Goal: Task Accomplishment & Management: Use online tool/utility

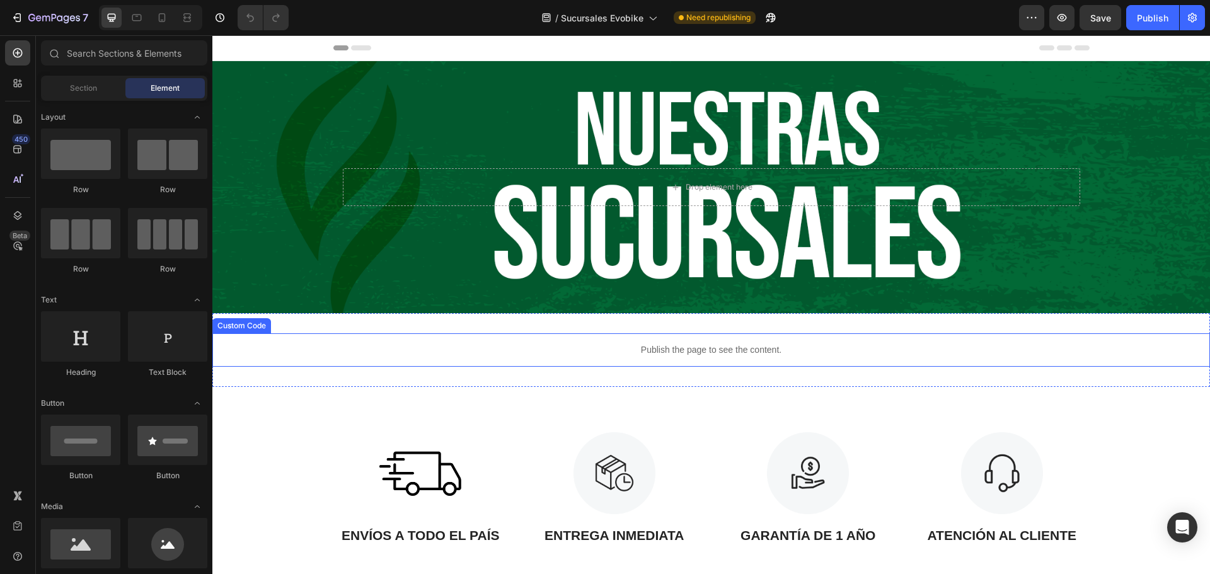
click at [411, 340] on div "Publish the page to see the content." at bounding box center [711, 349] width 998 height 33
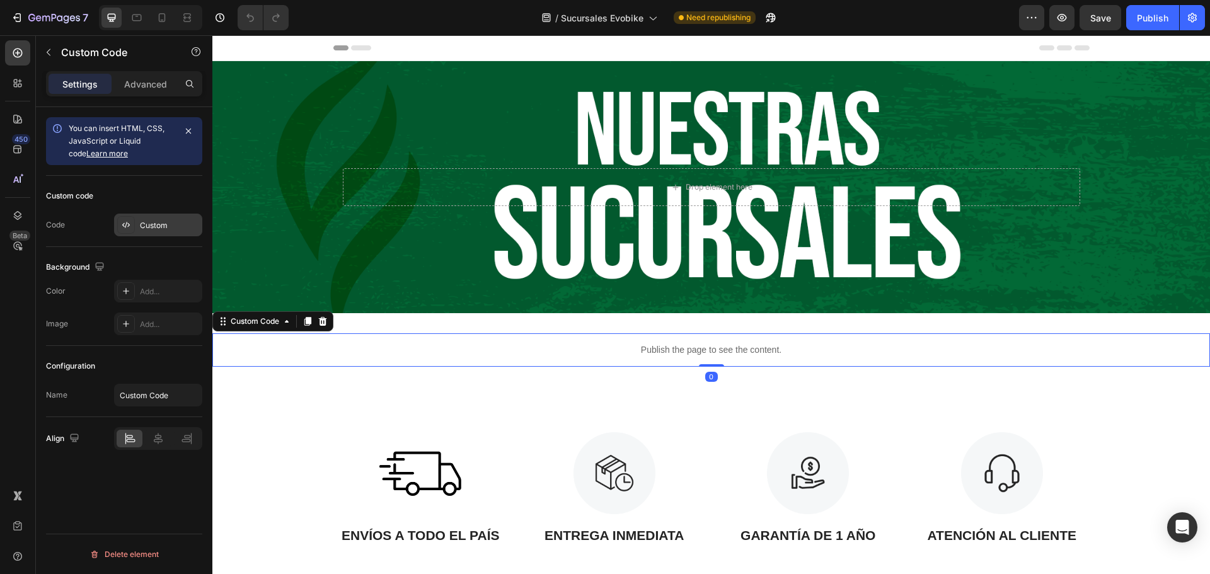
click at [153, 229] on div "Custom" at bounding box center [169, 225] width 59 height 11
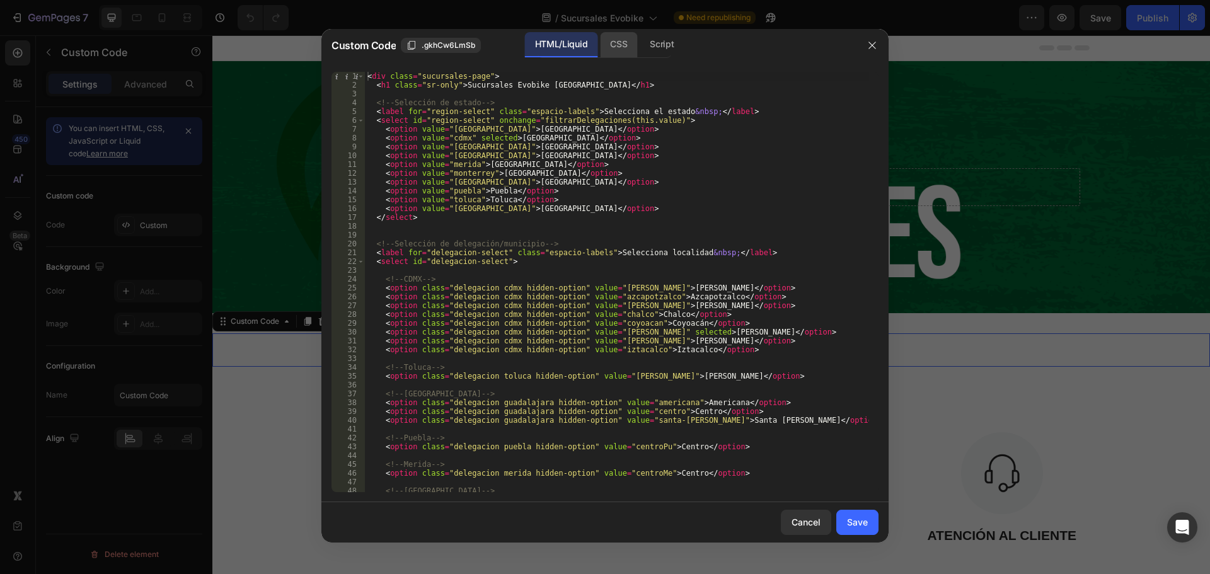
click at [640, 49] on div "CSS" at bounding box center [662, 44] width 44 height 25
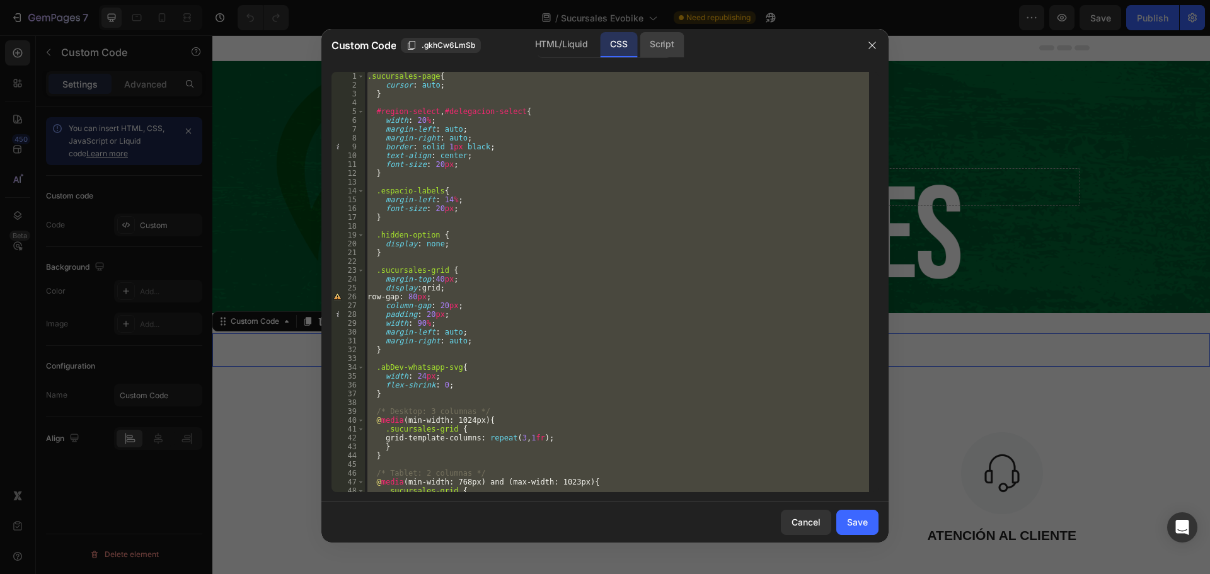
click at [647, 49] on div "Script" at bounding box center [662, 44] width 44 height 25
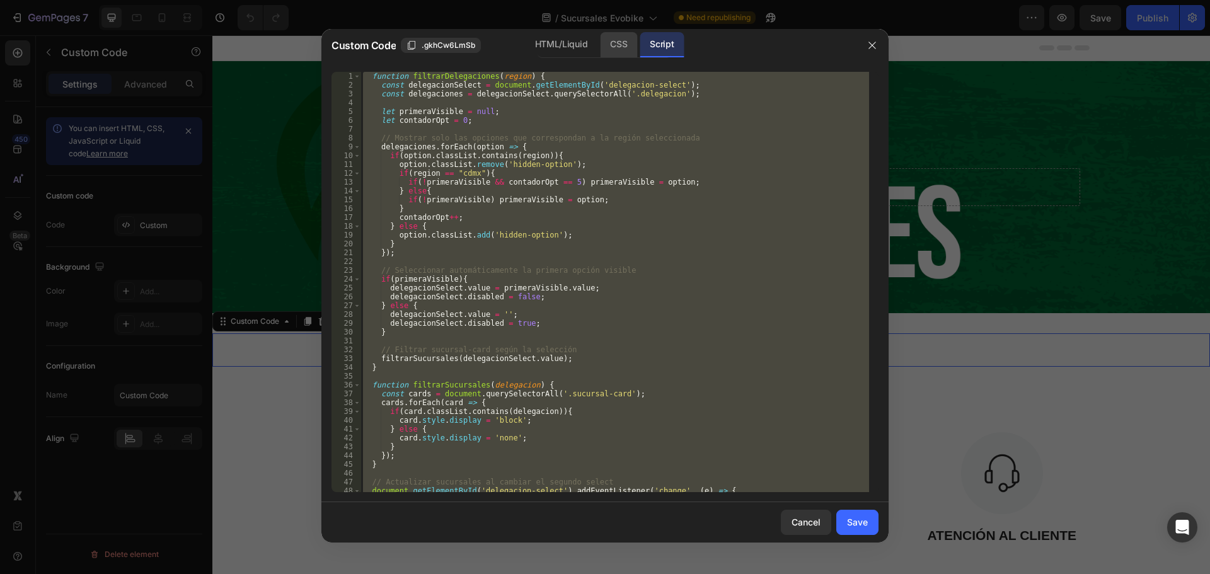
click at [618, 51] on div "CSS" at bounding box center [618, 44] width 37 height 25
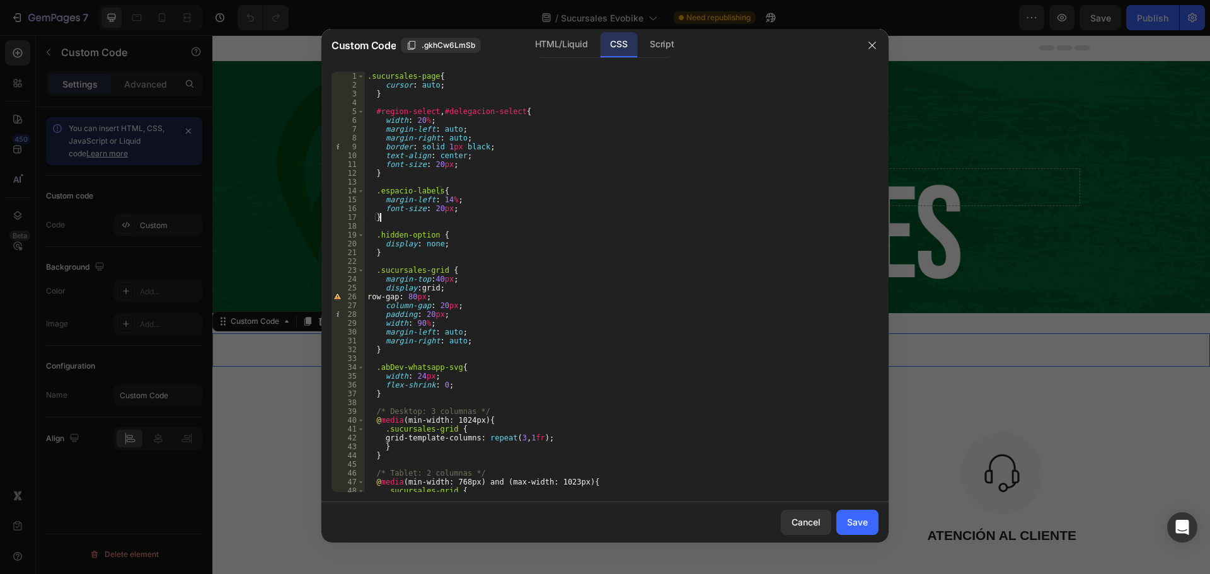
click at [407, 221] on div ".sucursales-page { cursor : auto ; } #region-select , #delegacion-select { widt…" at bounding box center [617, 291] width 504 height 438
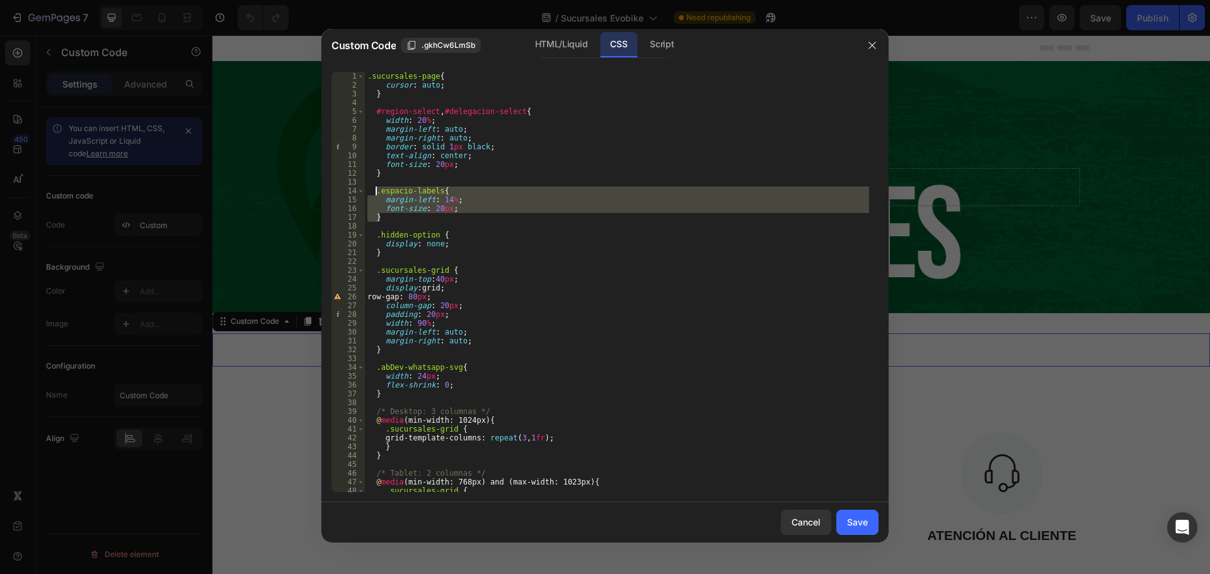
drag, startPoint x: 371, startPoint y: 221, endPoint x: 377, endPoint y: 191, distance: 30.2
click at [377, 191] on div ".sucursales-page { cursor : auto ; } #region-select , #delegacion-select { widt…" at bounding box center [617, 291] width 504 height 438
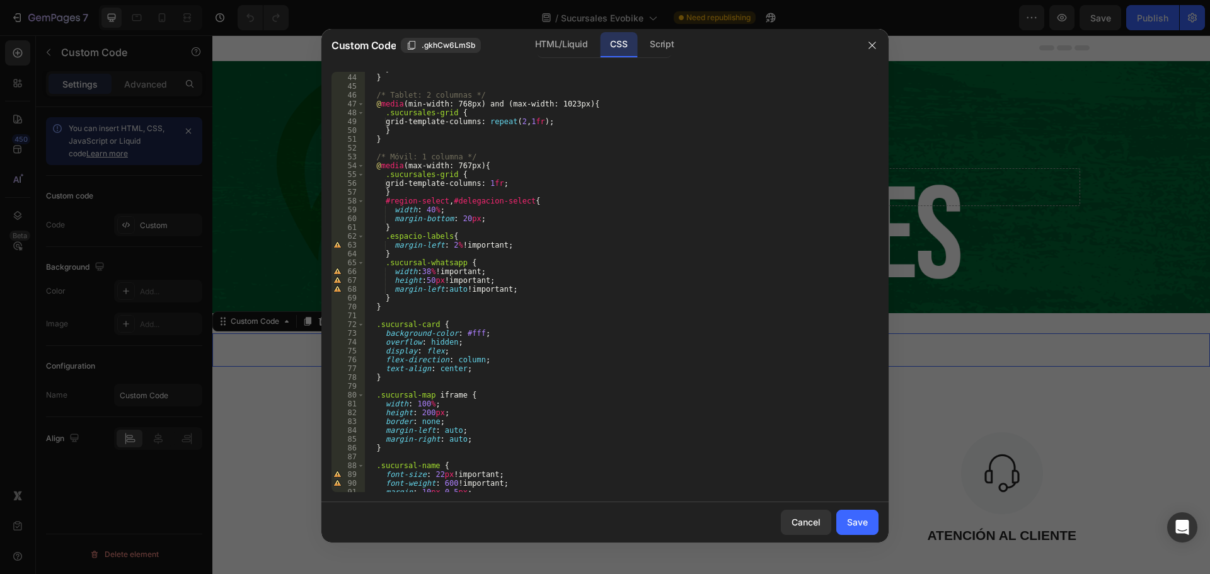
scroll to position [340, 0]
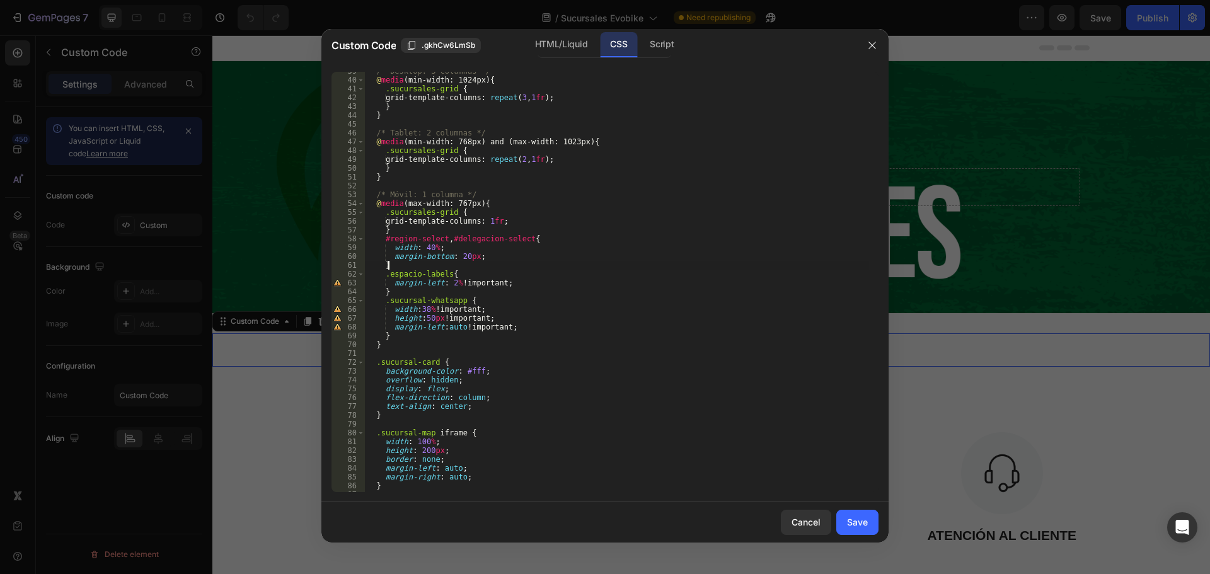
click at [419, 265] on div "/* Desktop: 3 columnas */ @ media (min-width: 1024px) { .sucursales-grid { grid…" at bounding box center [617, 286] width 504 height 438
type textarea "}"
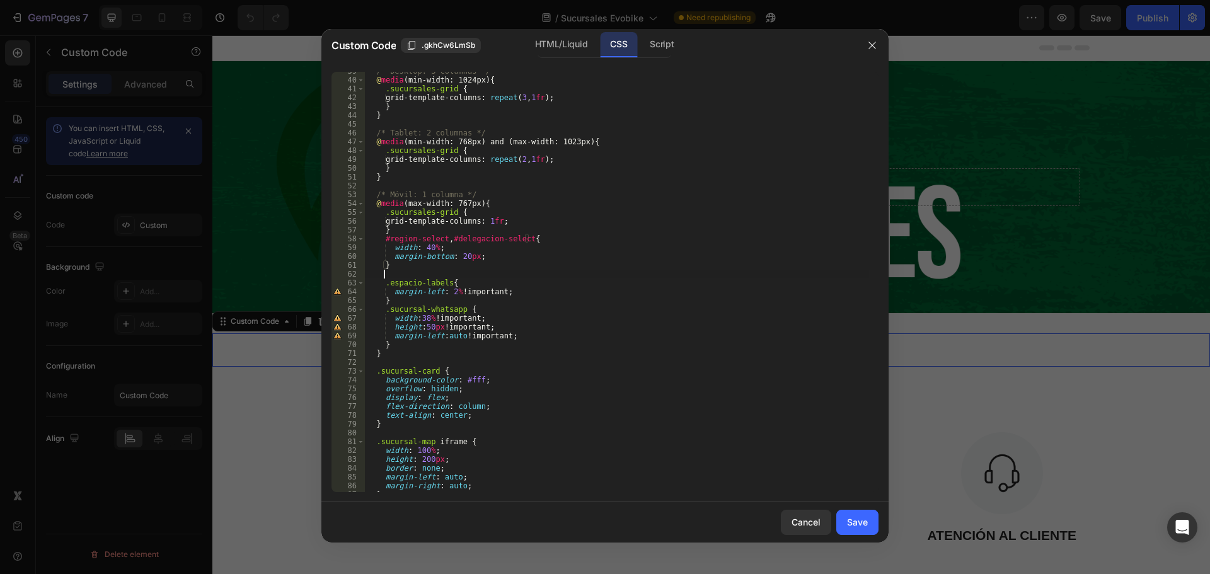
scroll to position [0, 1]
paste textarea "}"
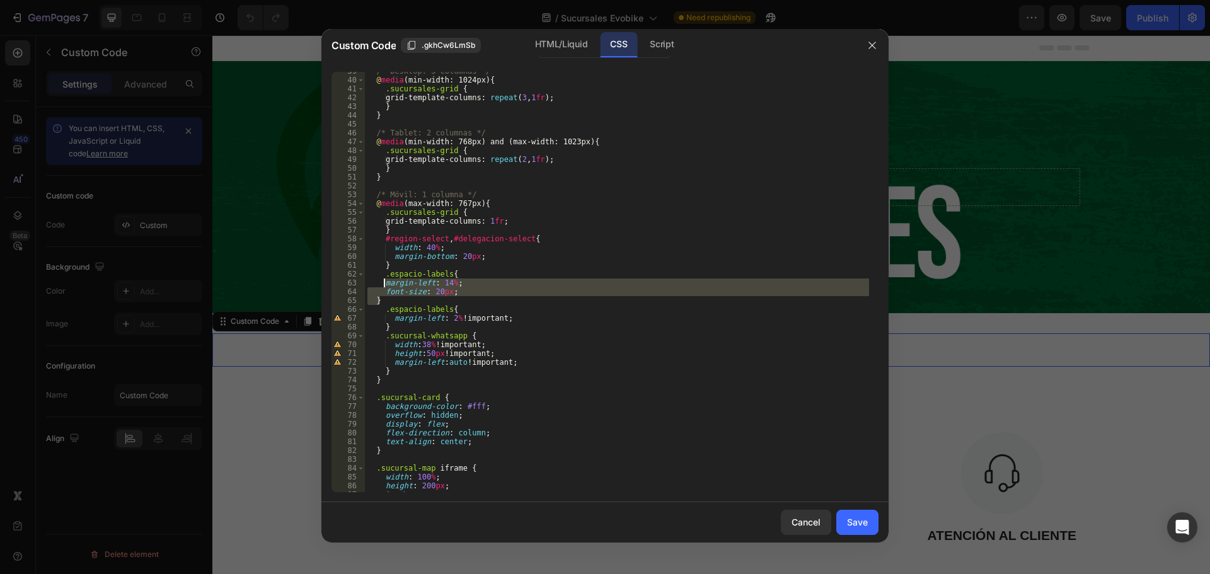
drag, startPoint x: 390, startPoint y: 299, endPoint x: 385, endPoint y: 281, distance: 18.8
click at [385, 281] on div "/* Desktop: 3 columnas */ @ media (min-width: 1024px) { .sucursales-grid { grid…" at bounding box center [617, 286] width 504 height 438
click at [390, 301] on div "/* Desktop: 3 columnas */ @ media (min-width: 1024px) { .sucursales-grid { grid…" at bounding box center [617, 282] width 504 height 420
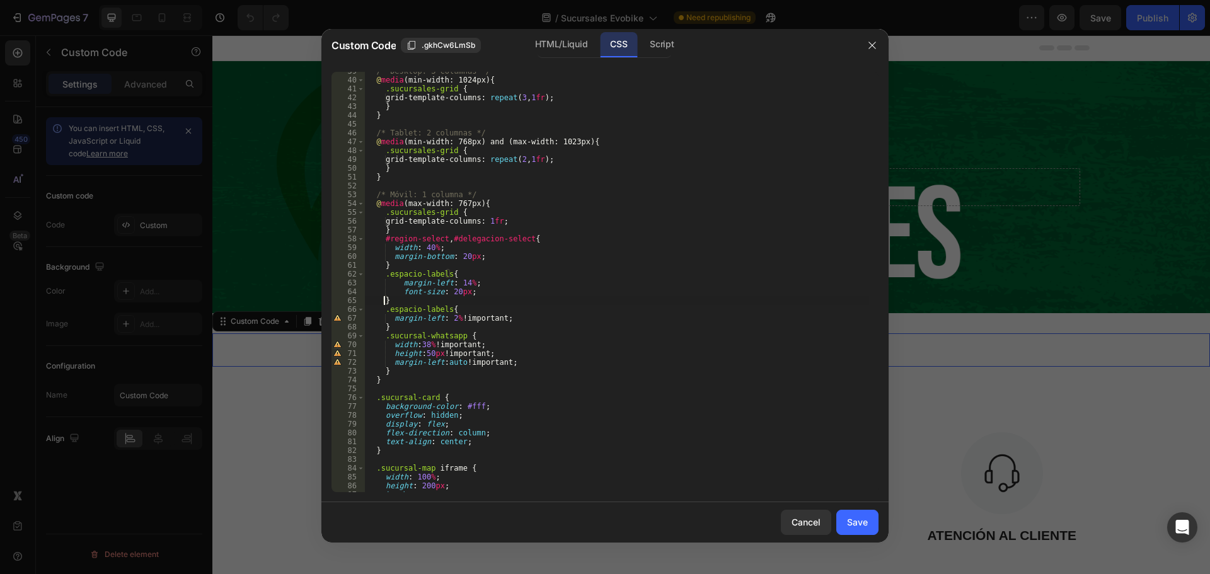
click at [390, 292] on div "/* Desktop: 3 columnas */ @ media (min-width: 1024px) { .sucursales-grid { grid…" at bounding box center [617, 286] width 504 height 438
click at [389, 282] on div "/* Desktop: 3 columnas */ @ media (min-width: 1024px) { .sucursales-grid { grid…" at bounding box center [617, 286] width 504 height 438
click at [447, 292] on div "/* Desktop: 3 columnas */ @ media (min-width: 1024px) { .sucursales-grid { grid…" at bounding box center [617, 286] width 504 height 438
click at [464, 258] on div "/* Desktop: 3 columnas */ @ media (min-width: 1024px) { .sucursales-grid { grid…" at bounding box center [617, 286] width 504 height 438
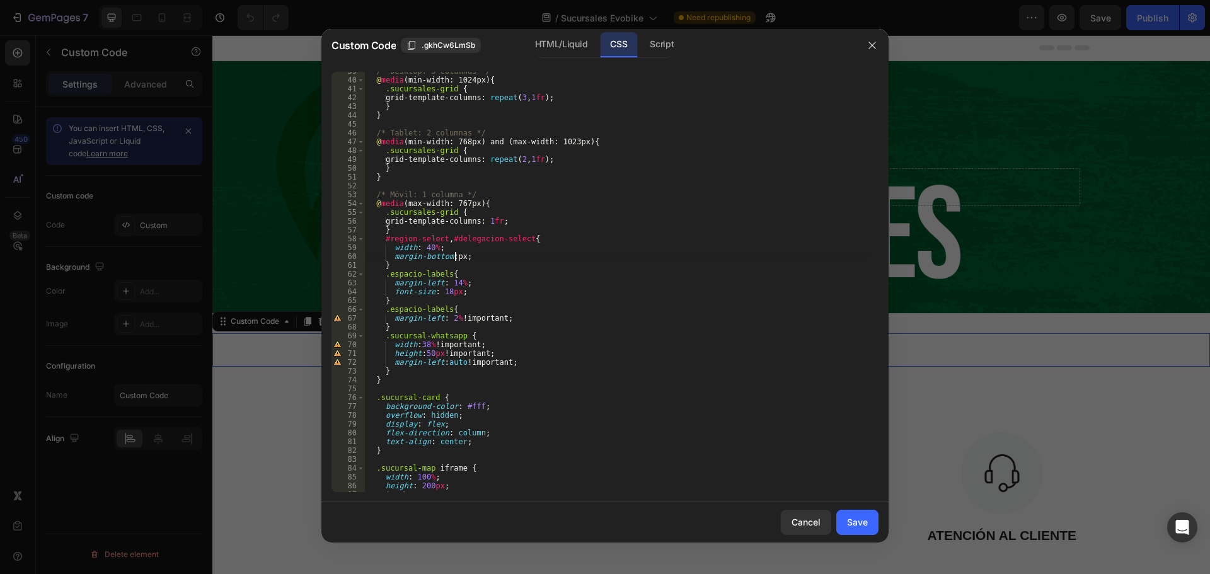
scroll to position [0, 8]
click at [516, 321] on div "/* Desktop: 3 columnas */ @ media (min-width: 1024px) { .sucursales-grid { grid…" at bounding box center [617, 286] width 504 height 438
type textarea "margin-left: 2% !important;"
click at [865, 524] on div "Save" at bounding box center [857, 522] width 21 height 13
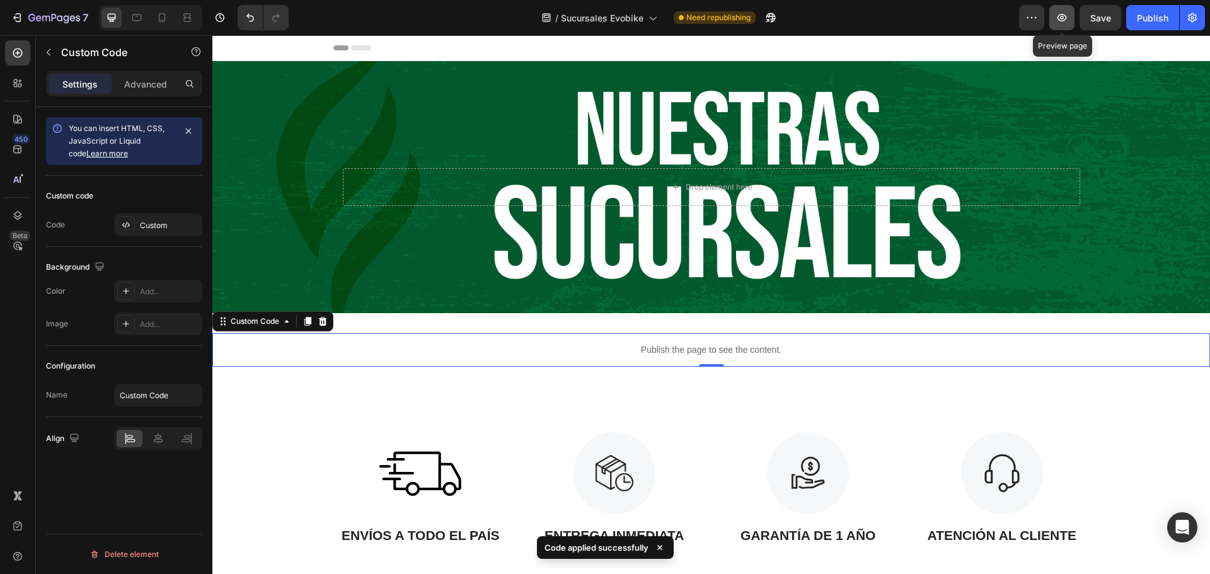
click at [1068, 18] on icon "button" at bounding box center [1062, 17] width 13 height 13
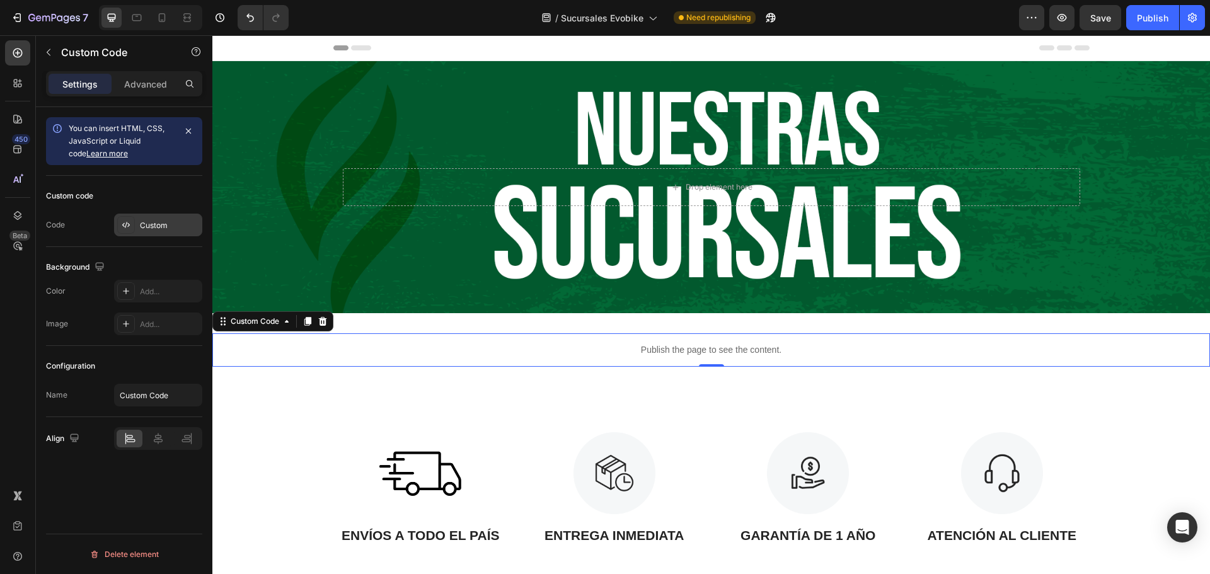
click at [171, 234] on div "Custom" at bounding box center [158, 225] width 88 height 23
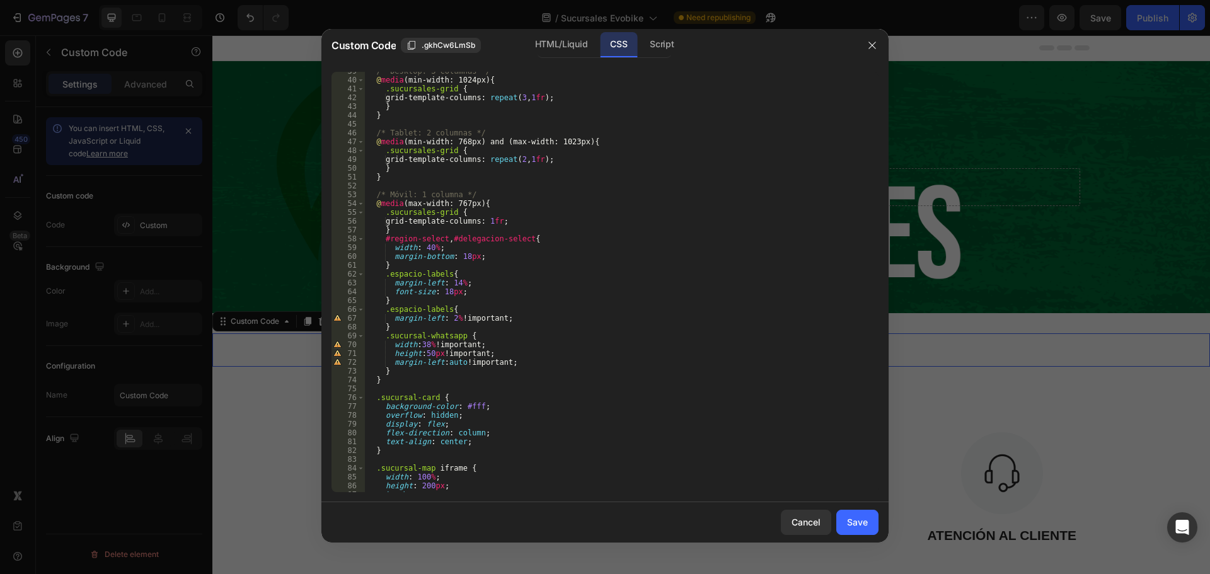
scroll to position [340, 0]
click at [446, 295] on div "/* Desktop: 3 columnas */ @ media (min-width: 1024px) { .sucursales-grid { grid…" at bounding box center [617, 286] width 504 height 438
click at [435, 285] on div "/* Desktop: 3 columnas */ @ media (min-width: 1024px) { .sucursales-grid { grid…" at bounding box center [617, 286] width 504 height 438
click at [449, 320] on div "/* Desktop: 3 columnas */ @ media (min-width: 1024px) { .sucursales-grid { grid…" at bounding box center [617, 286] width 504 height 438
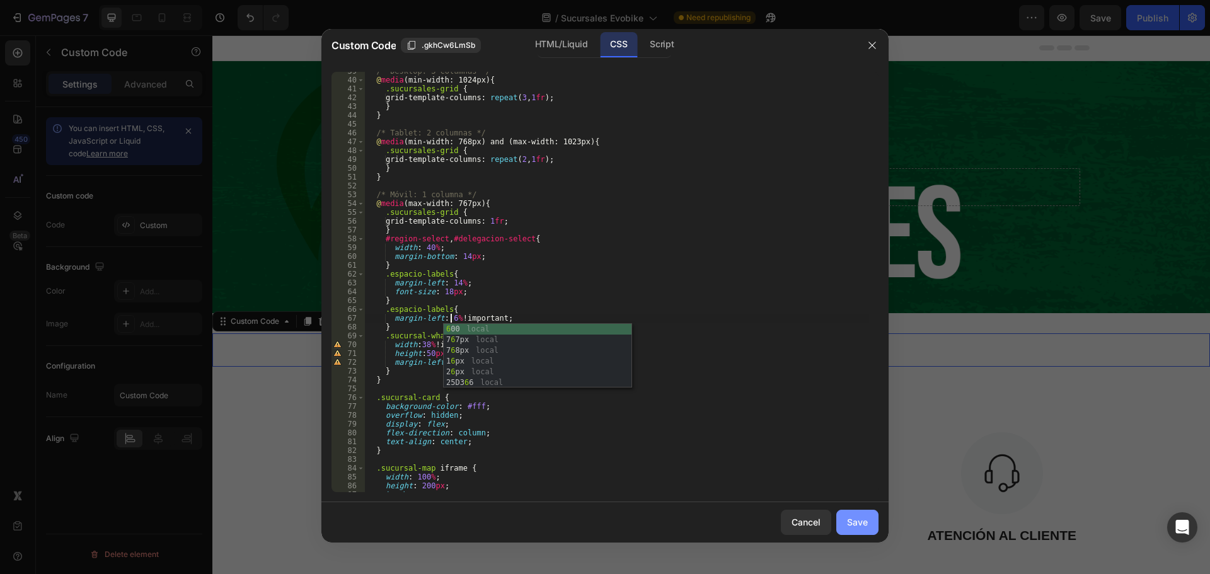
type textarea "margin-left: 6% !important;"
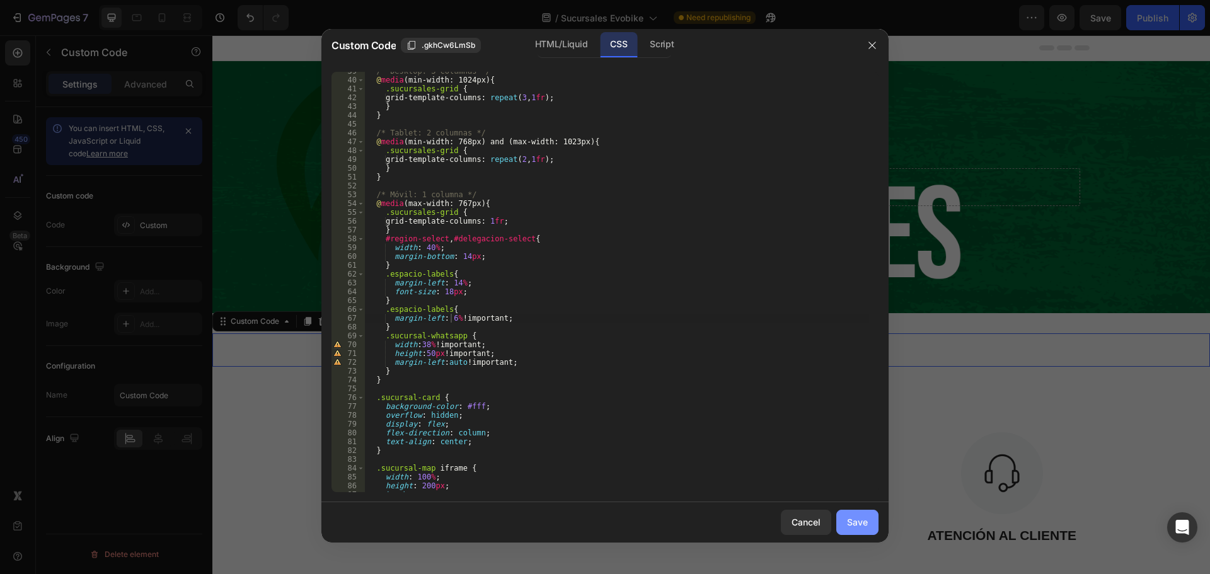
click at [853, 521] on div "Save" at bounding box center [857, 522] width 21 height 13
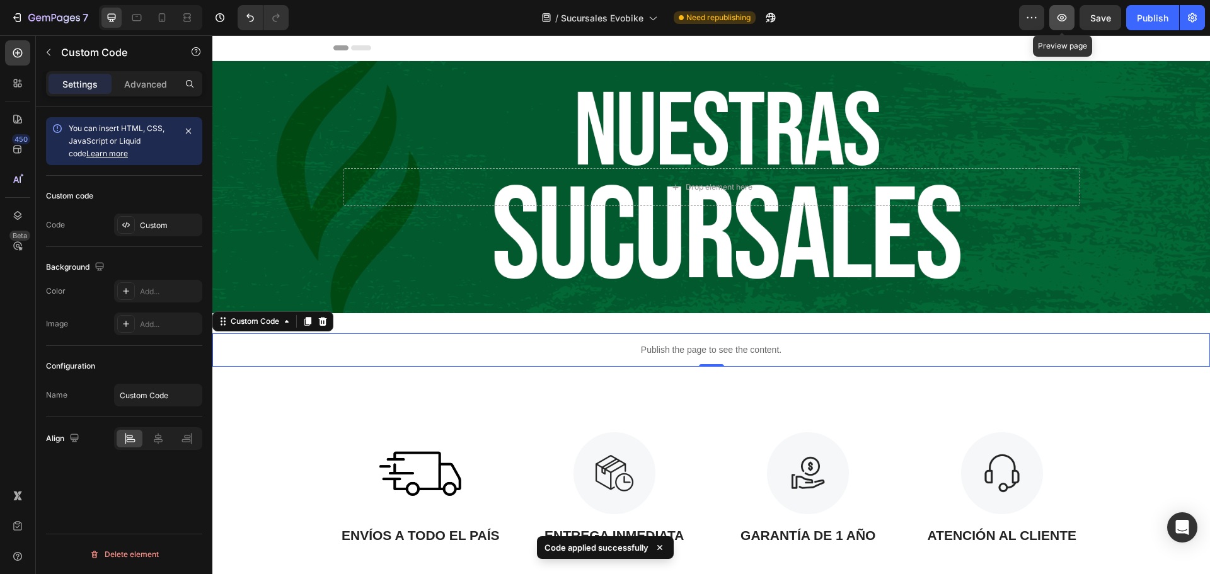
click at [1061, 23] on icon "button" at bounding box center [1062, 17] width 13 height 13
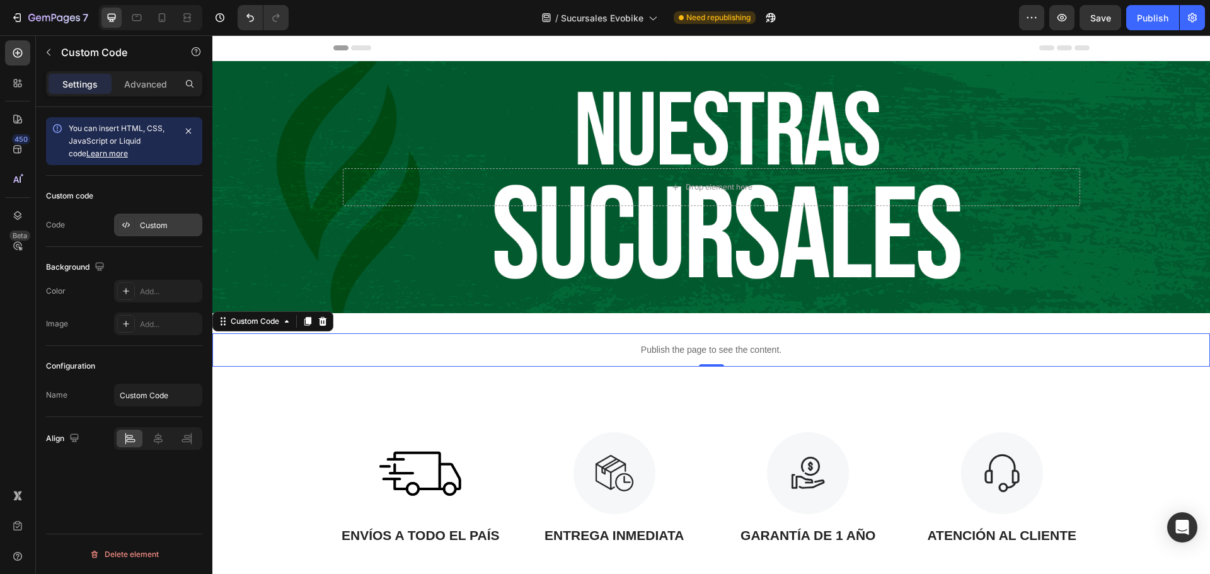
click at [144, 231] on div "Custom" at bounding box center [169, 225] width 59 height 11
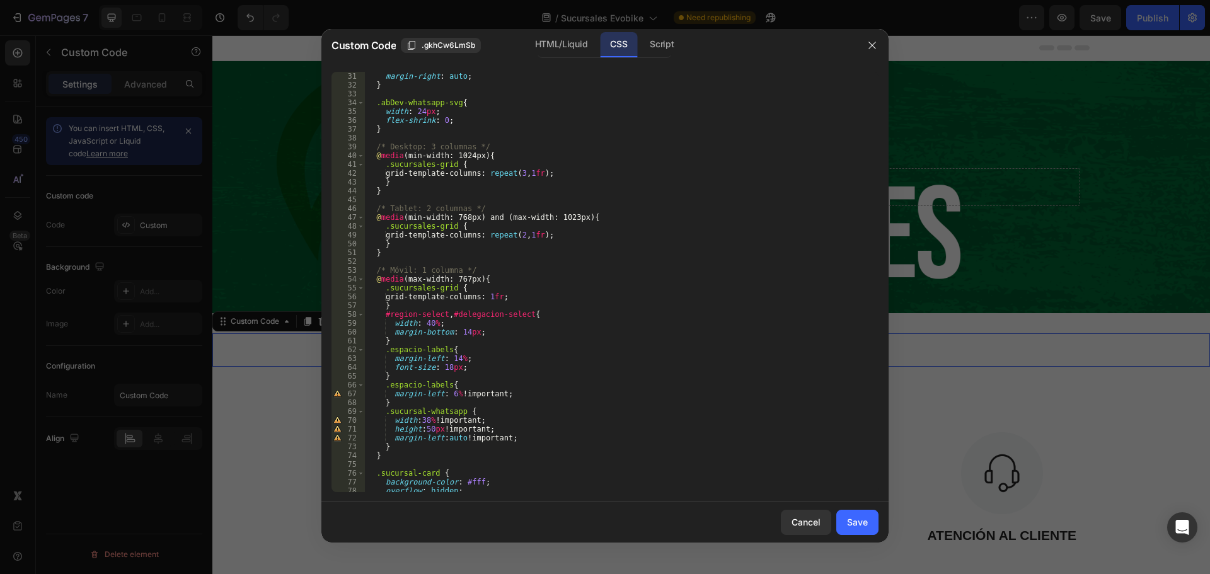
scroll to position [265, 0]
click at [472, 335] on div "margin-right : auto ; } .abDev-whatsapp-svg { width : 24 px ; flex-shrink : 0 ;…" at bounding box center [617, 291] width 504 height 438
type textarea "margin-bottom: 14px !;"
click at [875, 527] on button "Save" at bounding box center [857, 522] width 42 height 25
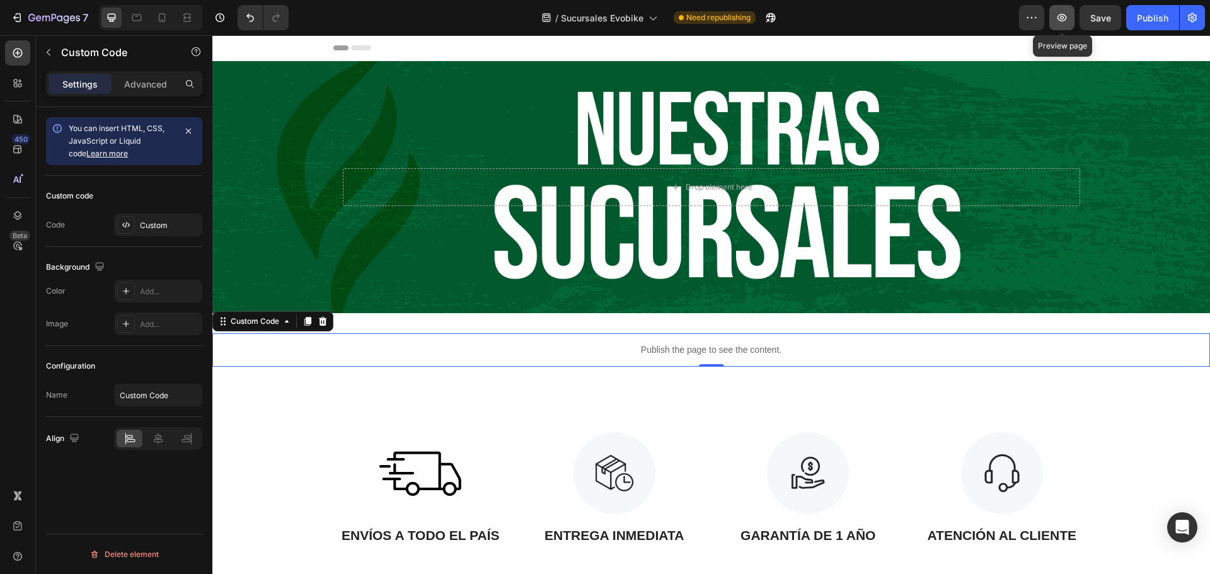
click at [1058, 25] on button "button" at bounding box center [1061, 17] width 25 height 25
click at [154, 225] on div "Custom" at bounding box center [169, 225] width 59 height 11
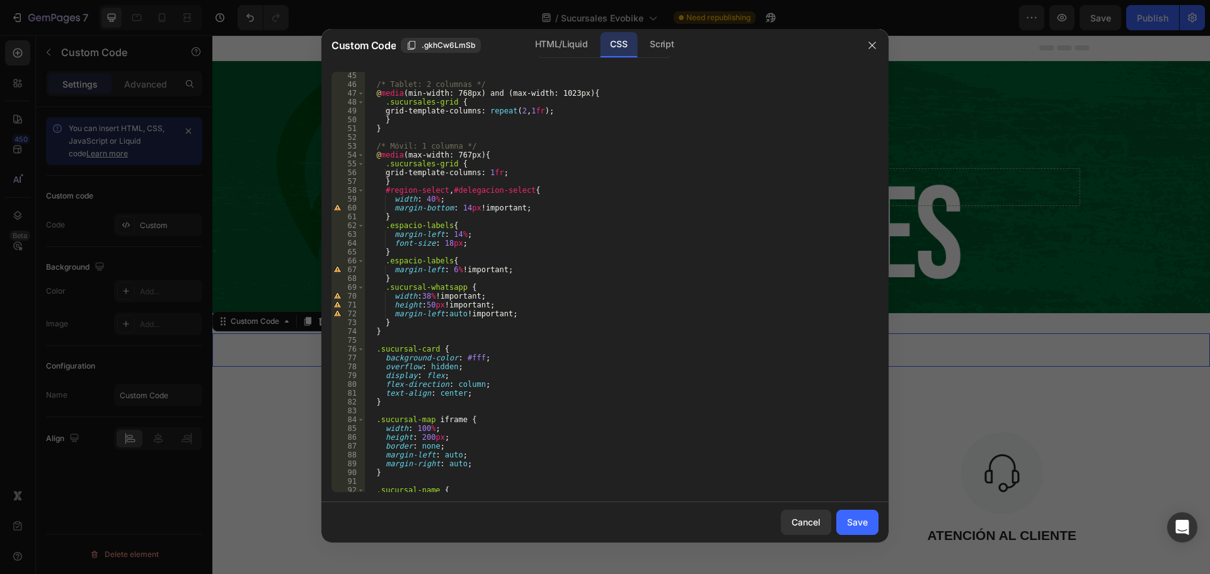
scroll to position [313, 0]
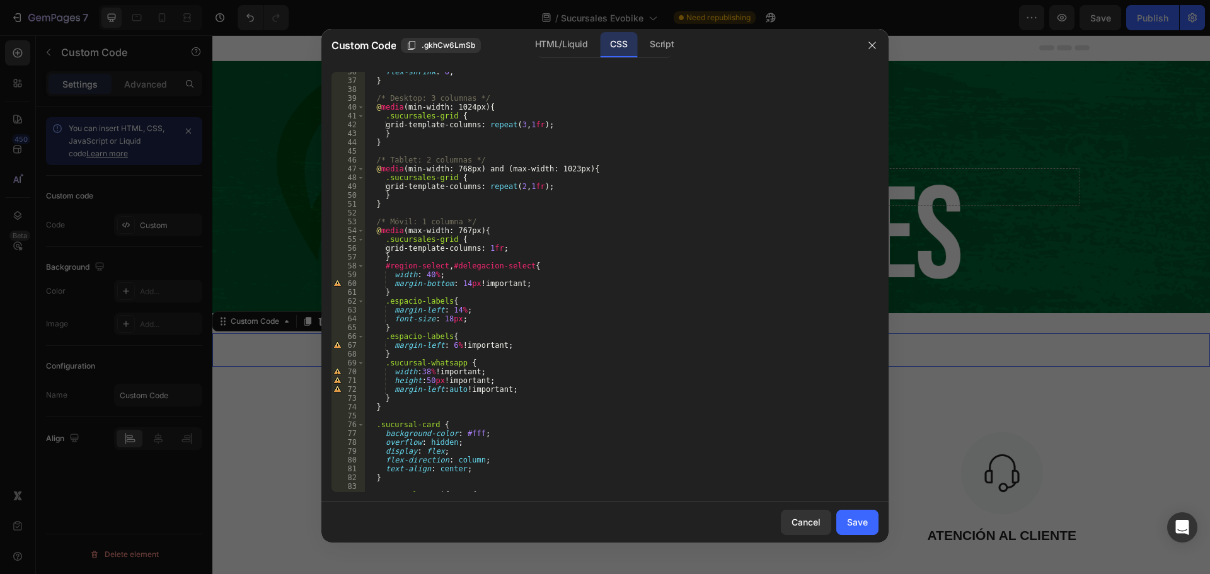
click at [461, 286] on div "flex-shrink : 0 ; } /* Desktop: 3 columnas */ @ media (min-width: 1024px) { .su…" at bounding box center [617, 286] width 504 height 438
type textarea "margin-bottom: 4px !important;"
click at [863, 521] on div "Save" at bounding box center [857, 522] width 21 height 13
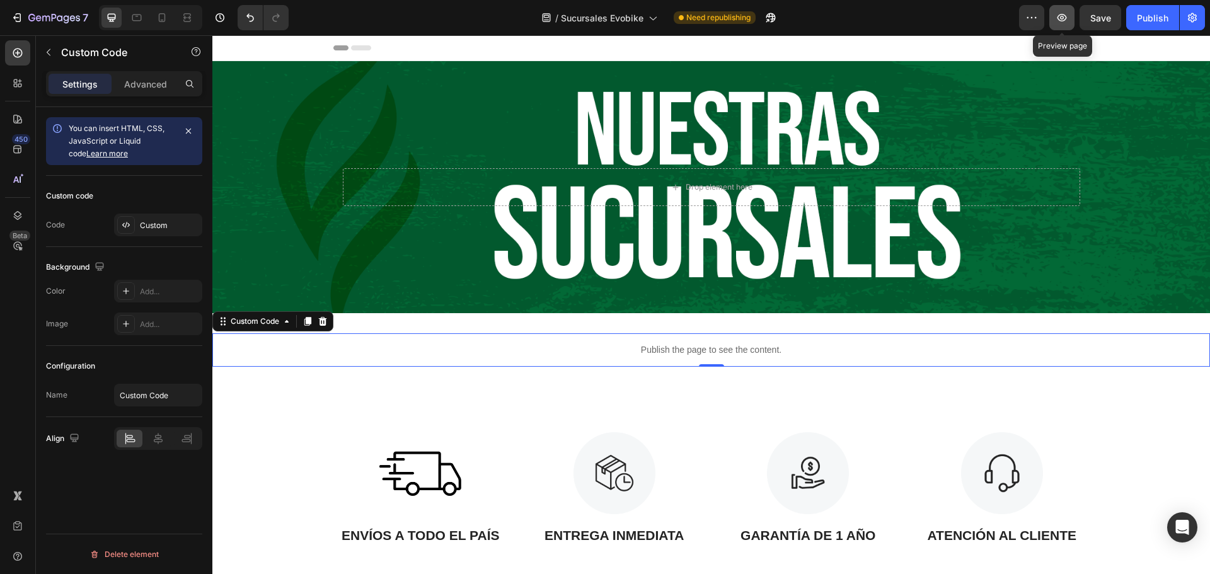
click at [1057, 16] on icon "button" at bounding box center [1062, 17] width 13 height 13
click at [141, 224] on div "Custom" at bounding box center [169, 225] width 59 height 11
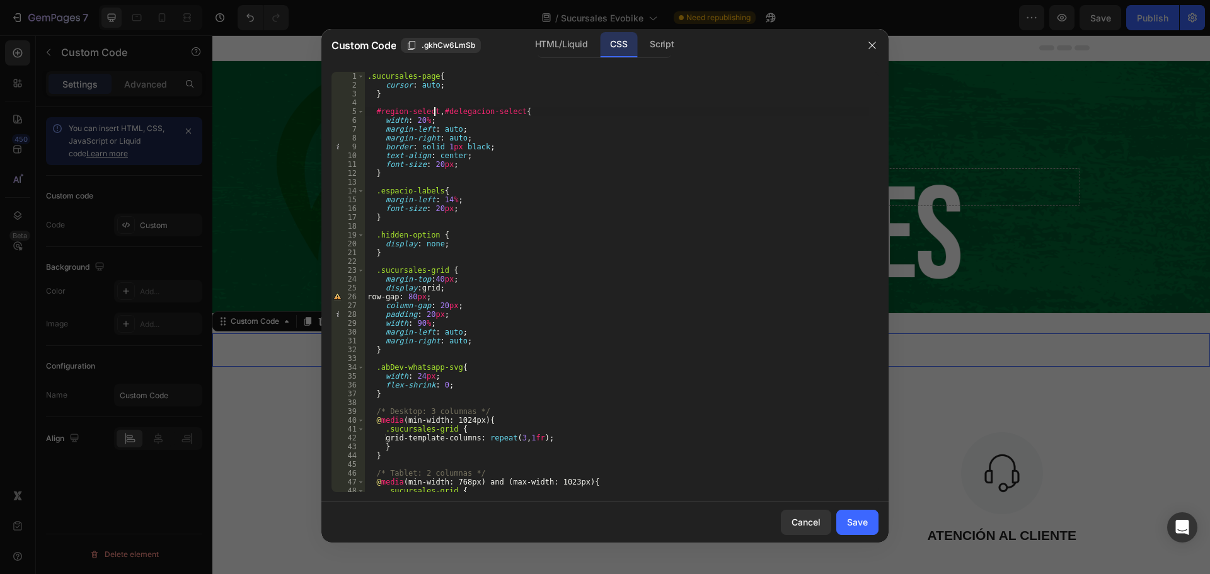
click at [434, 112] on div ".sucursales-page { cursor : auto ; } #region-select , #delegacion-select { widt…" at bounding box center [617, 291] width 504 height 438
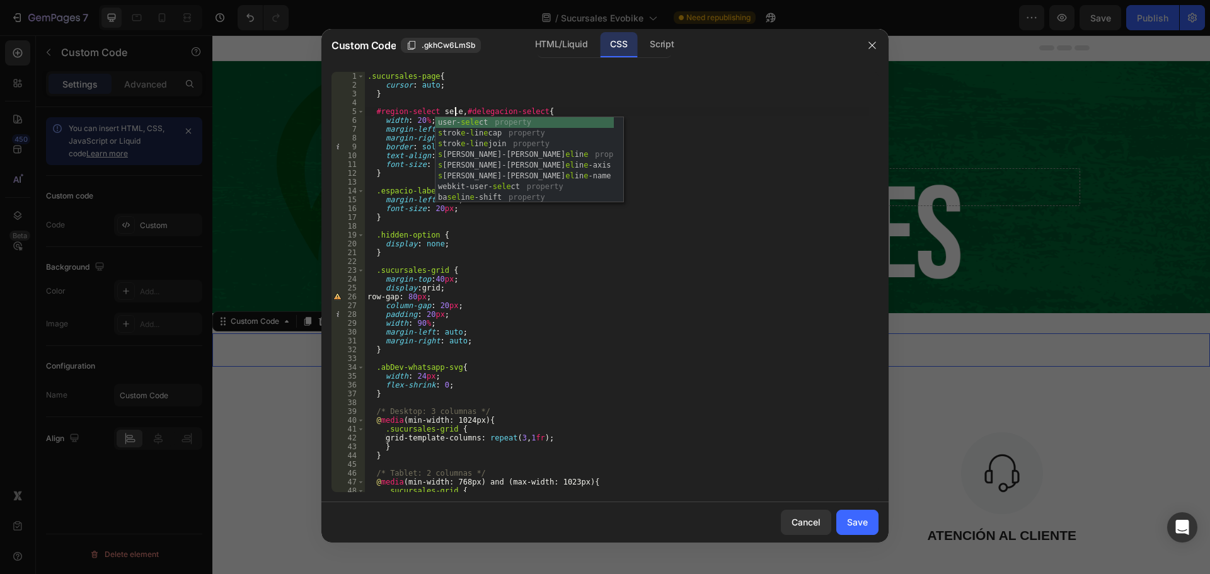
scroll to position [0, 8]
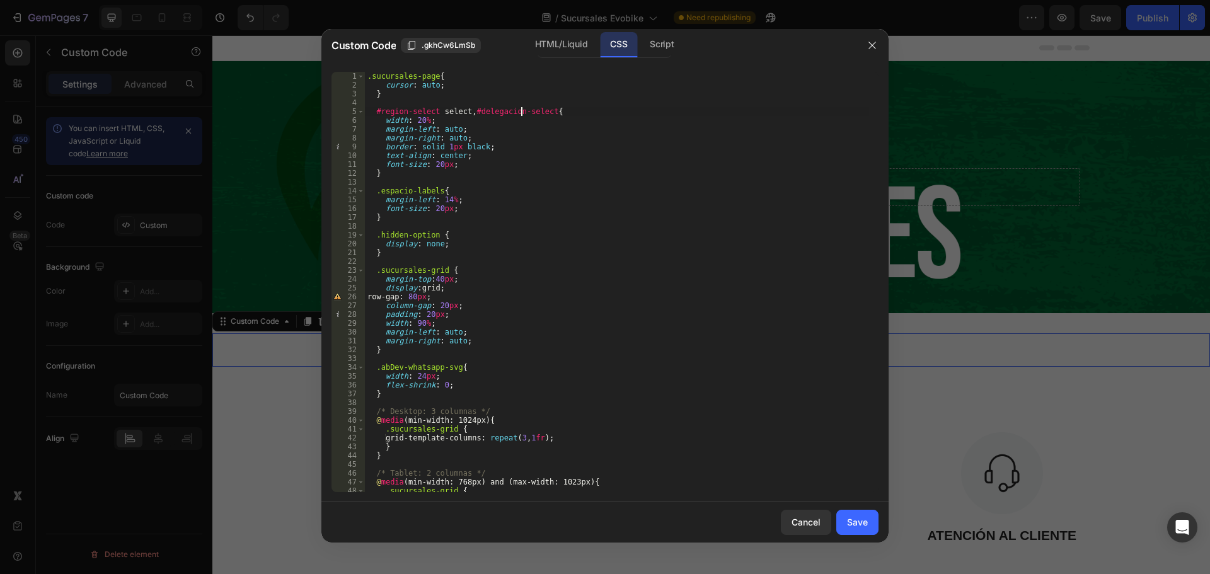
click at [521, 112] on div ".sucursales-page { cursor : auto ; } #region-select select , #delegacion-select…" at bounding box center [617, 291] width 504 height 438
click at [547, 112] on div ".sucursales-page { cursor : auto ; } #region-select select , #delegacion-select…" at bounding box center [617, 291] width 504 height 438
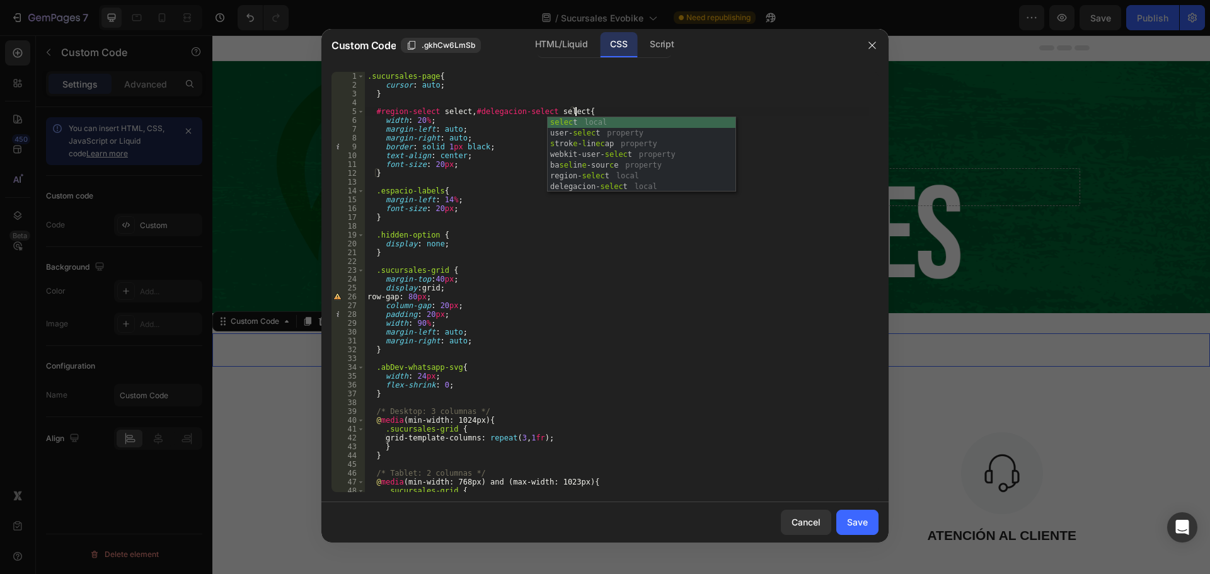
scroll to position [0, 17]
click at [564, 98] on div ".sucursales-page { cursor : auto ; } #region-select select , #delegacion-select…" at bounding box center [617, 291] width 504 height 438
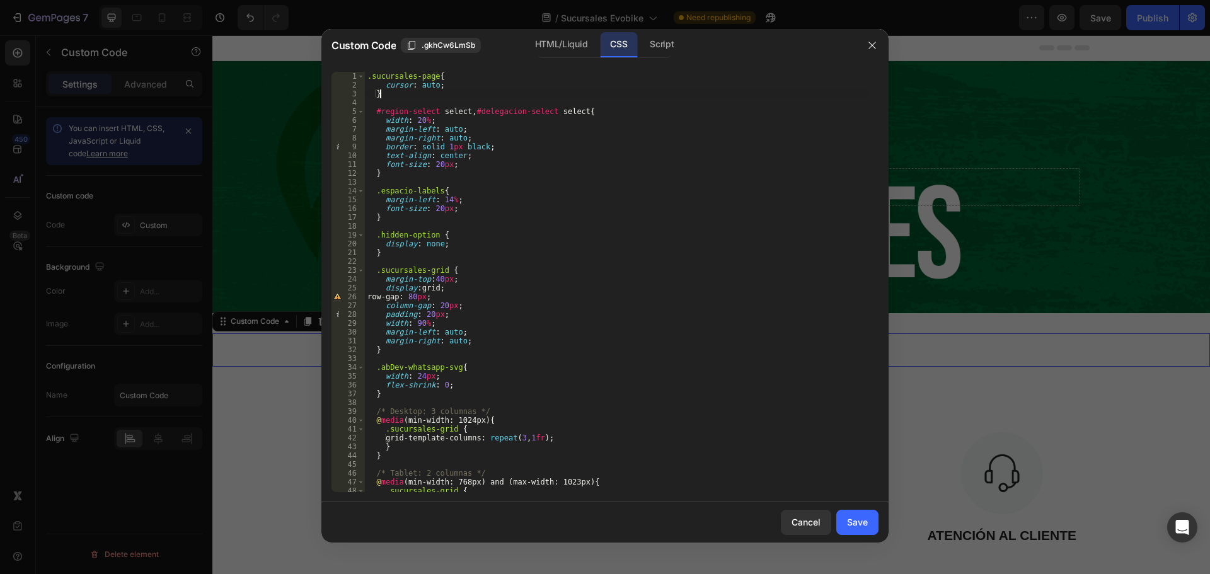
scroll to position [0, 1]
type textarea "}"
click at [867, 525] on div "Save" at bounding box center [857, 522] width 21 height 13
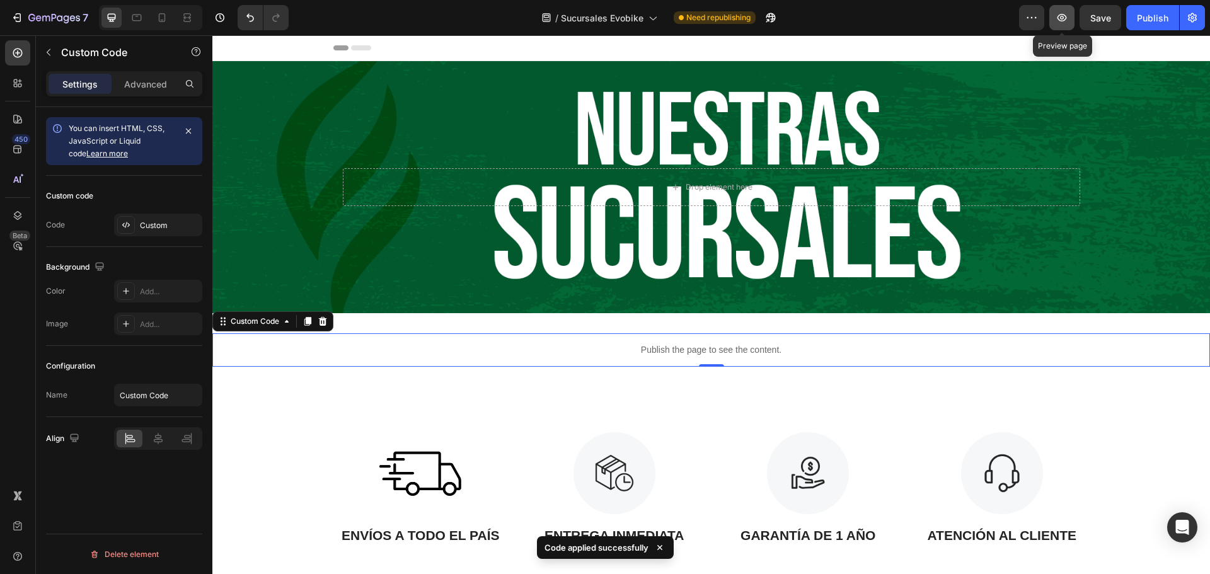
click at [1067, 23] on icon "button" at bounding box center [1062, 17] width 13 height 13
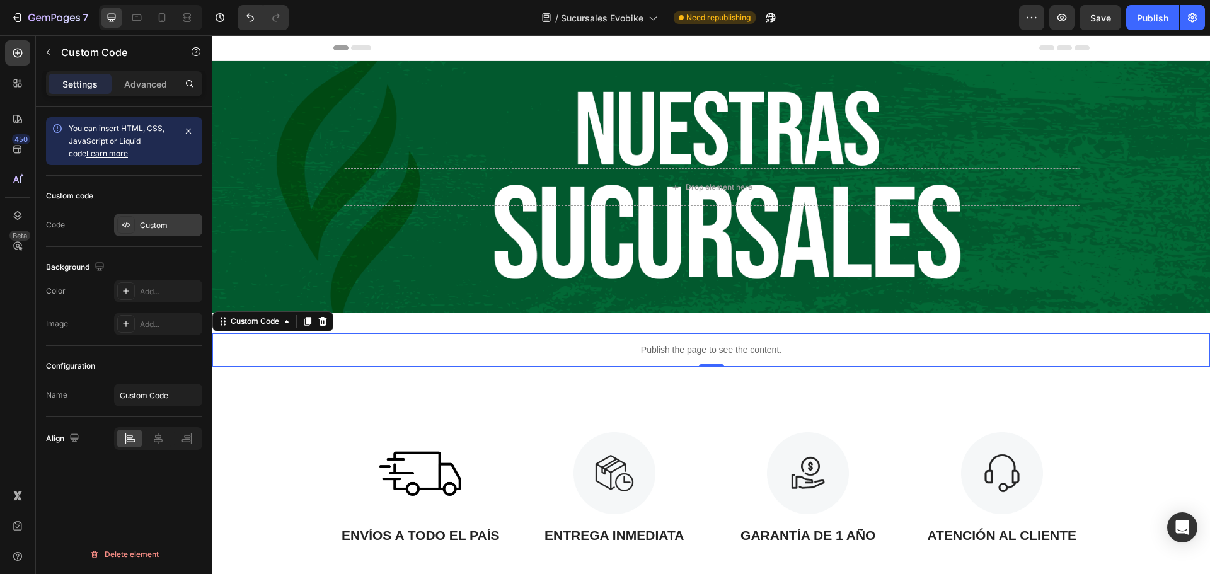
click at [161, 232] on div "Custom" at bounding box center [158, 225] width 88 height 23
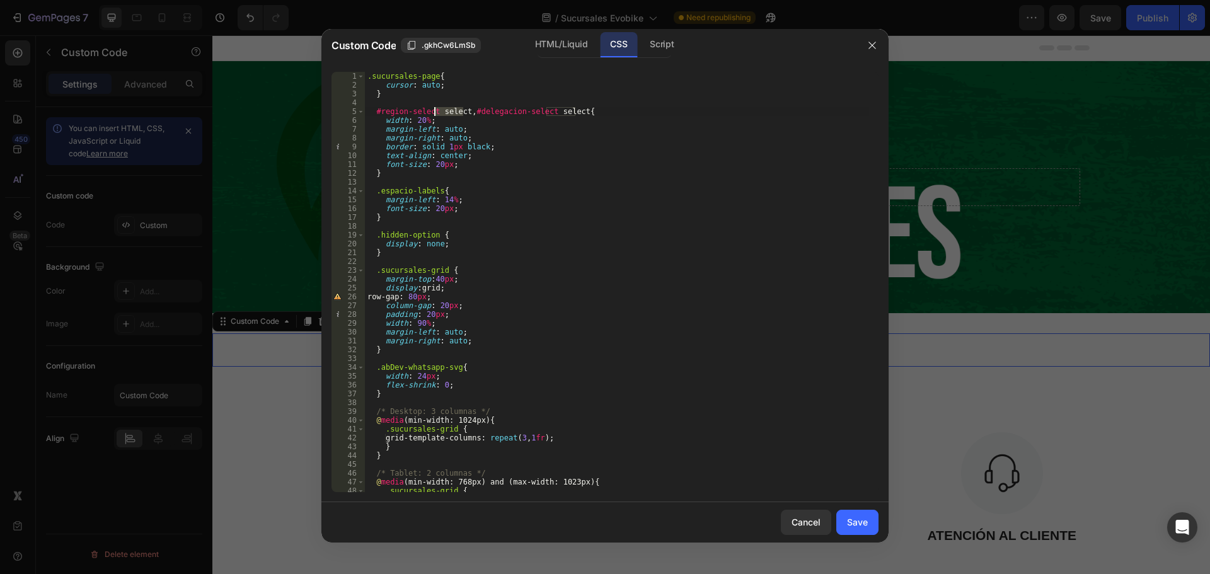
drag, startPoint x: 463, startPoint y: 112, endPoint x: 433, endPoint y: 113, distance: 29.6
click at [433, 113] on div ".sucursales-page { cursor : auto ; } #region-select select , #delegacion-select…" at bounding box center [617, 291] width 504 height 438
drag, startPoint x: 545, startPoint y: 112, endPoint x: 517, endPoint y: 114, distance: 27.8
click at [517, 114] on div ".sucursales-page { cursor : auto ; } #region-select , #delegacion-select select…" at bounding box center [617, 291] width 504 height 438
drag, startPoint x: 526, startPoint y: 113, endPoint x: 373, endPoint y: 112, distance: 152.5
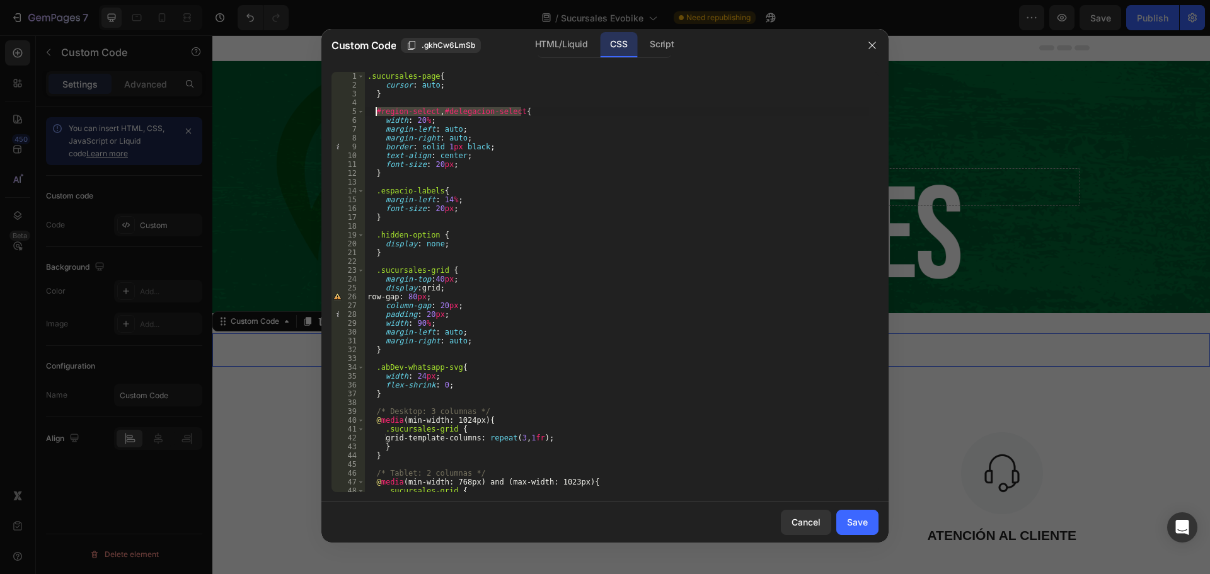
click at [373, 112] on div ".sucursales-page { cursor : auto ; } #region-select , #delegacion-select { widt…" at bounding box center [617, 291] width 504 height 438
click at [430, 170] on div ".sucursales-page { cursor : auto ; } #region-select , #delegacion-select { widt…" at bounding box center [617, 291] width 504 height 438
type textarea "}"
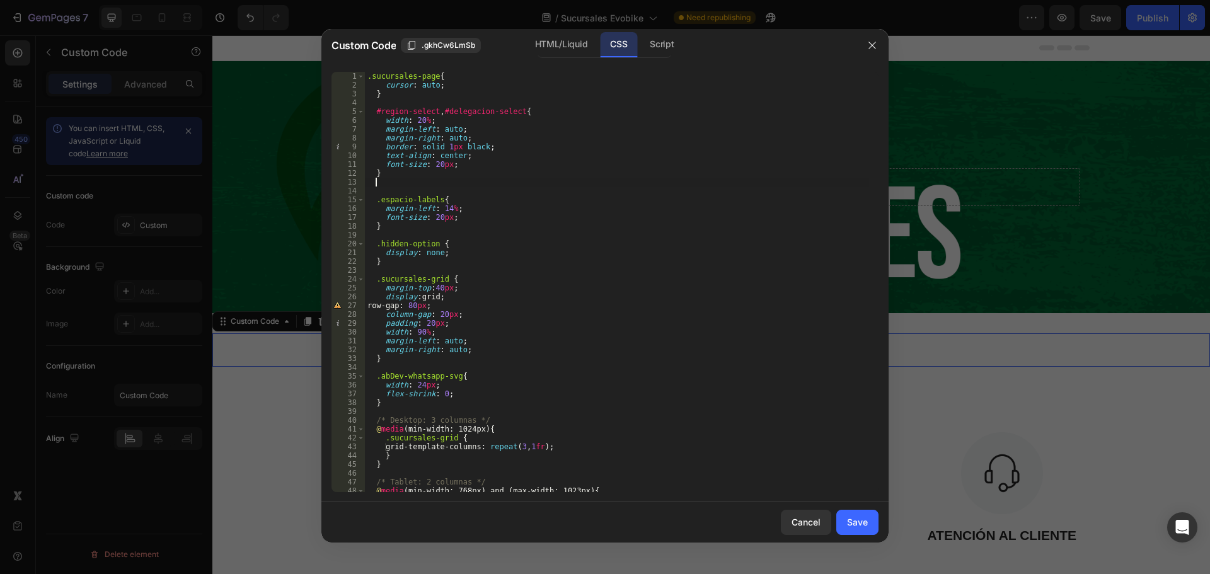
paste textarea "#region-select, #delegacion-select{"
click at [433, 181] on div ".sucursales-page { cursor : auto ; } #region-select , #delegacion-select { widt…" at bounding box center [617, 291] width 504 height 438
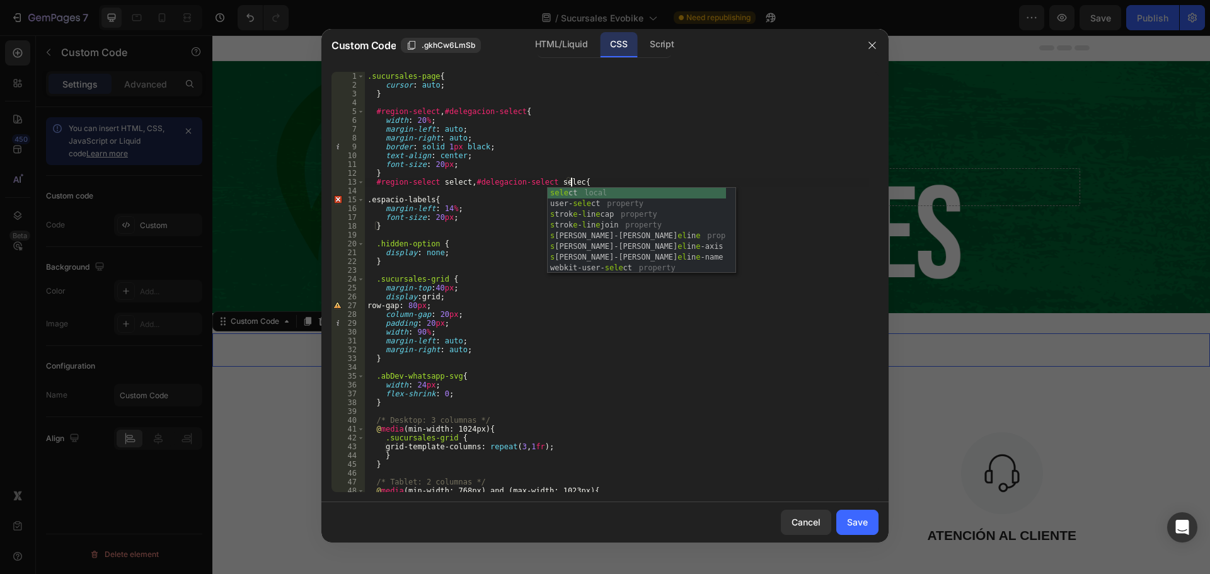
scroll to position [0, 17]
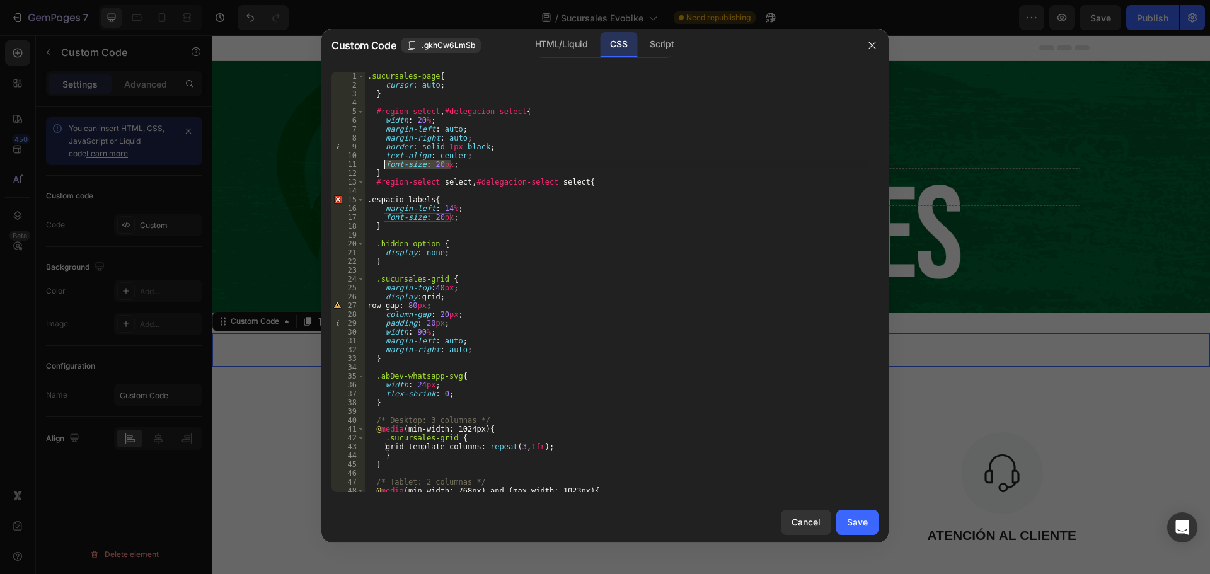
drag, startPoint x: 460, startPoint y: 164, endPoint x: 383, endPoint y: 165, distance: 76.9
click at [383, 165] on div ".sucursales-page { cursor : auto ; } #region-select , #delegacion-select { widt…" at bounding box center [617, 291] width 504 height 438
type textarea "font-size: 20px;"
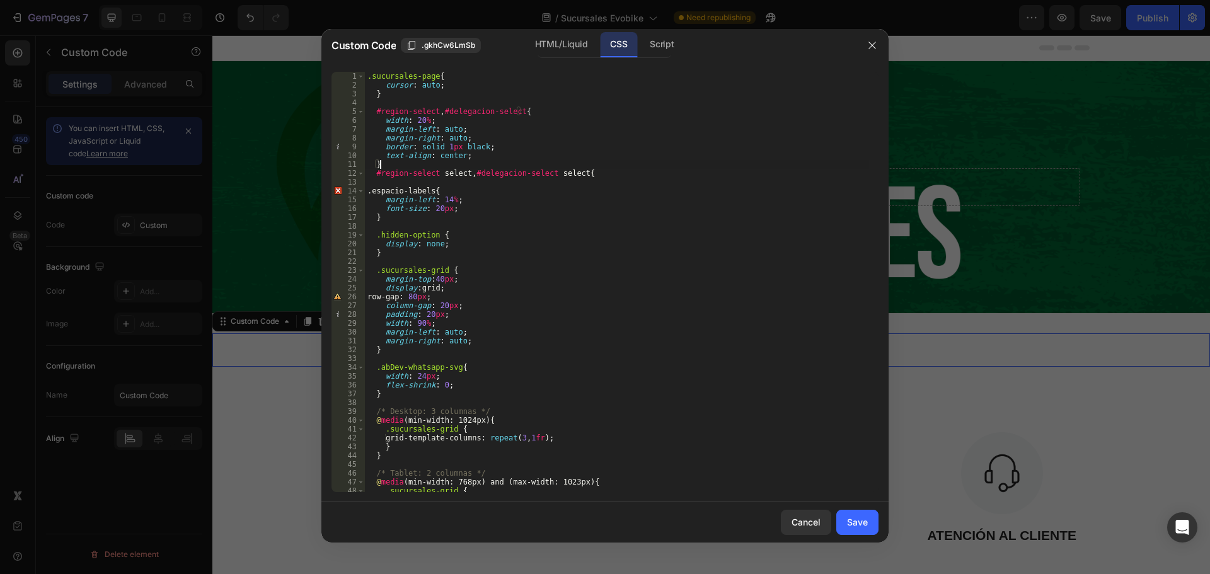
type textarea "#region-select select, #delegacion-select select{"
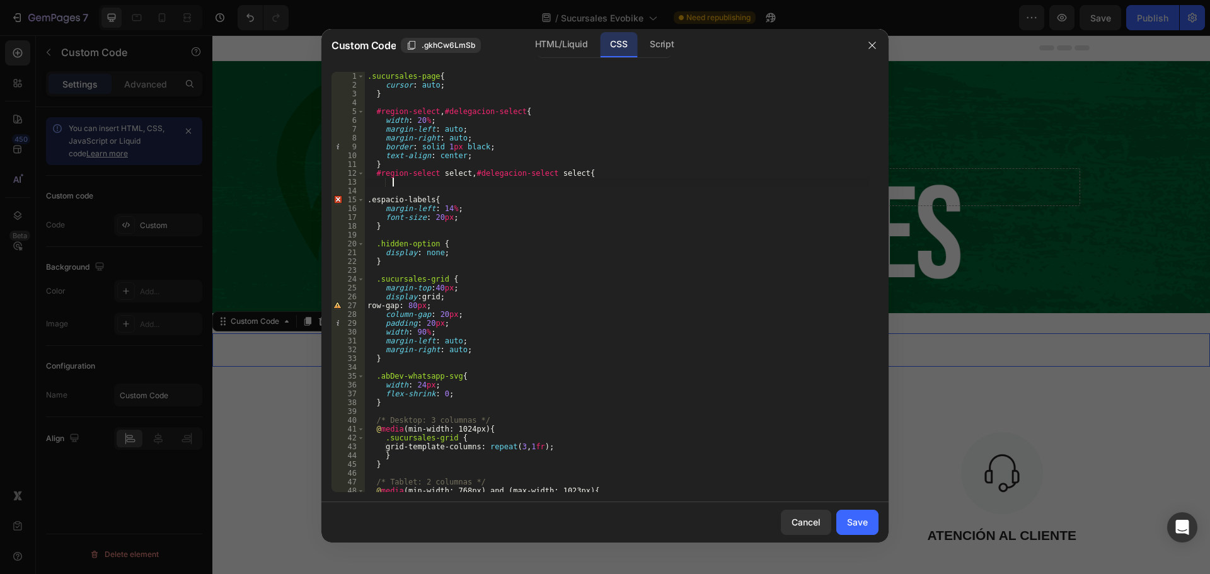
paste textarea "font-size: 20px;"
type textarea "font-size: 20px;"
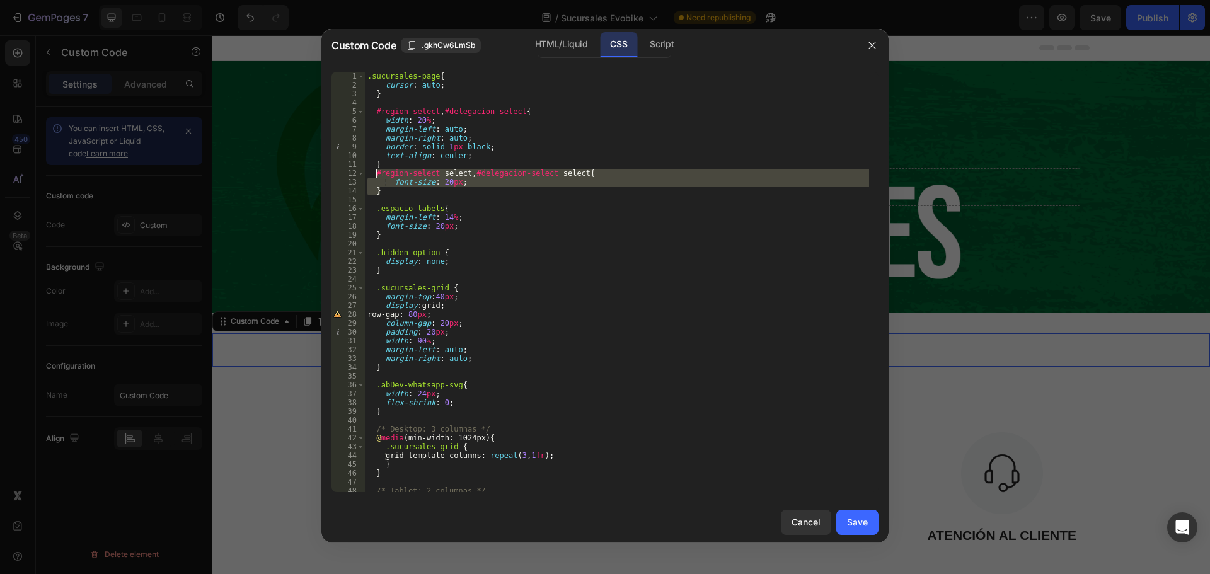
drag, startPoint x: 383, startPoint y: 191, endPoint x: 377, endPoint y: 173, distance: 19.1
click at [377, 173] on div ".sucursales-page { cursor : auto ; } #region-select , #delegacion-select { widt…" at bounding box center [617, 291] width 504 height 438
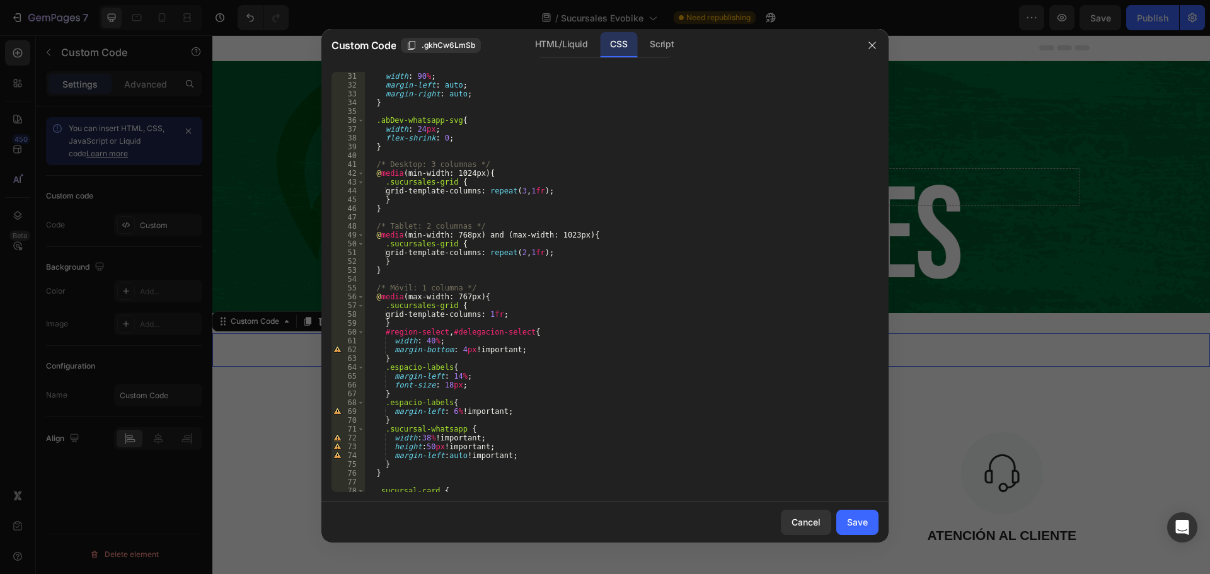
scroll to position [265, 0]
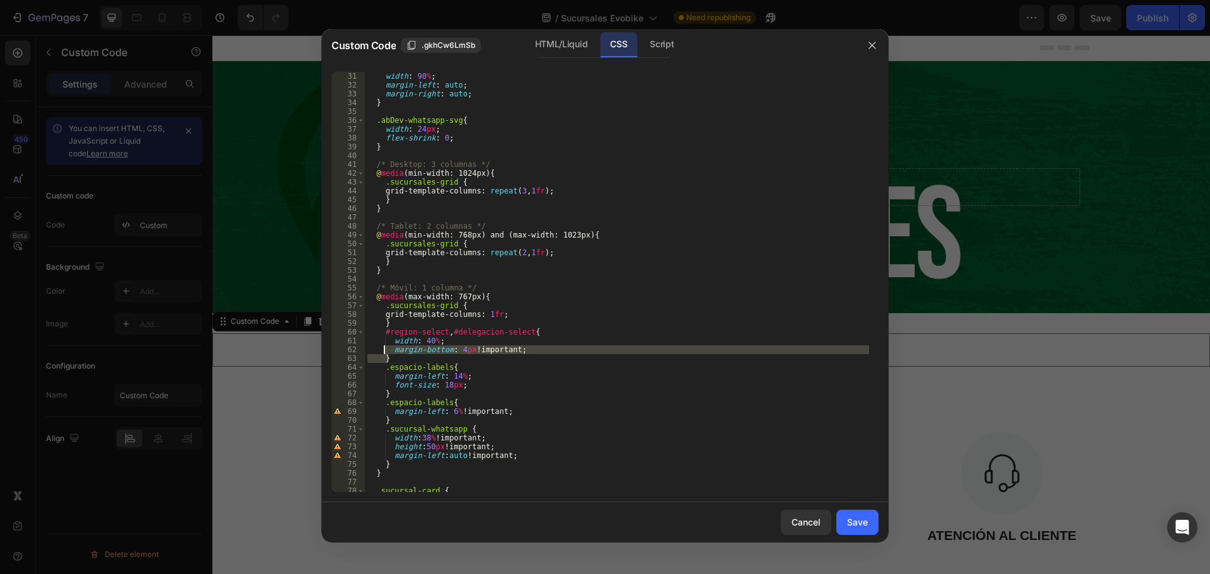
drag, startPoint x: 395, startPoint y: 355, endPoint x: 386, endPoint y: 350, distance: 9.9
click at [386, 350] on div "width : 90 % ; margin-left : auto ; margin-right : auto ; } .abDev-whatsapp-svg…" at bounding box center [617, 291] width 504 height 438
paste textarea
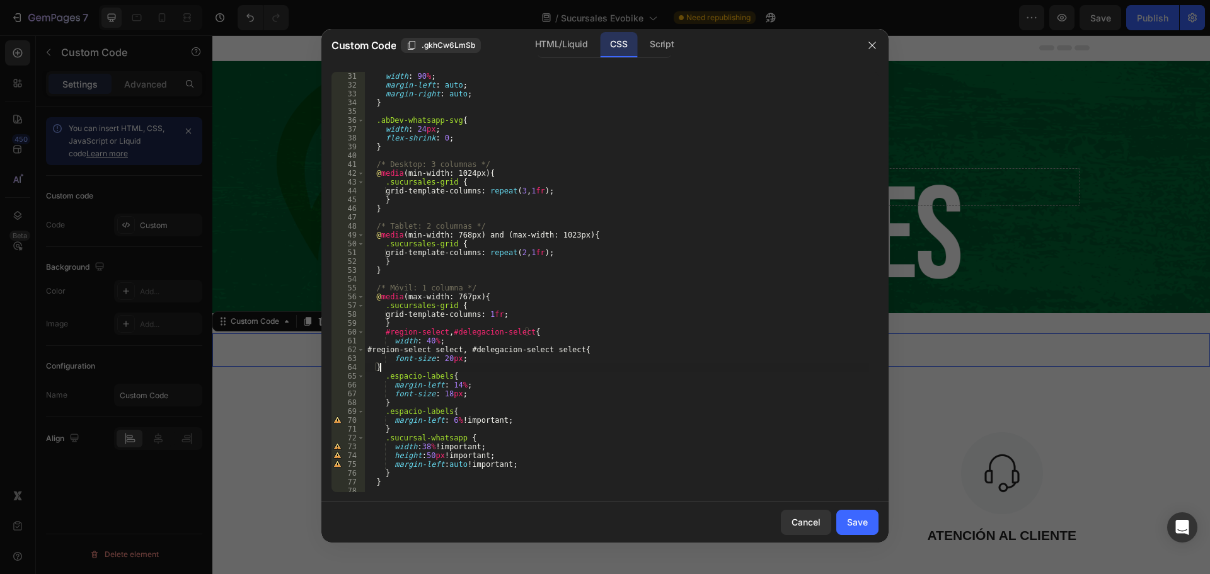
scroll to position [0, 1]
click at [374, 369] on div "width : 90 % ; margin-left : auto ; margin-right : auto ; } .abDev-whatsapp-svg…" at bounding box center [617, 291] width 504 height 438
click at [454, 341] on div "width : 90 % ; margin-left : auto ; margin-right : auto ; } .abDev-whatsapp-svg…" at bounding box center [617, 291] width 504 height 438
type textarea "width: 40%;"
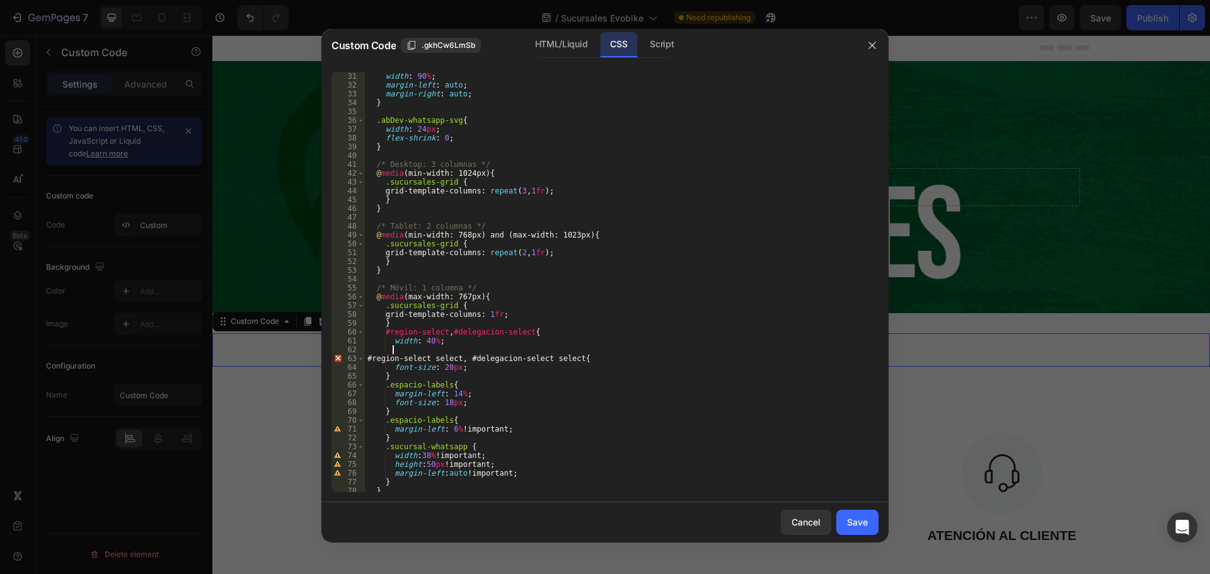
scroll to position [0, 1]
click at [442, 366] on div "width : 90 % ; margin-left : auto ; margin-right : auto ; } .abDev-whatsapp-svg…" at bounding box center [617, 291] width 504 height 438
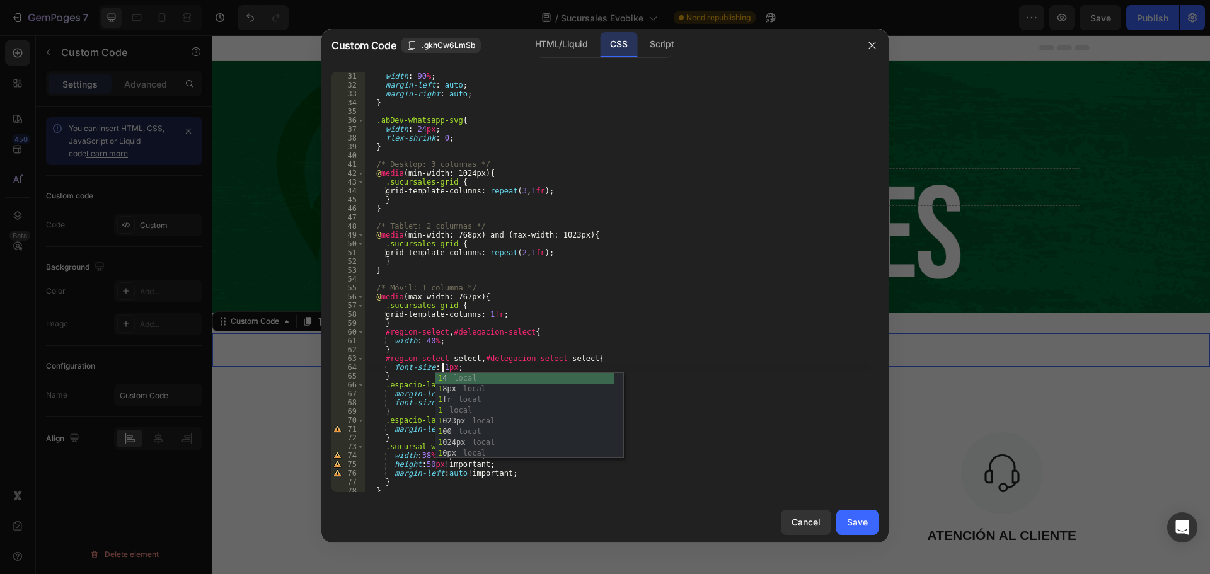
scroll to position [0, 6]
click at [579, 358] on div "width : 90 % ; margin-left : auto ; margin-right : auto ; } .abDev-whatsapp-svg…" at bounding box center [617, 291] width 504 height 438
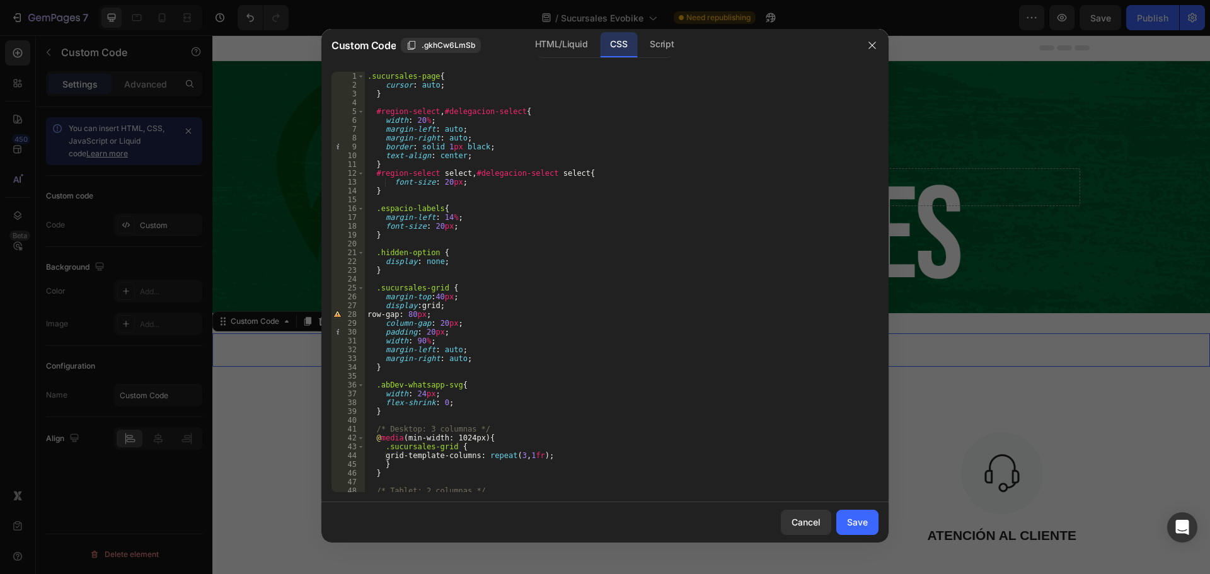
scroll to position [0, 0]
type textarea "#region-select select, #delegacion-select select{"
click at [853, 526] on div "Save" at bounding box center [857, 522] width 21 height 13
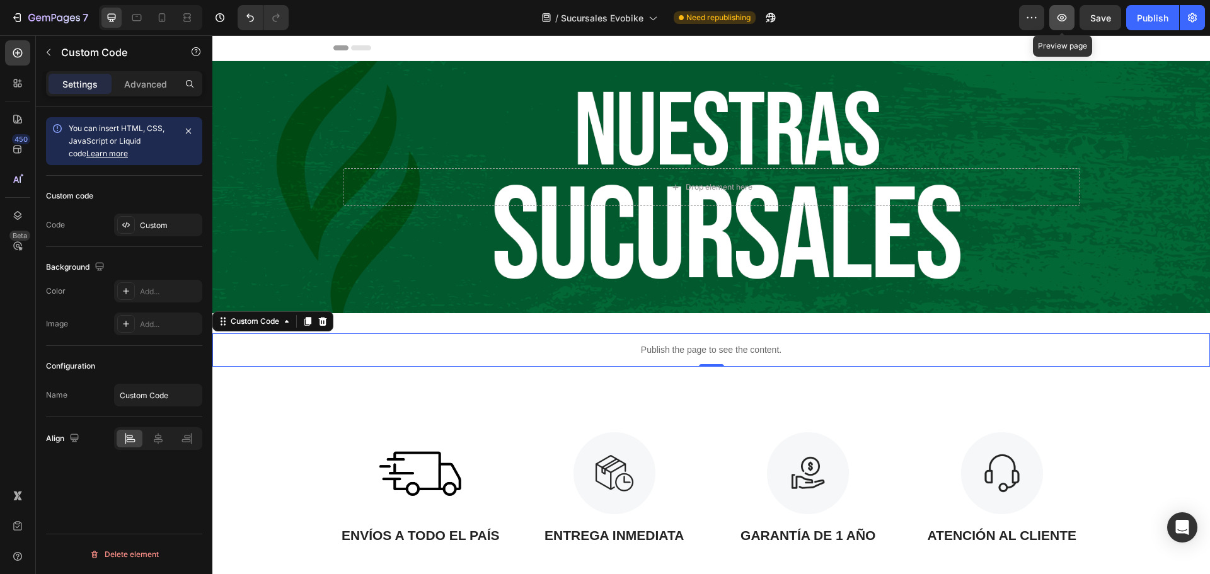
click at [1059, 19] on icon "button" at bounding box center [1062, 18] width 9 height 8
click at [139, 231] on div "Custom" at bounding box center [158, 225] width 88 height 23
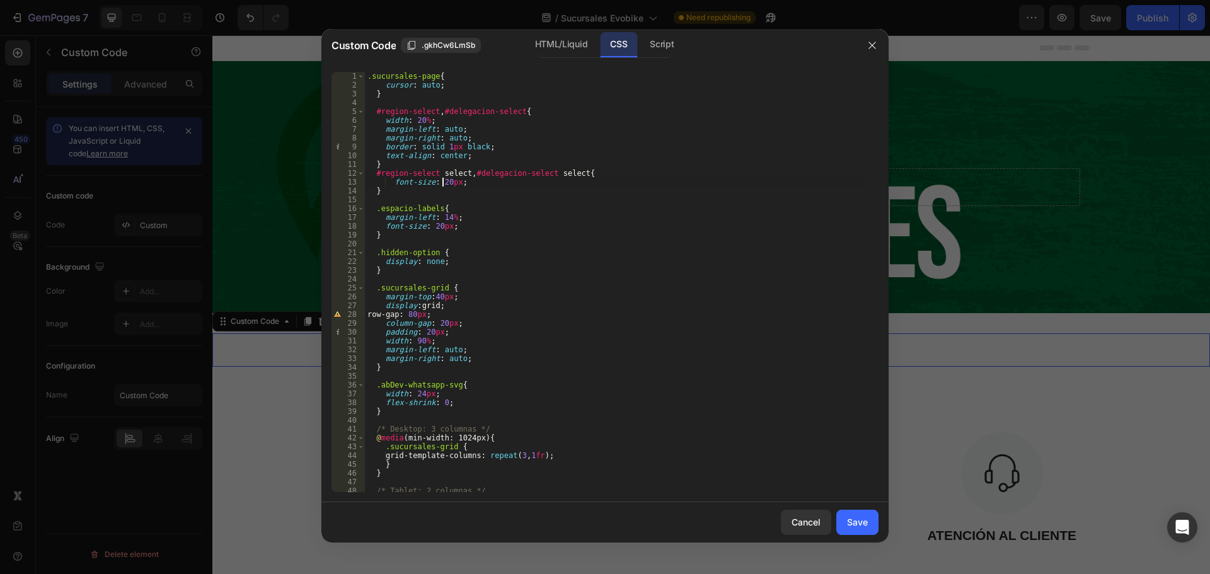
click at [441, 181] on div ".sucursales-page { cursor : auto ; } #region-select , #delegacion-select { widt…" at bounding box center [617, 291] width 504 height 438
click at [583, 342] on div ".sucursales-page { cursor : auto ; } #region-select , #delegacion-select { widt…" at bounding box center [617, 291] width 504 height 438
type textarea "width: 90%;"
click at [861, 520] on div "Save" at bounding box center [857, 522] width 21 height 13
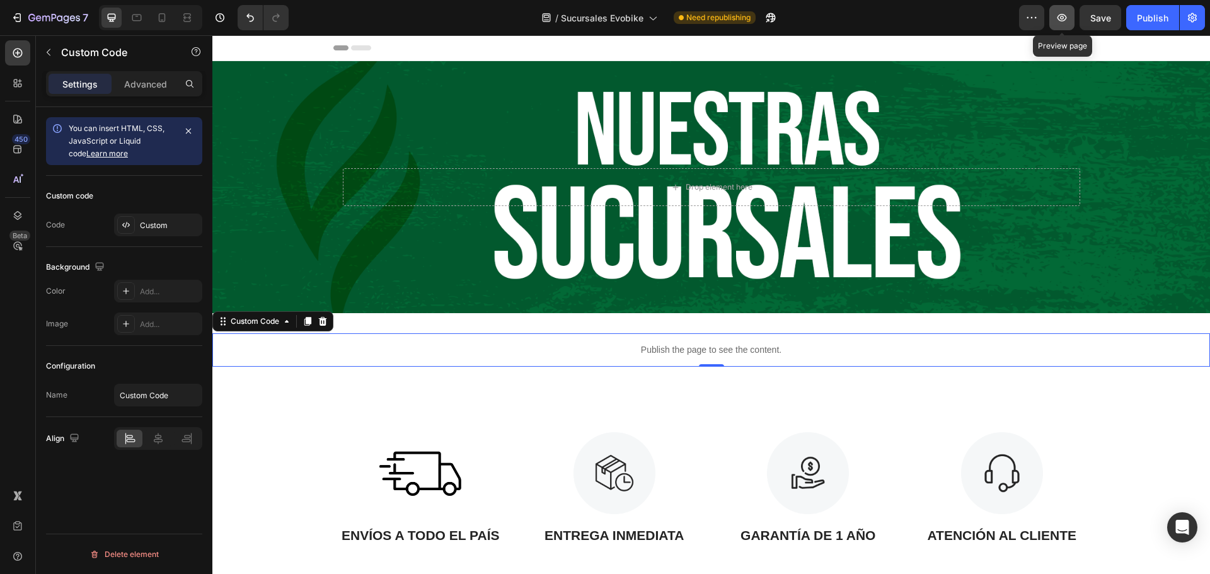
click at [1059, 18] on icon "button" at bounding box center [1062, 17] width 13 height 13
click at [141, 224] on div "Custom" at bounding box center [169, 225] width 59 height 11
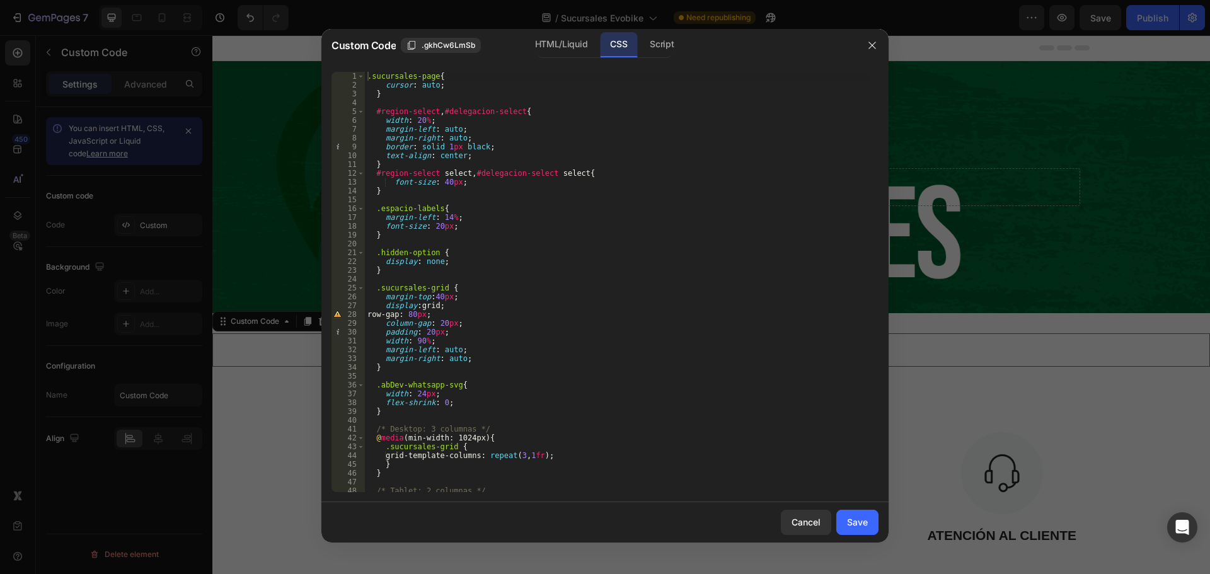
click at [442, 181] on div ".sucursales-page { cursor : auto ; } #region-select , #delegacion-select { widt…" at bounding box center [617, 291] width 504 height 438
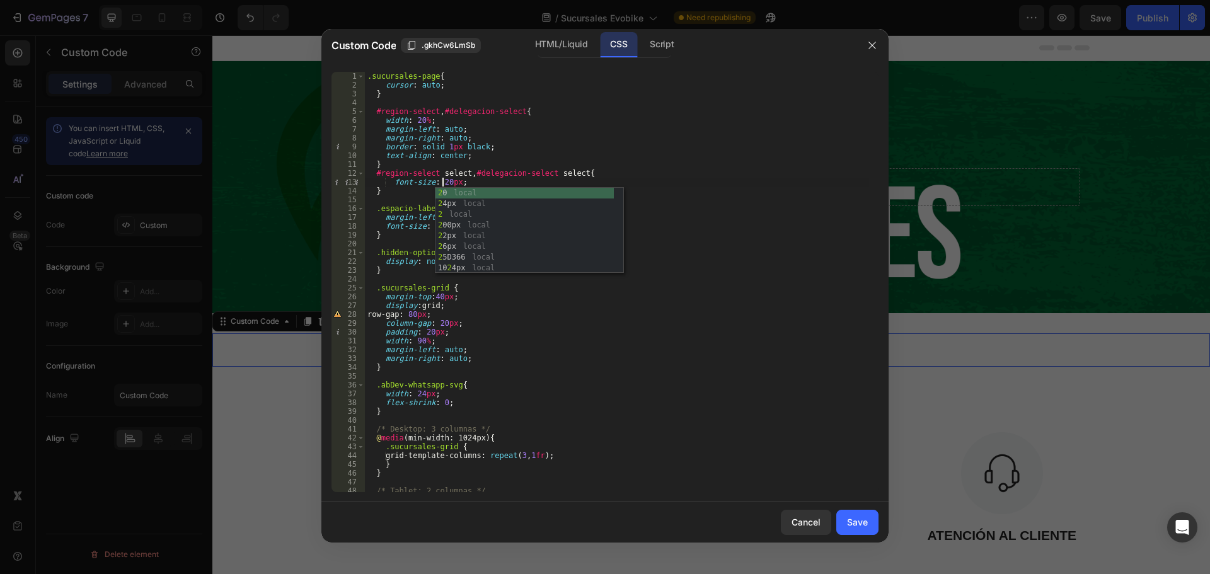
scroll to position [0, 6]
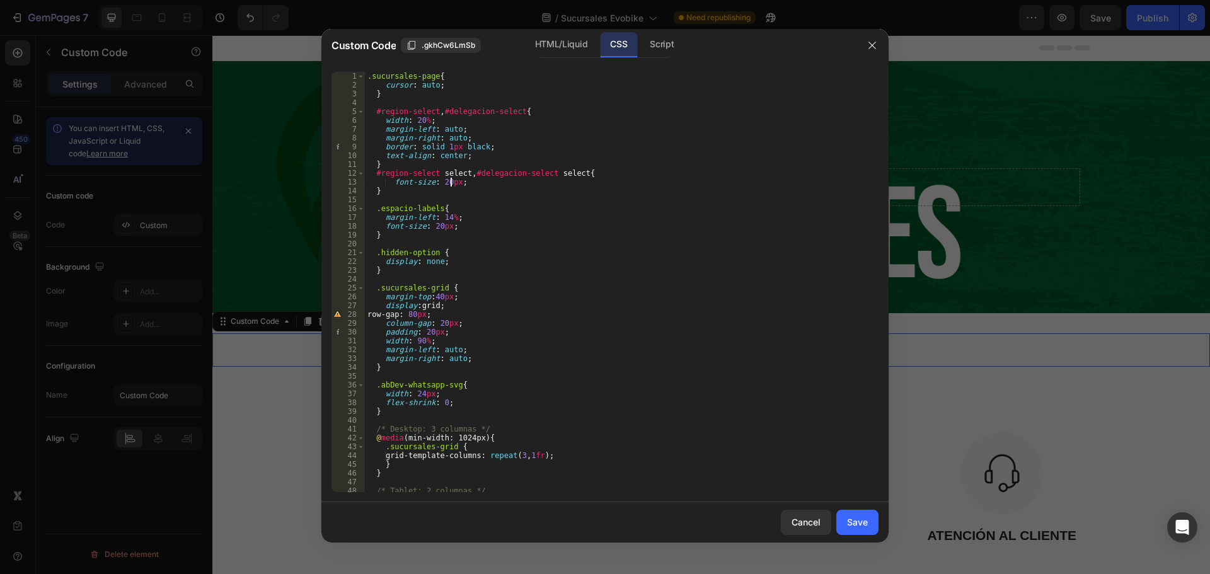
click at [452, 183] on div ".sucursales-page { cursor : auto ; } #region-select , #delegacion-select { widt…" at bounding box center [617, 291] width 504 height 438
type textarea "font-size: 20px !;"
click at [862, 527] on div "Save" at bounding box center [857, 522] width 21 height 13
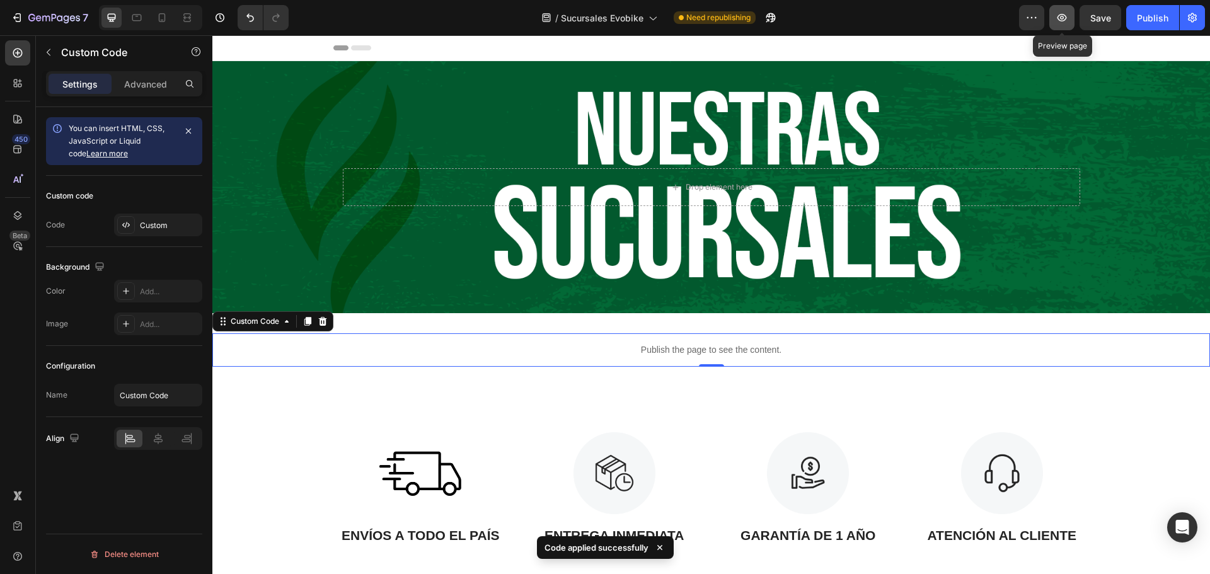
click at [1063, 18] on icon "button" at bounding box center [1062, 17] width 13 height 13
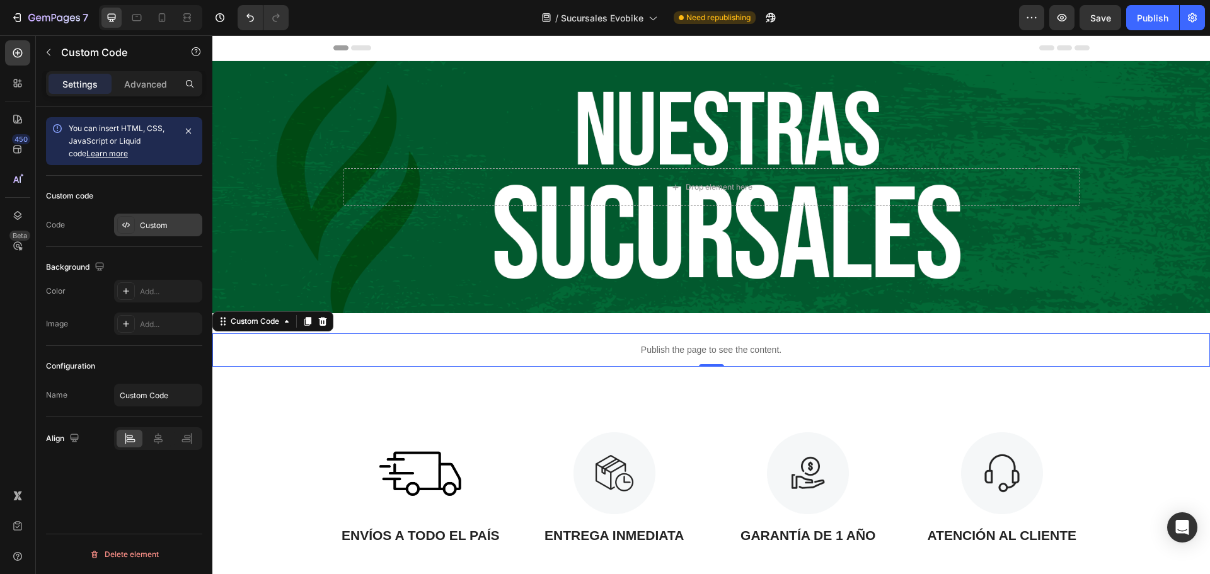
click at [166, 228] on div "Custom" at bounding box center [169, 225] width 59 height 11
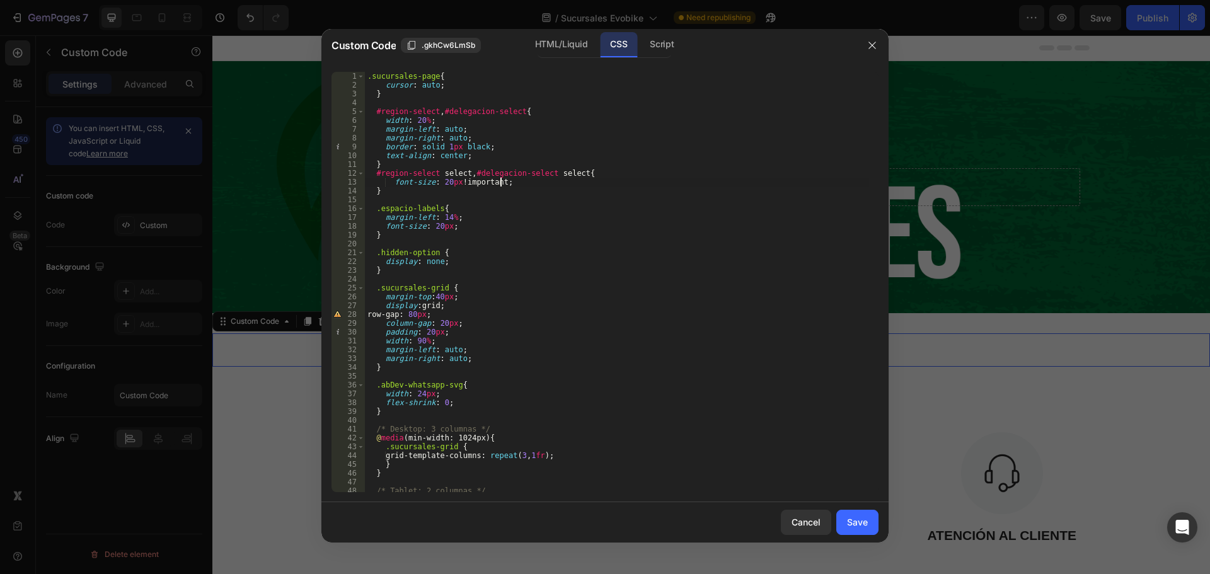
click at [499, 183] on div ".sucursales-page { cursor : auto ; } #region-select , #delegacion-select { widt…" at bounding box center [617, 291] width 504 height 438
drag, startPoint x: 456, startPoint y: 181, endPoint x: 391, endPoint y: 185, distance: 65.0
click at [391, 185] on div ".sucursales-page { cursor : auto ; } #region-select , #delegacion-select { widt…" at bounding box center [617, 291] width 504 height 438
click at [484, 156] on div ".sucursales-page { cursor : auto ; } #region-select , #delegacion-select { widt…" at bounding box center [617, 291] width 504 height 438
type textarea "text-align: center;"
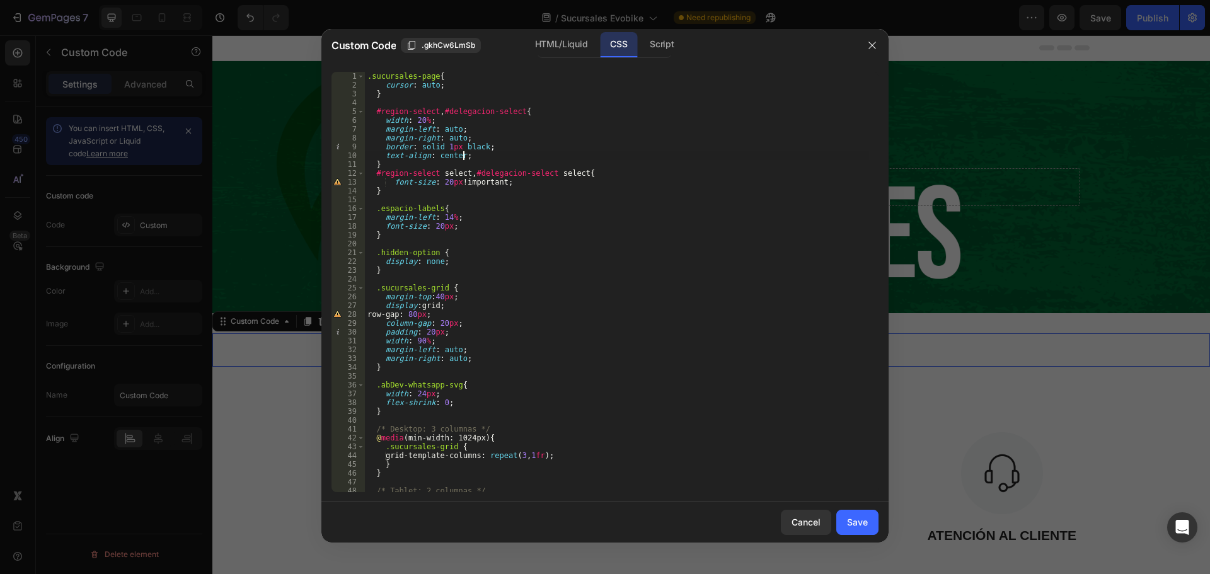
scroll to position [0, 1]
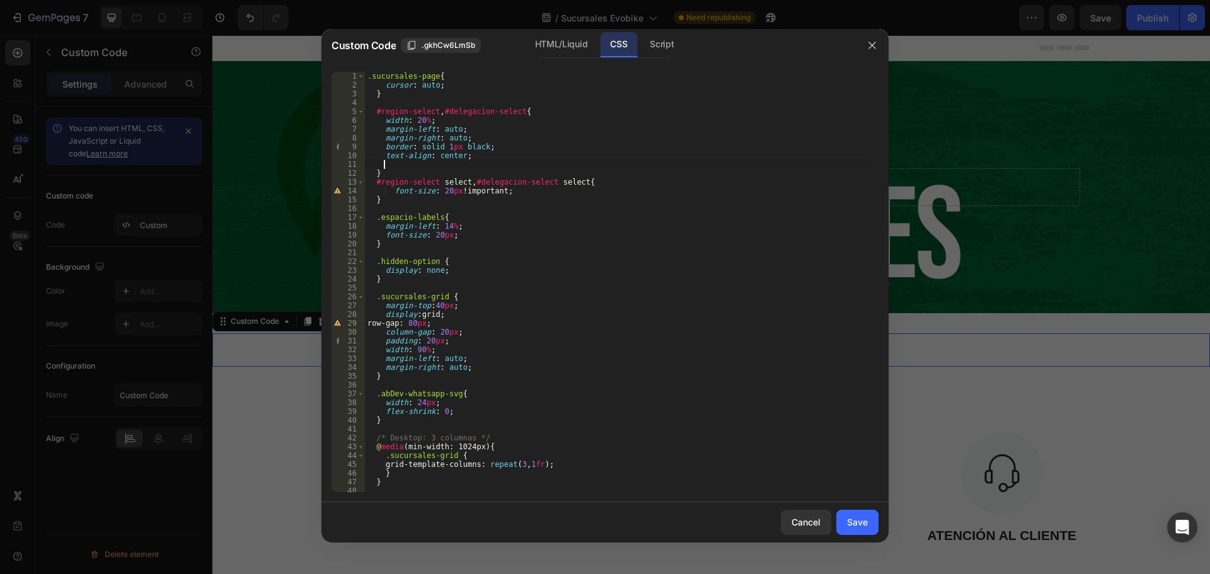
paste textarea "font-size: 20px"
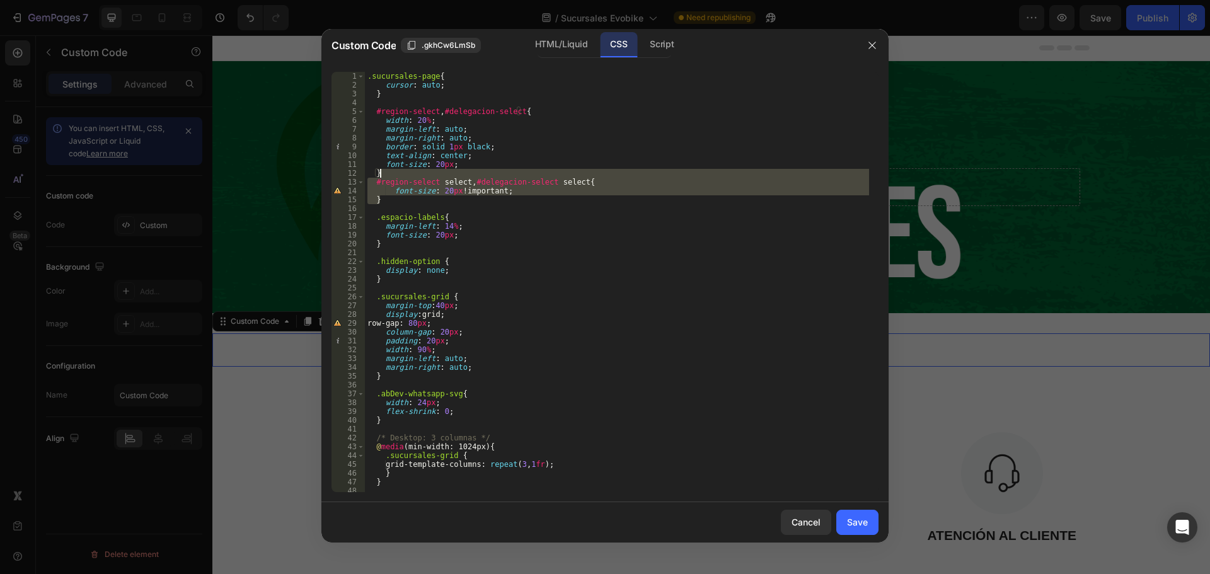
drag, startPoint x: 425, startPoint y: 199, endPoint x: 452, endPoint y: 176, distance: 34.9
click at [452, 176] on div ".sucursales-page { cursor : auto ; } #region-select , #delegacion-select { widt…" at bounding box center [617, 291] width 504 height 438
type textarea "}"
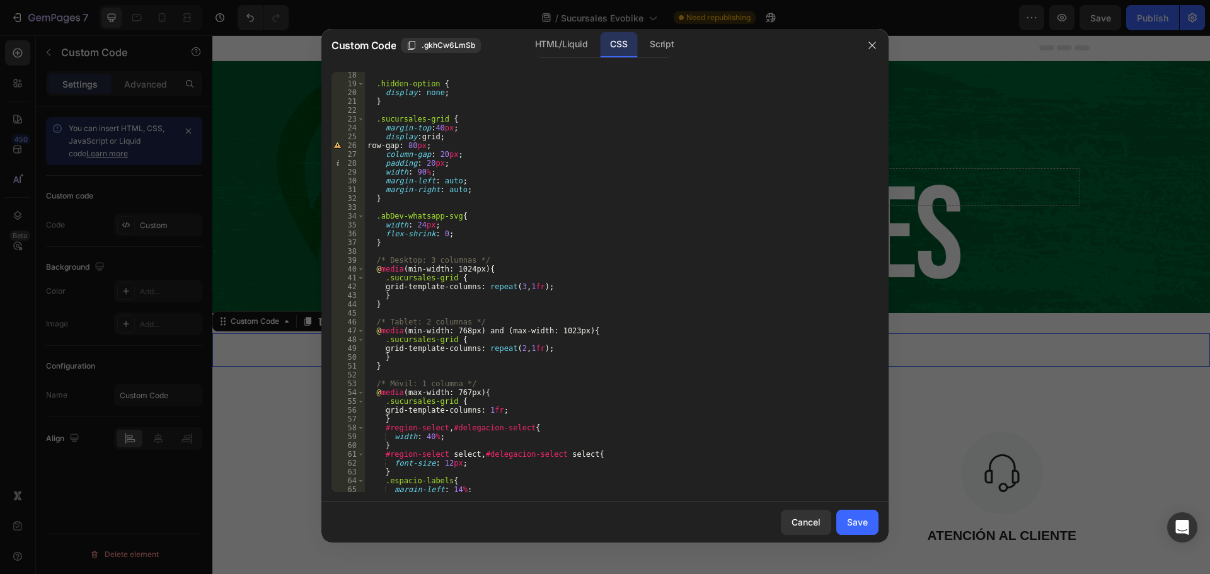
scroll to position [227, 0]
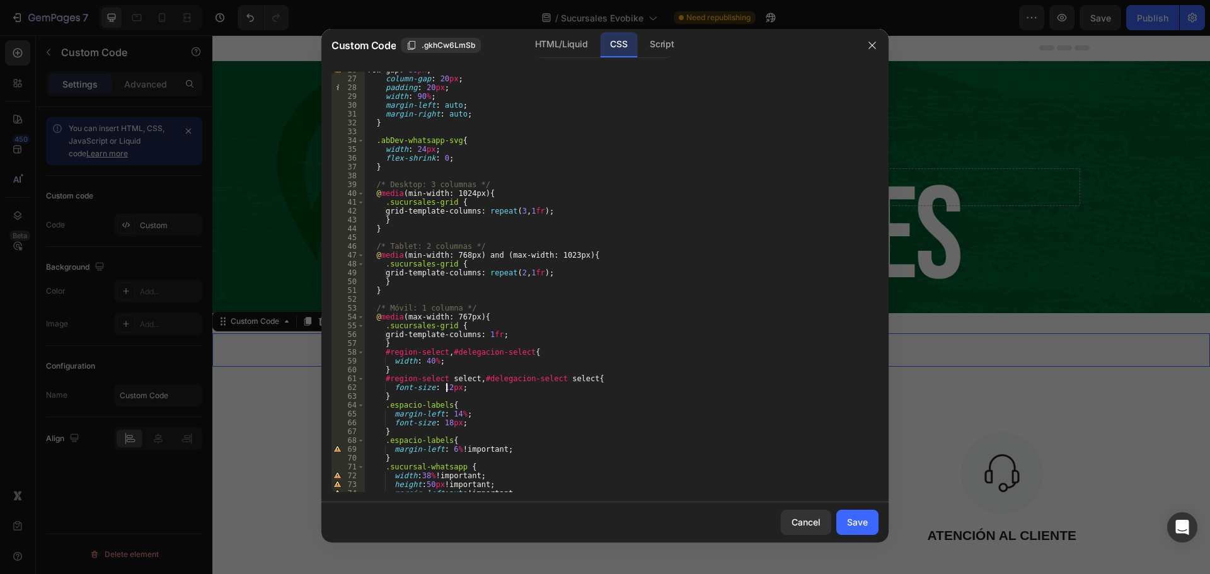
click at [446, 390] on div "row-gap : 80 px ; column-gap : 20 px ; padding : 20 px ; width : 90 % ; margin-…" at bounding box center [617, 285] width 504 height 438
click at [524, 398] on div "row-gap : 80 px ; column-gap : 20 px ; padding : 20 px ; width : 90 % ; margin-…" at bounding box center [617, 285] width 504 height 438
type textarea "}"
click at [855, 524] on div "Save" at bounding box center [857, 522] width 21 height 13
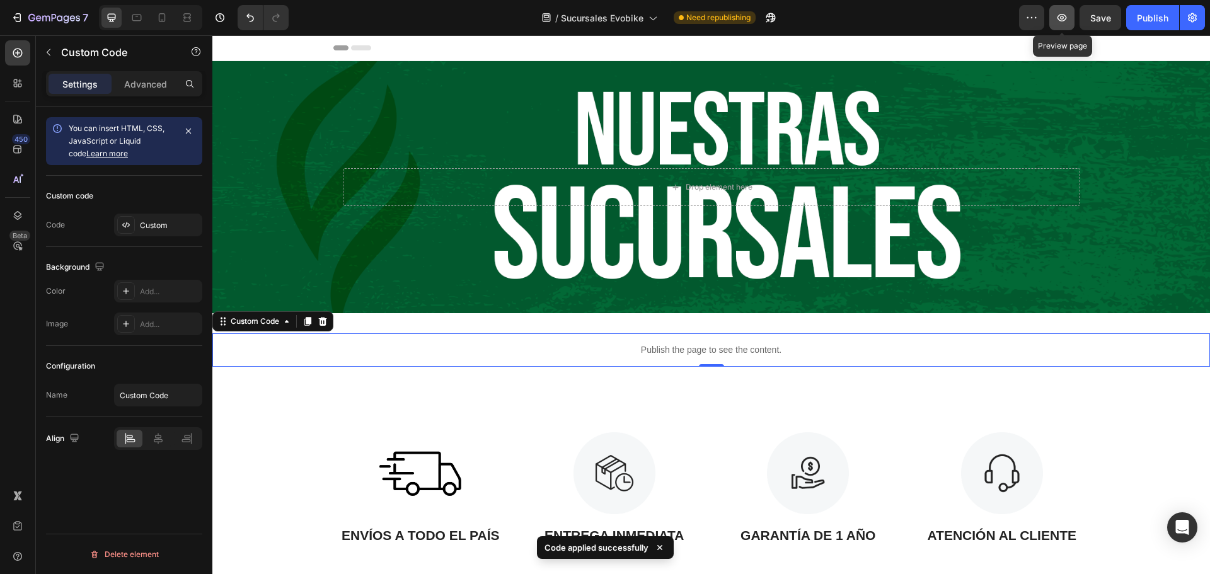
click at [1064, 26] on button "button" at bounding box center [1061, 17] width 25 height 25
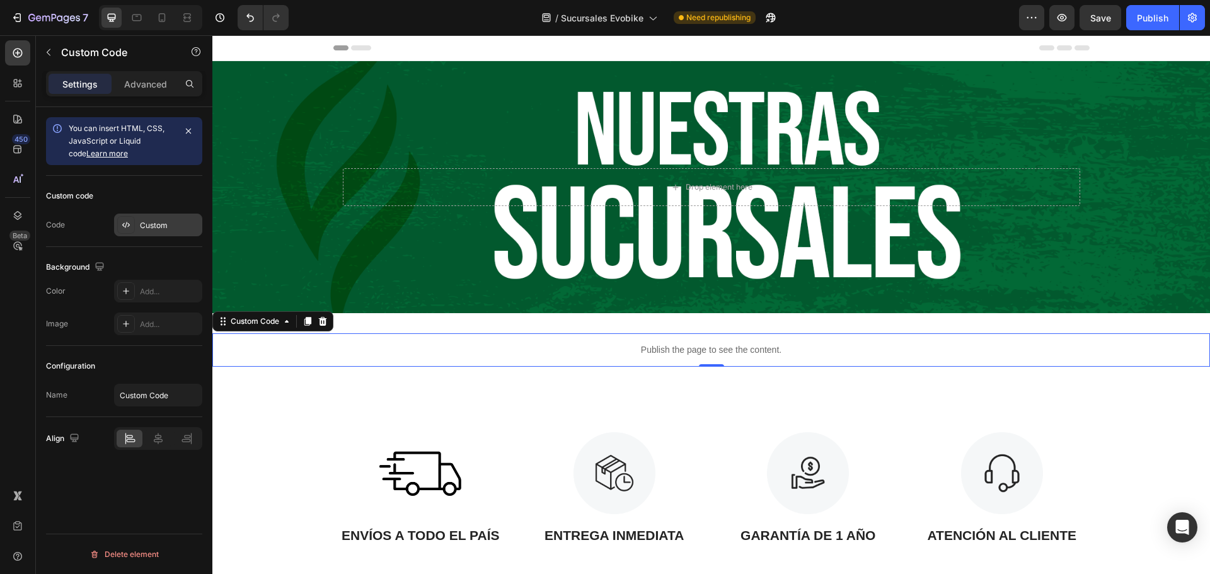
click at [149, 231] on div "Custom" at bounding box center [169, 225] width 59 height 11
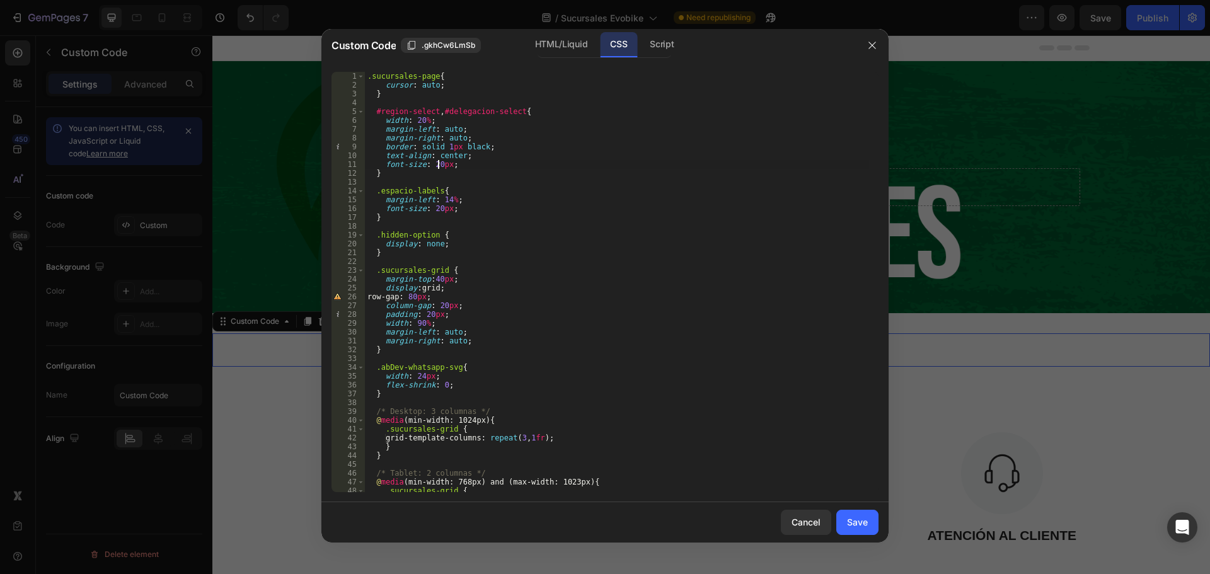
click at [436, 165] on div ".sucursales-page { cursor : auto ; } #region-select , #delegacion-select { widt…" at bounding box center [617, 291] width 504 height 438
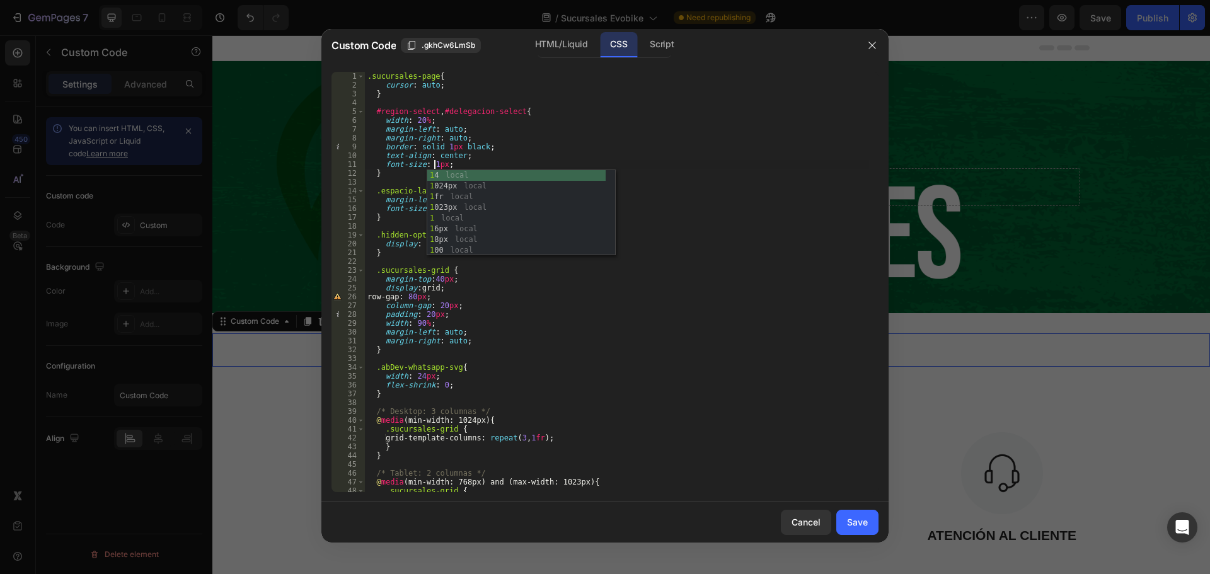
scroll to position [0, 6]
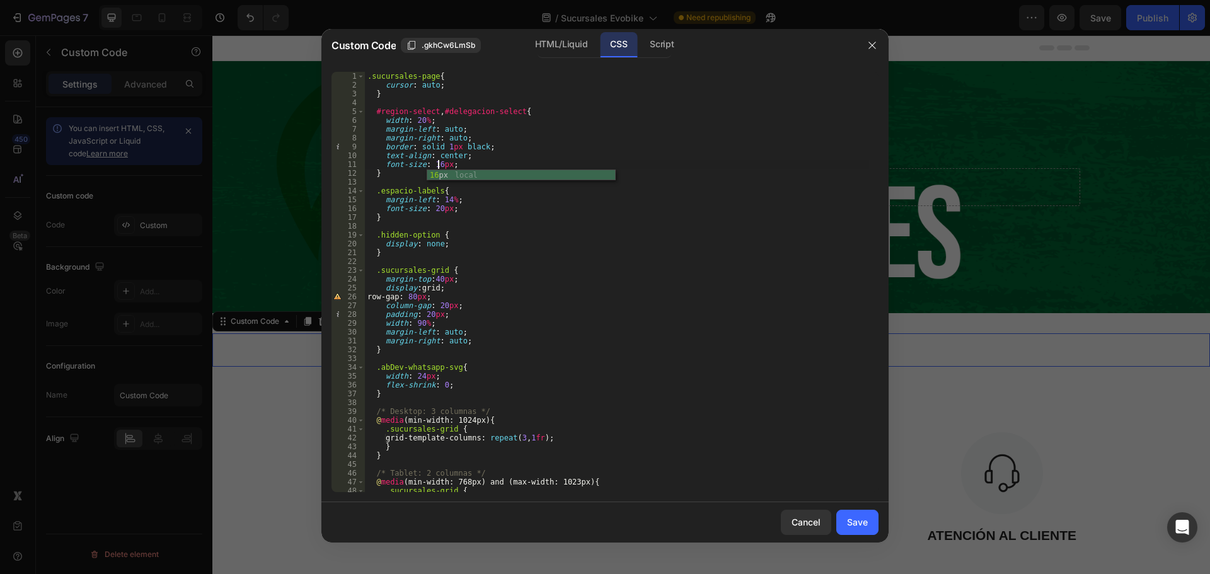
click at [734, 276] on div ".sucursales-page { cursor : auto ; } #region-select , #delegacion-select { widt…" at bounding box center [617, 291] width 504 height 438
type textarea "margin-top:40px;"
click at [853, 523] on div "Save" at bounding box center [857, 522] width 21 height 13
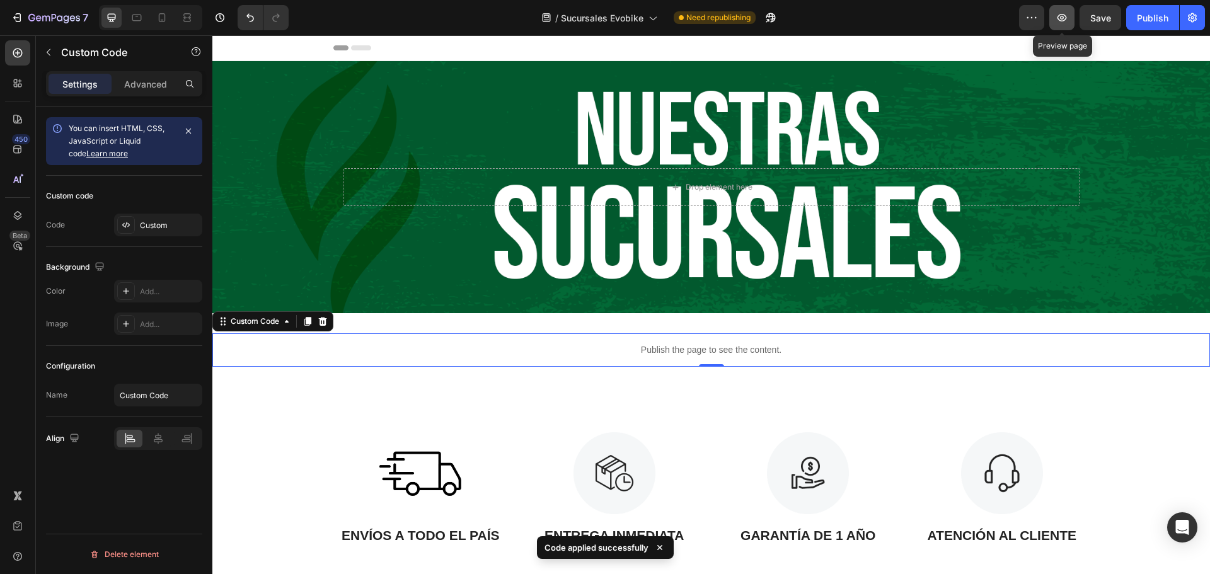
click at [1059, 10] on button "button" at bounding box center [1061, 17] width 25 height 25
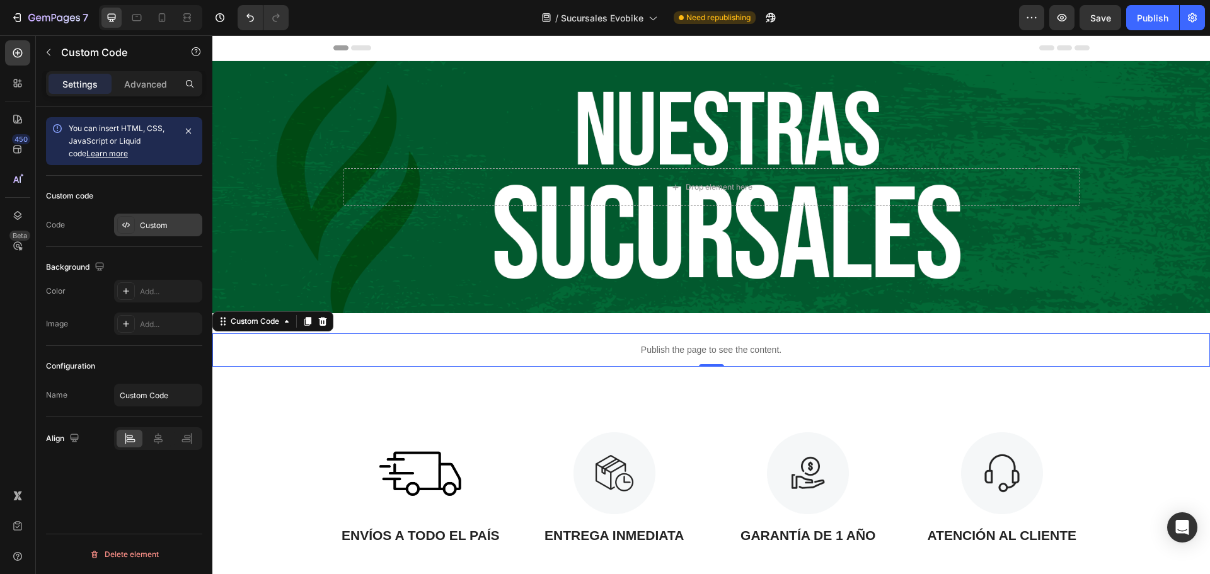
click at [152, 225] on div "Custom" at bounding box center [169, 225] width 59 height 11
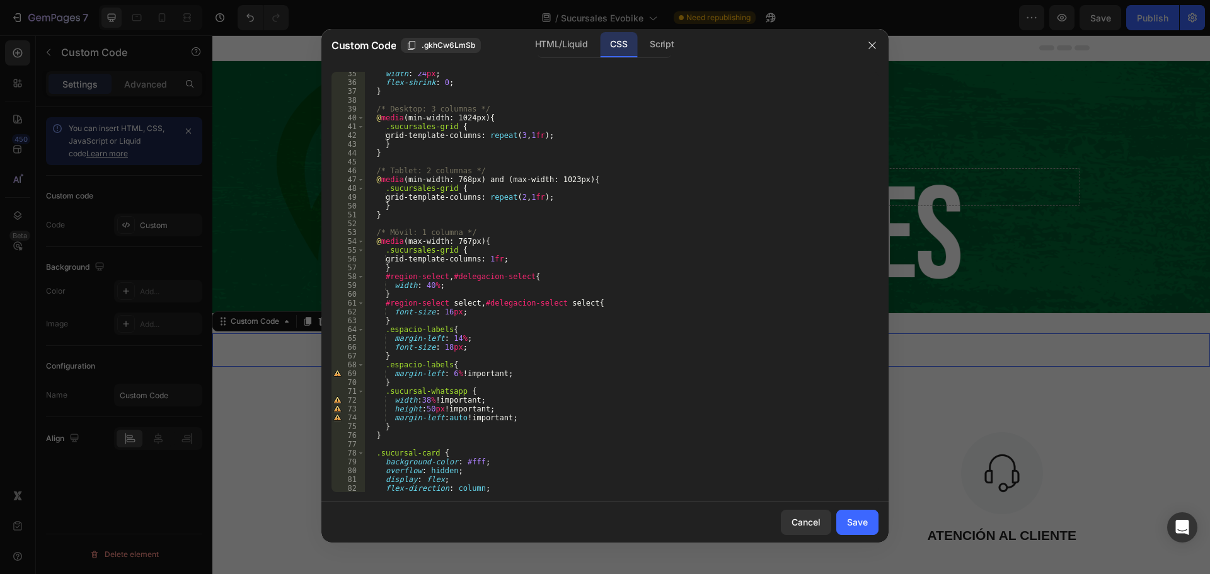
scroll to position [303, 0]
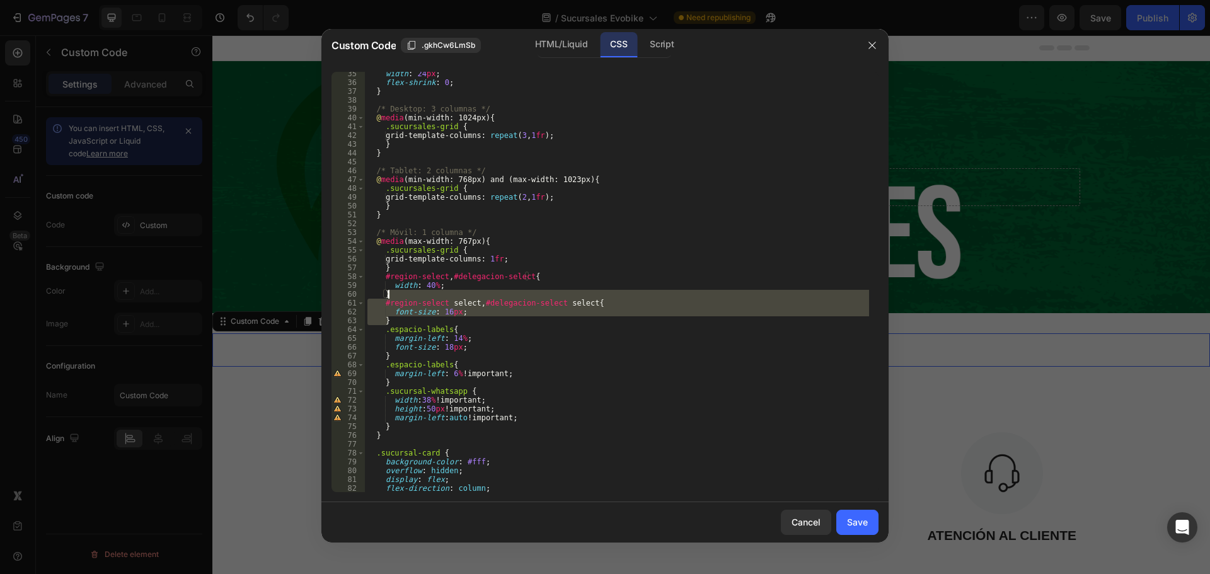
drag, startPoint x: 416, startPoint y: 318, endPoint x: 424, endPoint y: 297, distance: 22.7
click at [424, 297] on div "width : 24 px ; flex-shrink : 0 ; } /* Desktop: 3 columnas */ @ media (min-widt…" at bounding box center [617, 288] width 504 height 438
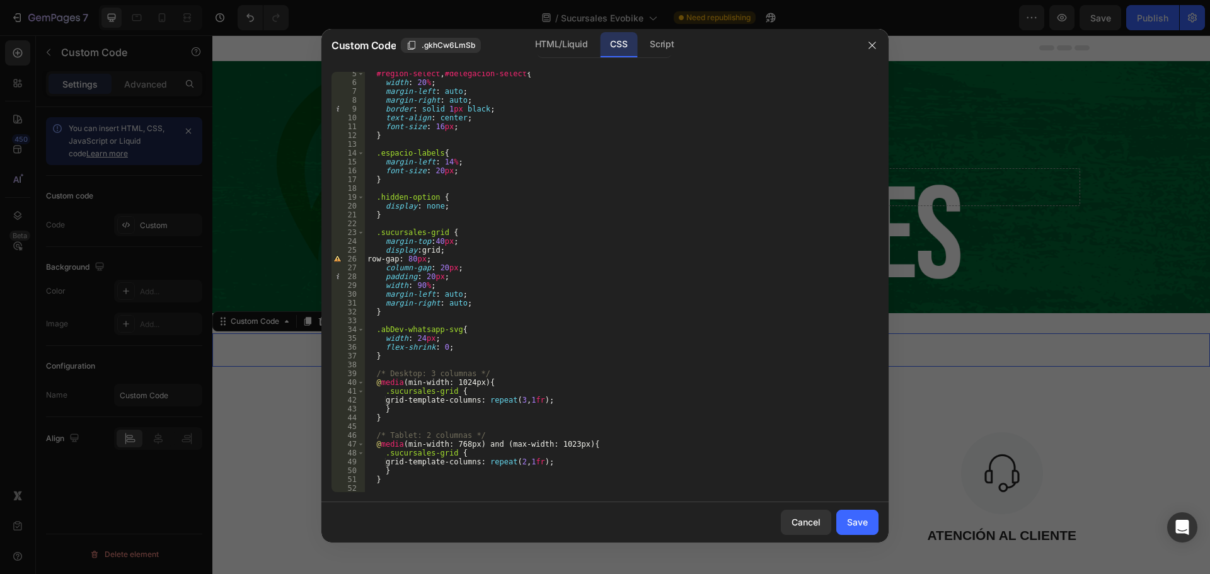
scroll to position [0, 0]
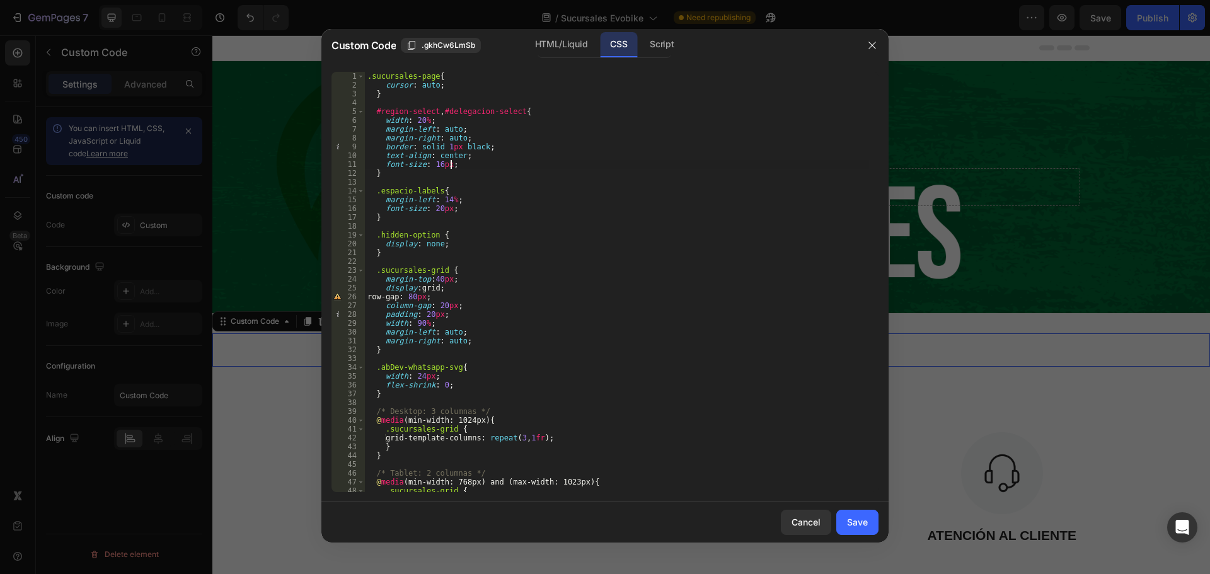
click at [473, 163] on div ".sucursales-page { cursor : auto ; } #region-select , #delegacion-select { widt…" at bounding box center [617, 291] width 504 height 438
click at [403, 175] on div ".sucursales-page { cursor : auto ; } #region-select , #delegacion-select { widt…" at bounding box center [617, 291] width 504 height 438
type textarea "}"
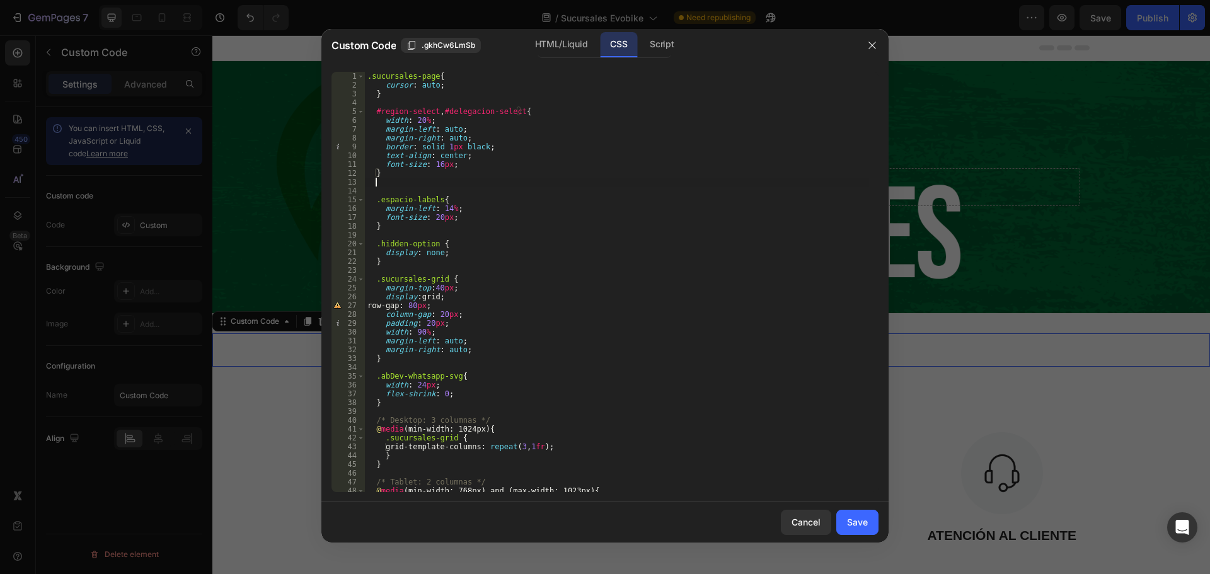
paste textarea "}"
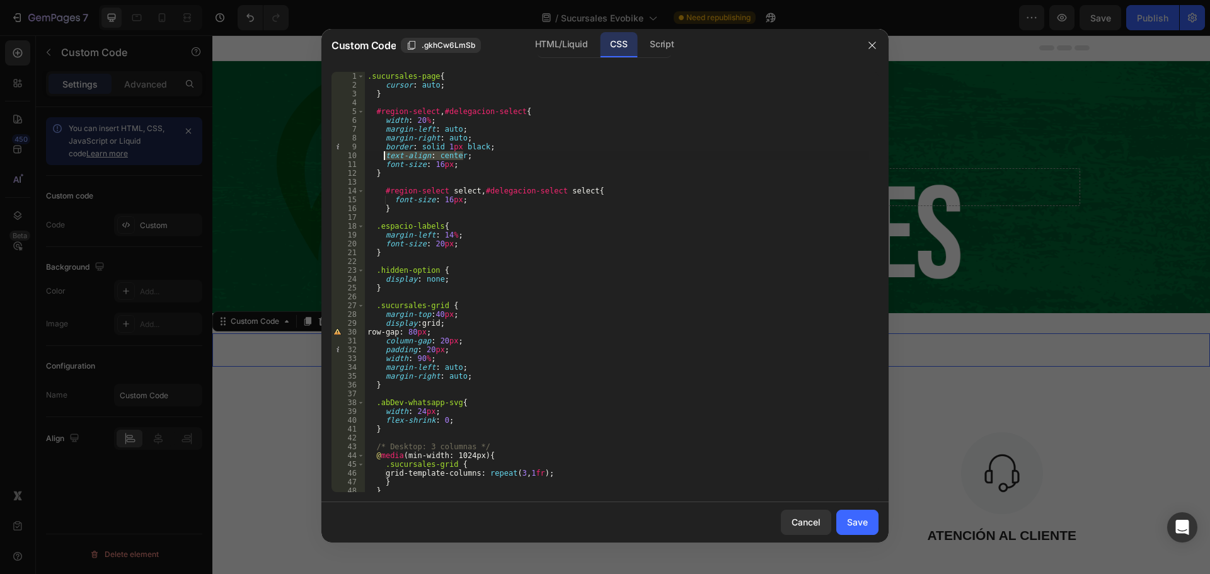
drag, startPoint x: 470, startPoint y: 156, endPoint x: 384, endPoint y: 157, distance: 85.7
click at [384, 157] on div ".sucursales-page { cursor : auto ; } #region-select , #delegacion-select { widt…" at bounding box center [617, 291] width 504 height 438
type textarea "text-align: center;"
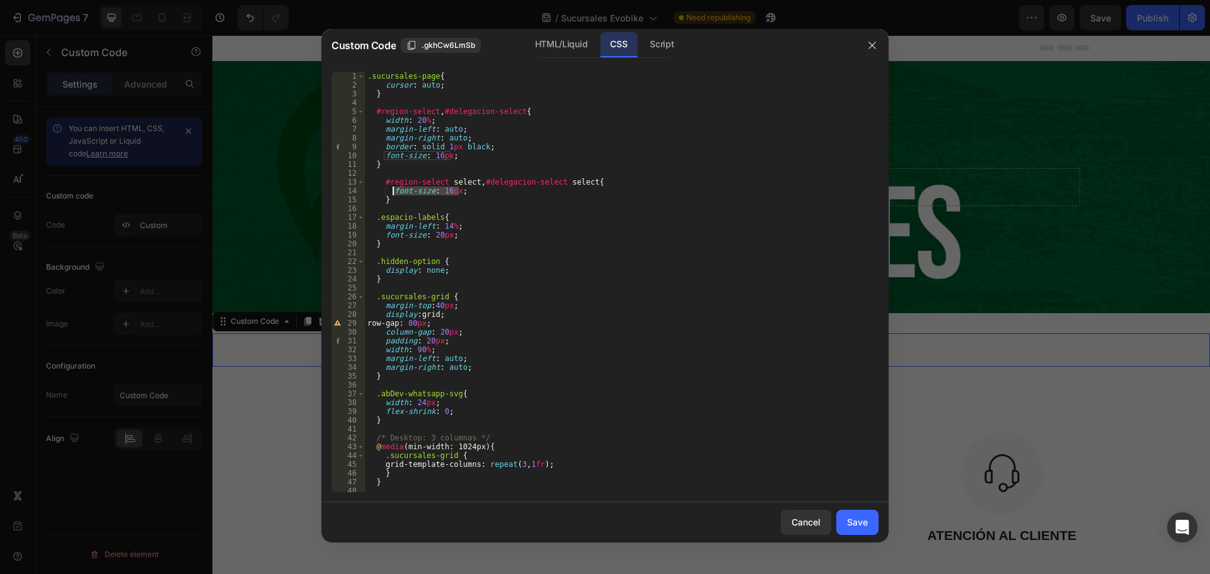
drag, startPoint x: 474, startPoint y: 193, endPoint x: 391, endPoint y: 192, distance: 82.6
click at [391, 192] on div ".sucursales-page { cursor : auto ; } #region-select , #delegacion-select { widt…" at bounding box center [617, 291] width 504 height 438
paste textarea "text-align: center"
type textarea "text-align: center;"
click at [537, 191] on div ".sucursales-page { cursor : auto ; } #region-select , #delegacion-select { widt…" at bounding box center [617, 291] width 504 height 438
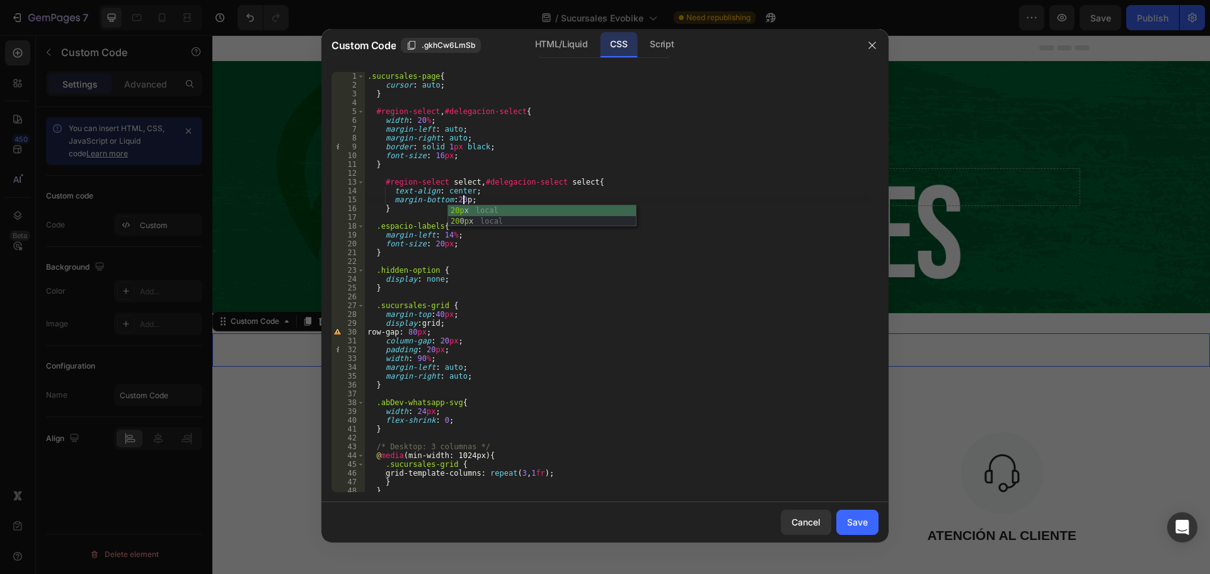
scroll to position [0, 8]
type textarea "margin-bottom:20px;"
click at [853, 528] on div "Save" at bounding box center [857, 522] width 21 height 13
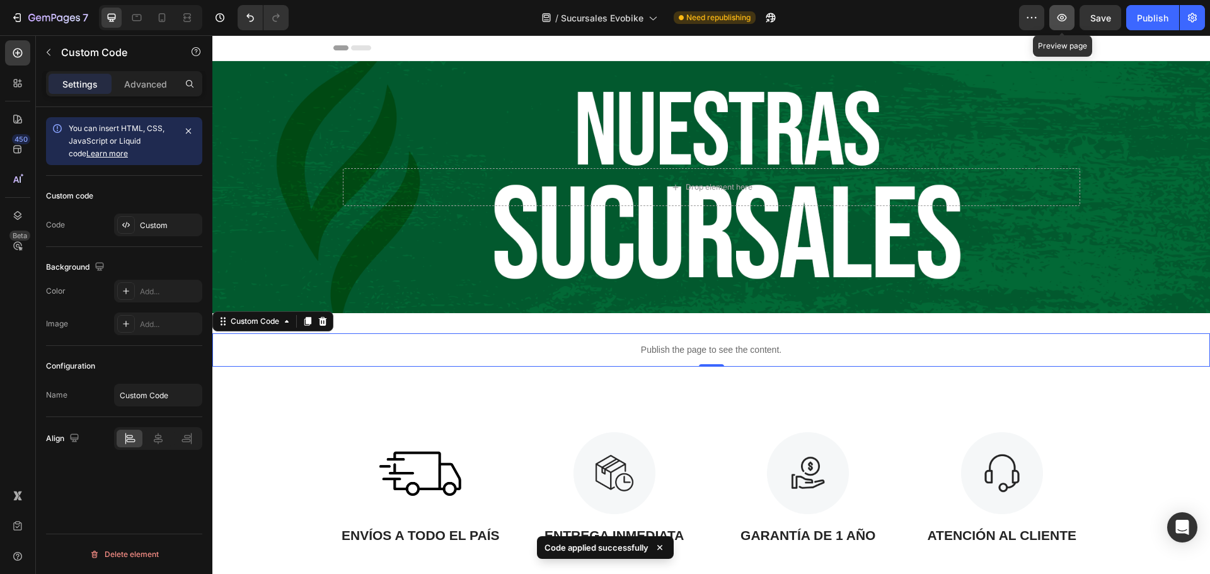
click at [1065, 21] on icon "button" at bounding box center [1062, 17] width 13 height 13
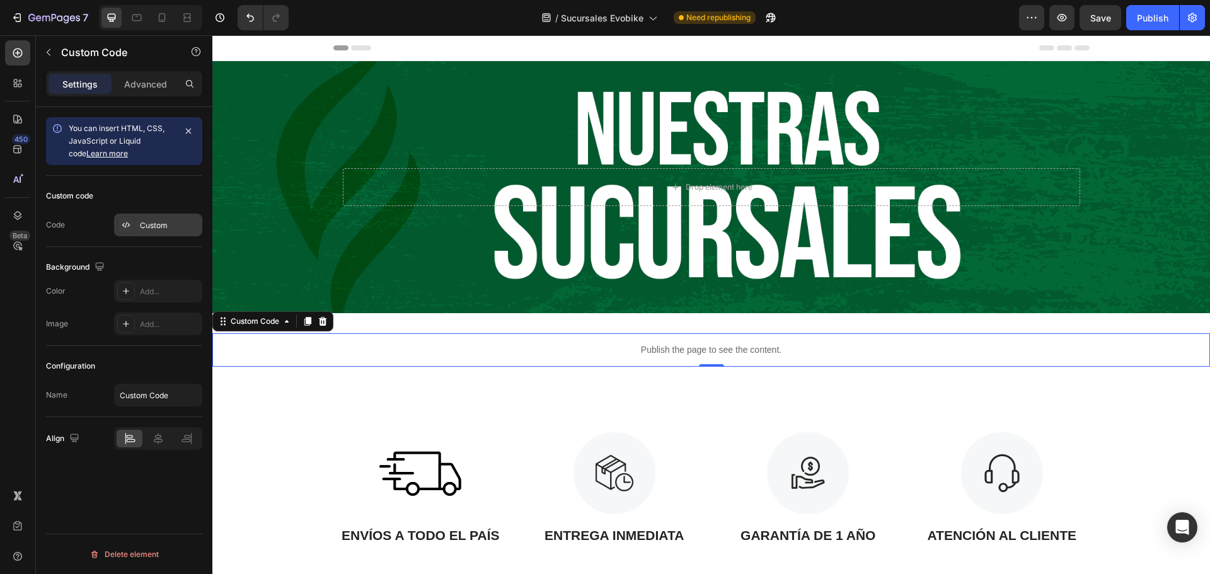
click at [175, 220] on div "Custom" at bounding box center [169, 225] width 59 height 11
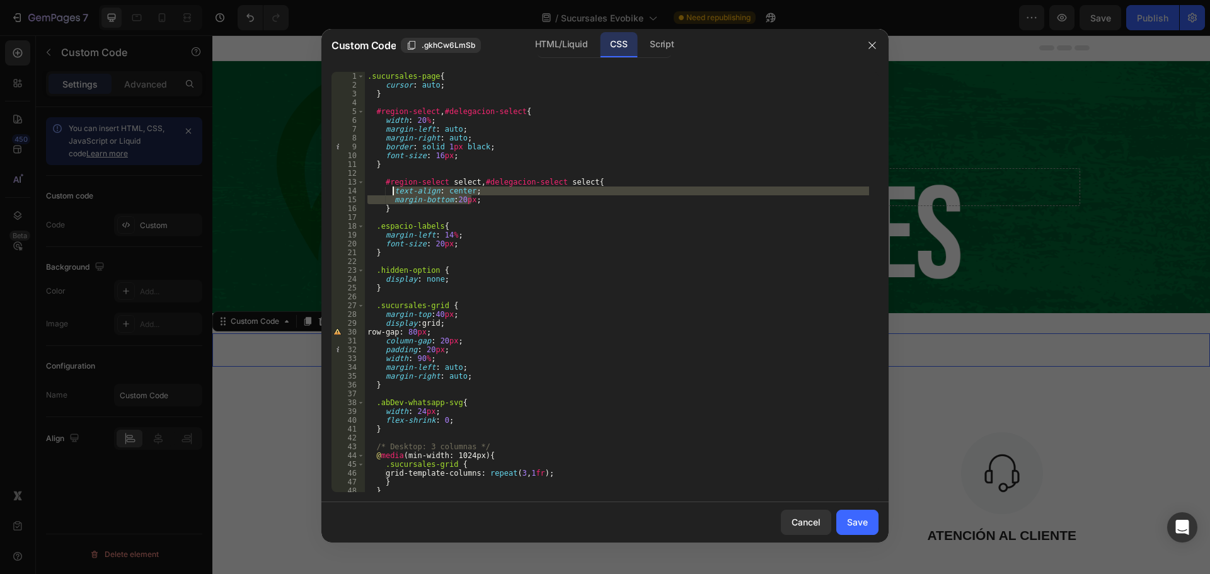
drag, startPoint x: 482, startPoint y: 201, endPoint x: 393, endPoint y: 194, distance: 89.1
click at [393, 194] on div ".sucursales-page { cursor : auto ; } #region-select , #delegacion-select { widt…" at bounding box center [617, 291] width 504 height 438
click at [476, 153] on div ".sucursales-page { cursor : auto ; } #region-select , #delegacion-select { widt…" at bounding box center [617, 291] width 504 height 438
type textarea "font-size: 16px;"
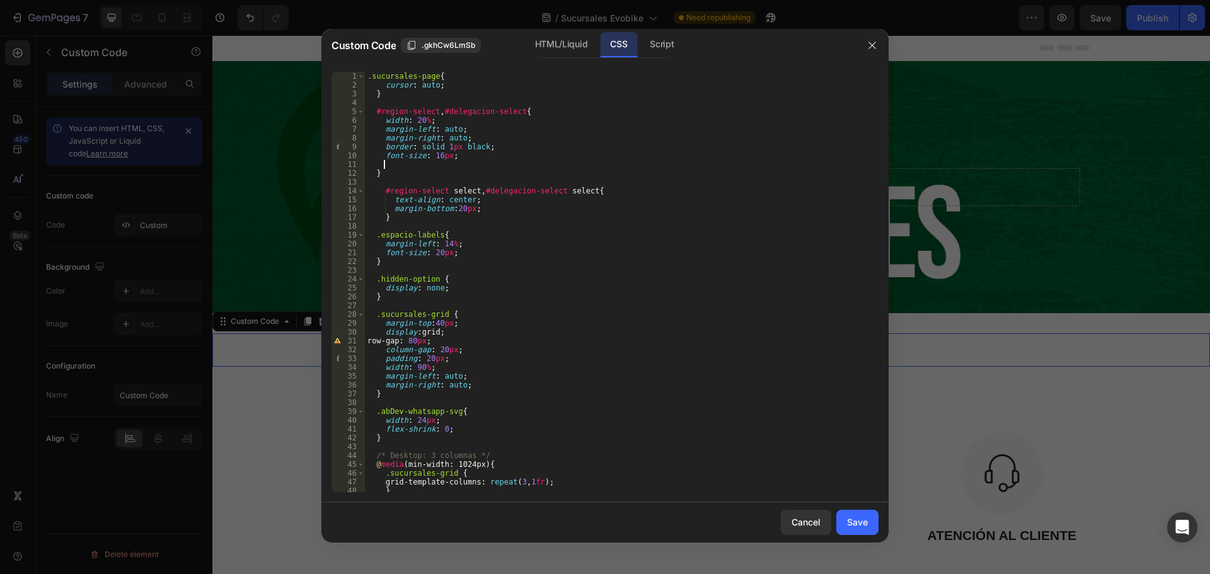
paste textarea "margin-bottom:20px;"
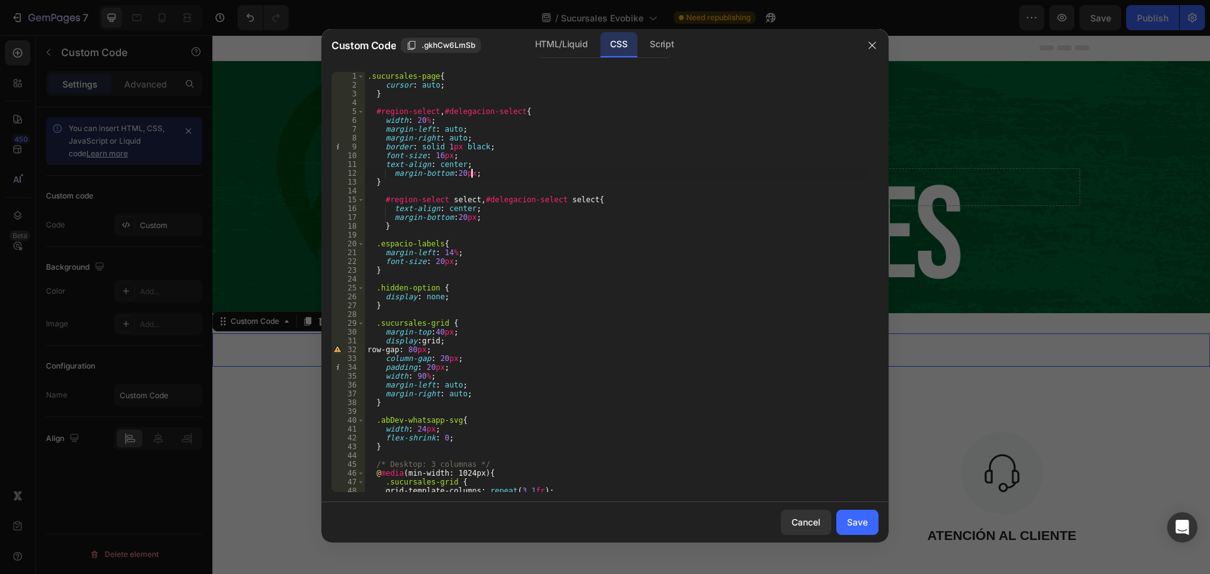
click at [389, 173] on div ".sucursales-page { cursor : auto ; } #region-select , #delegacion-select { widt…" at bounding box center [617, 291] width 504 height 438
type textarea "margin-bottom:20px;"
click at [855, 519] on div "Save" at bounding box center [857, 522] width 21 height 13
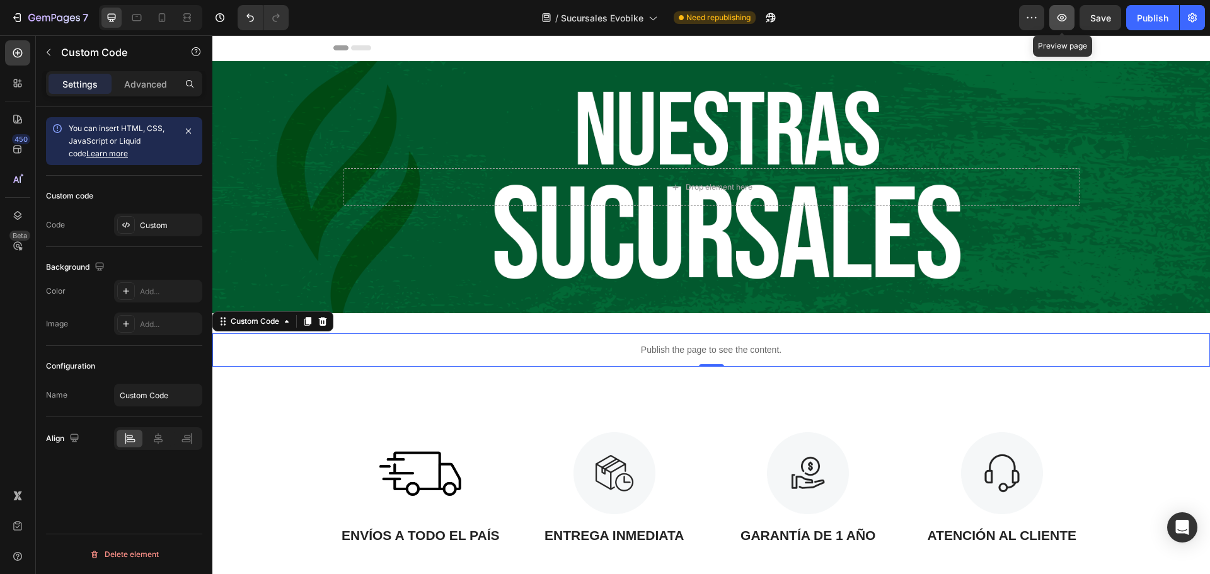
click at [1063, 20] on icon "button" at bounding box center [1062, 17] width 13 height 13
click at [154, 221] on div "Custom" at bounding box center [169, 225] width 59 height 11
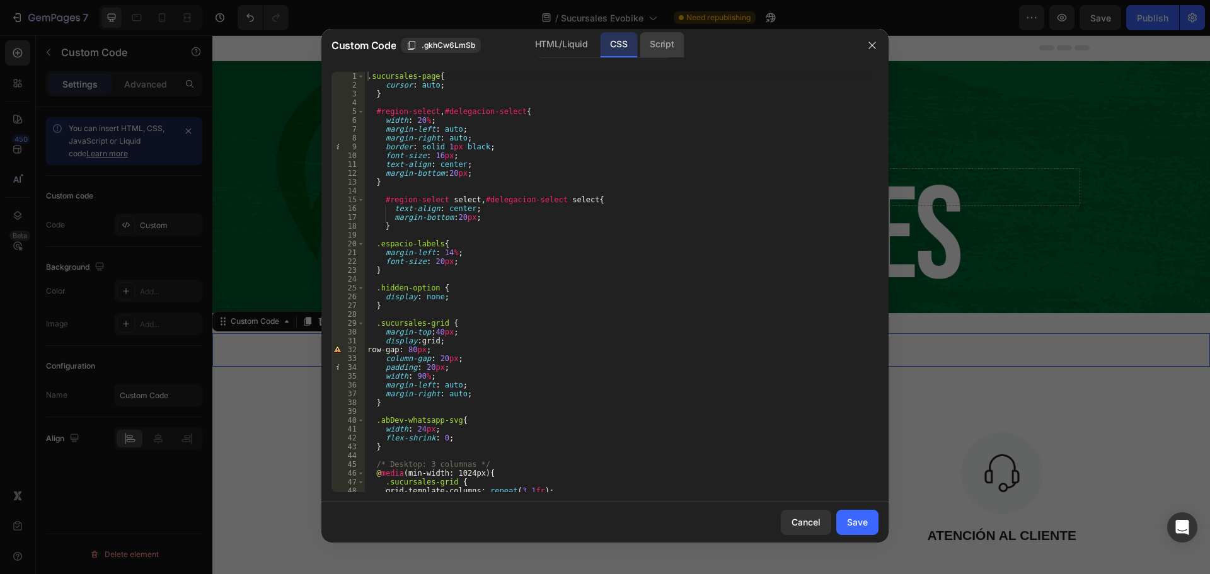
click at [654, 56] on div "Script" at bounding box center [662, 44] width 44 height 25
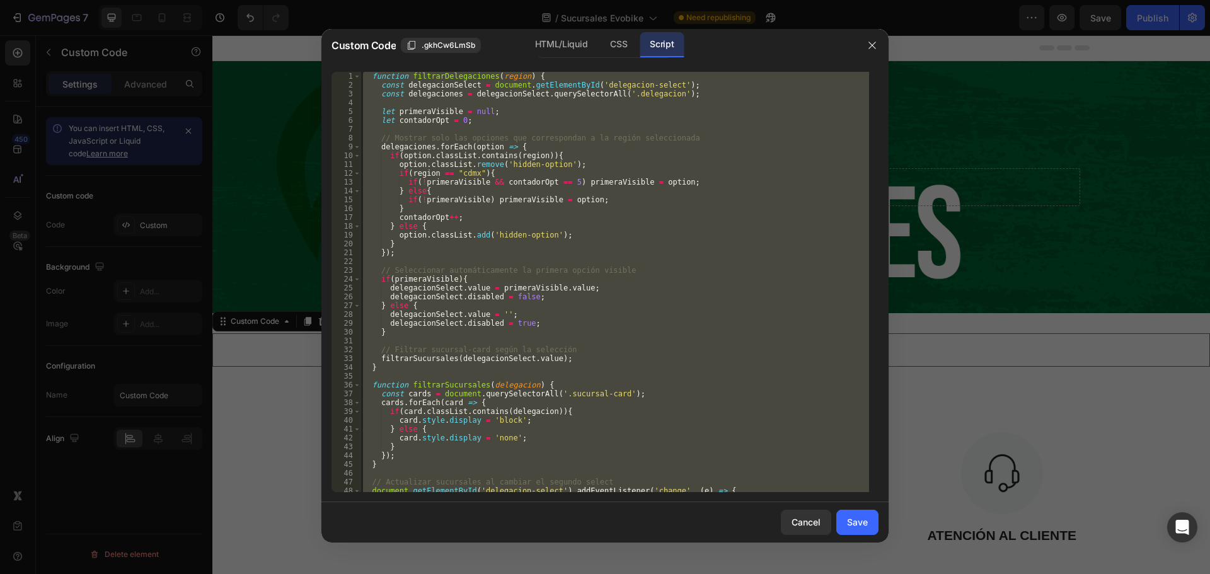
scroll to position [65, 0]
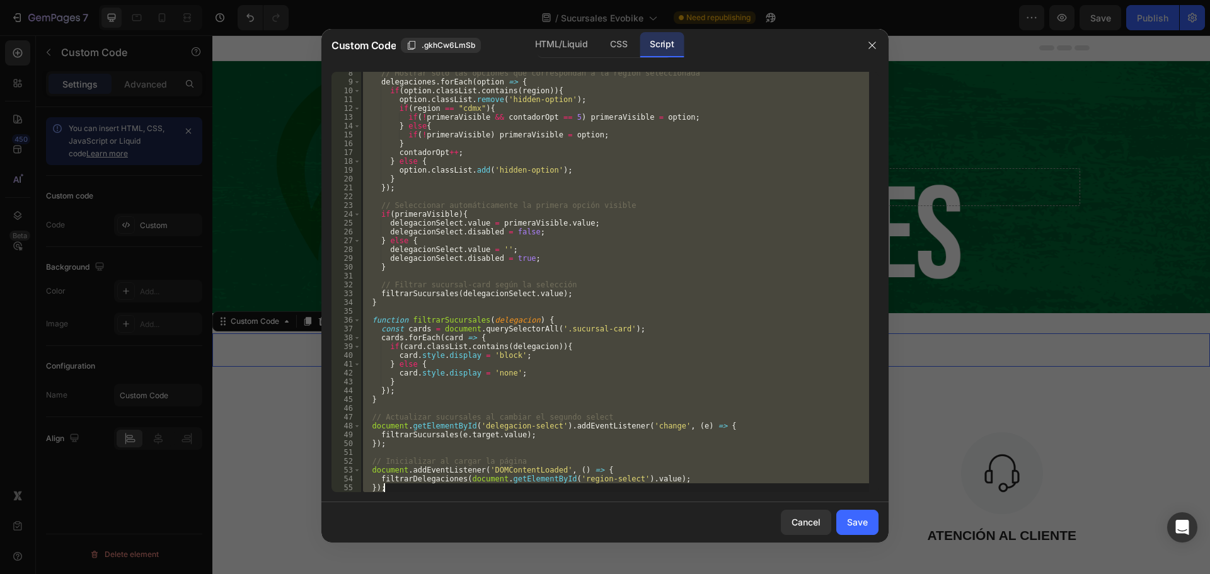
click at [467, 390] on div "// Mostrar solo las opciones que correspondan a la región seleccionada delegaci…" at bounding box center [615, 282] width 509 height 420
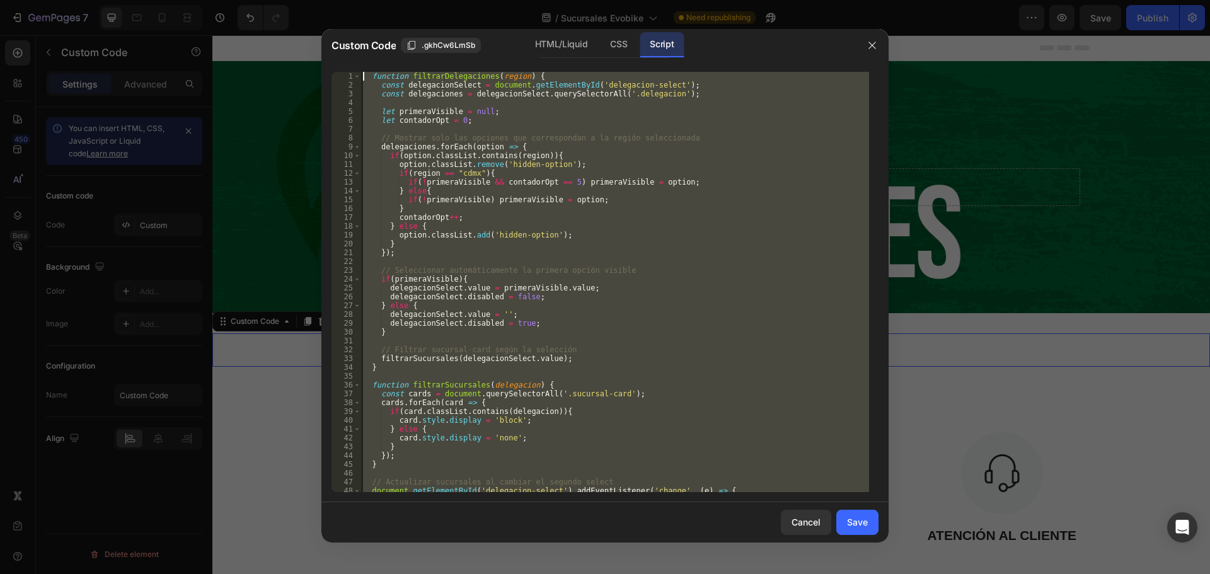
drag, startPoint x: 395, startPoint y: 491, endPoint x: 381, endPoint y: 5, distance: 486.2
click at [381, 5] on div "Custom Code .gkhCw6LmSb HTML/Liquid CSS Script }); 1 2 3 4 5 6 7 8 9 10 11 12 1…" at bounding box center [605, 287] width 1210 height 574
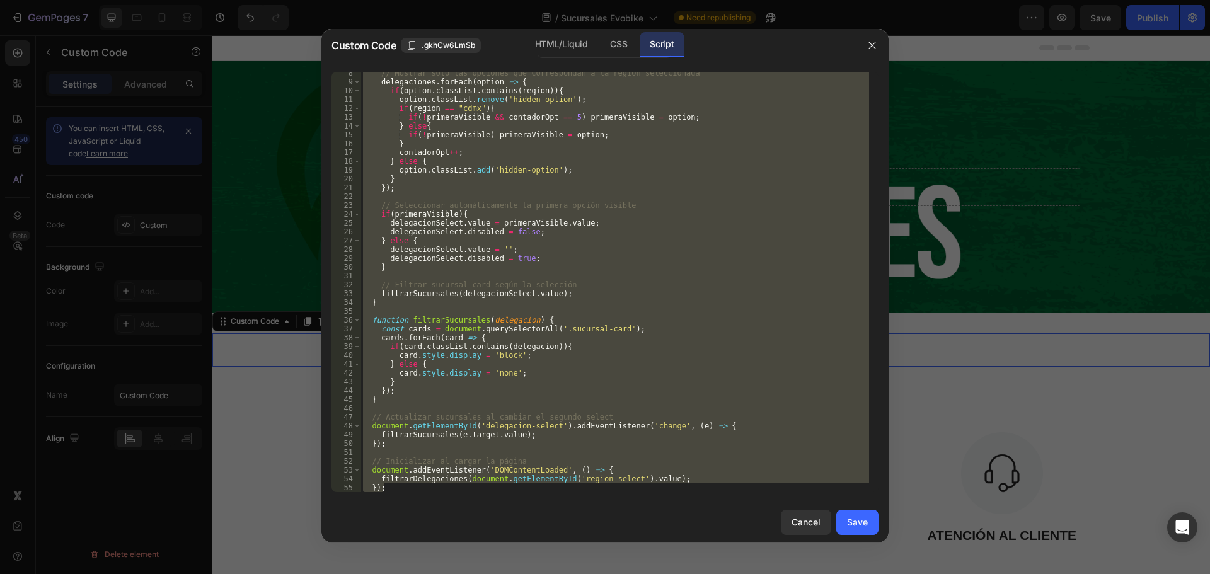
scroll to position [65, 0]
paste textarea "}"
type textarea "});"
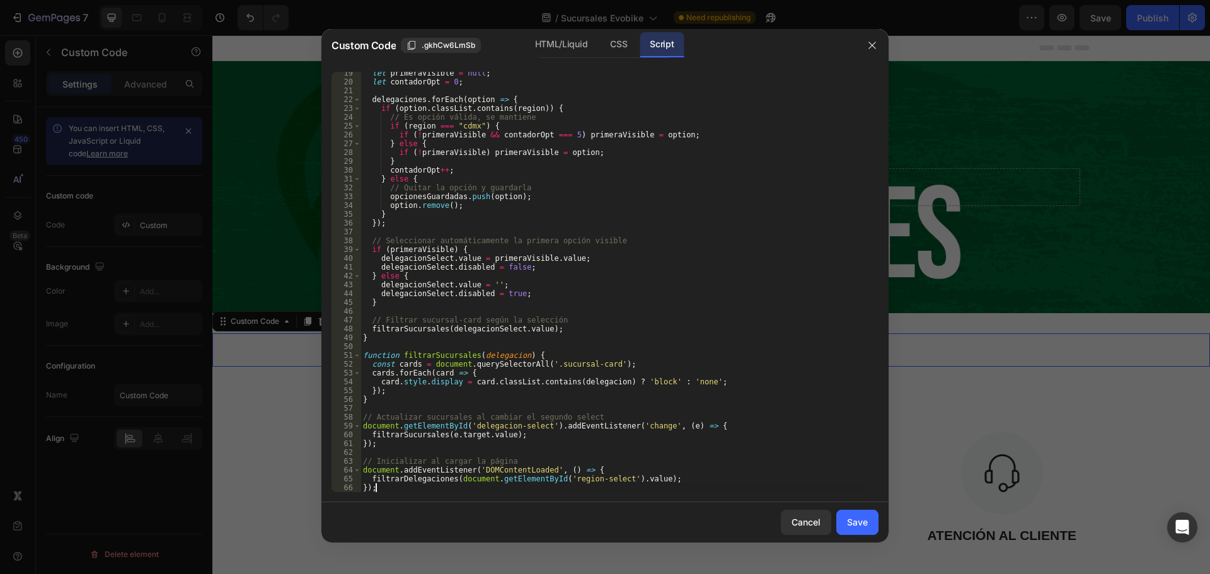
scroll to position [162, 0]
click at [855, 524] on div "Save" at bounding box center [857, 522] width 21 height 13
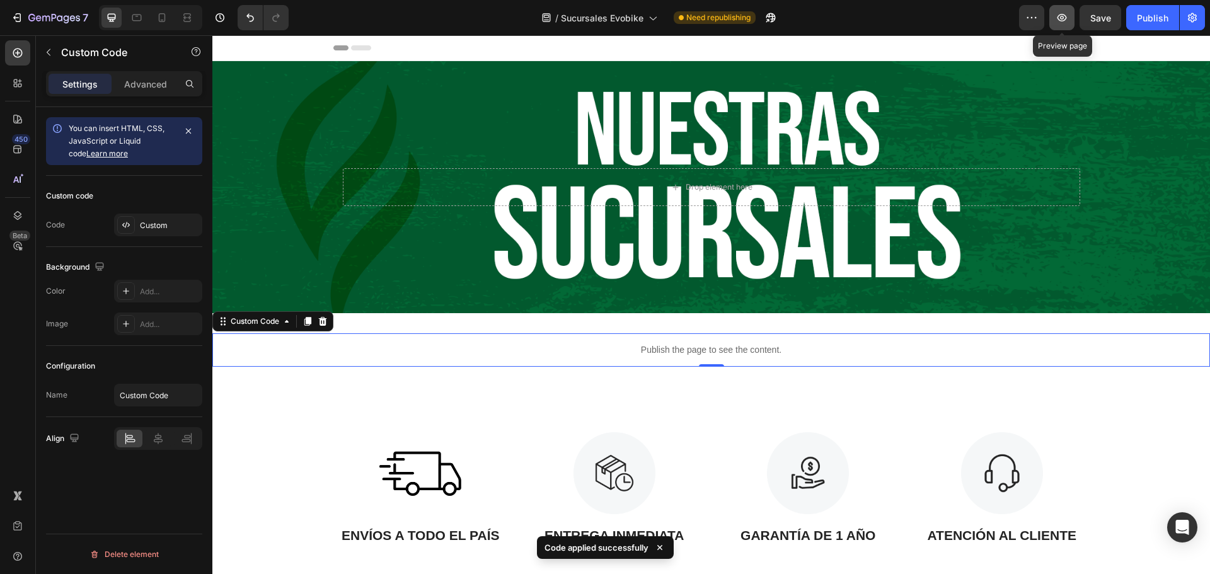
click at [1065, 20] on icon "button" at bounding box center [1062, 18] width 9 height 8
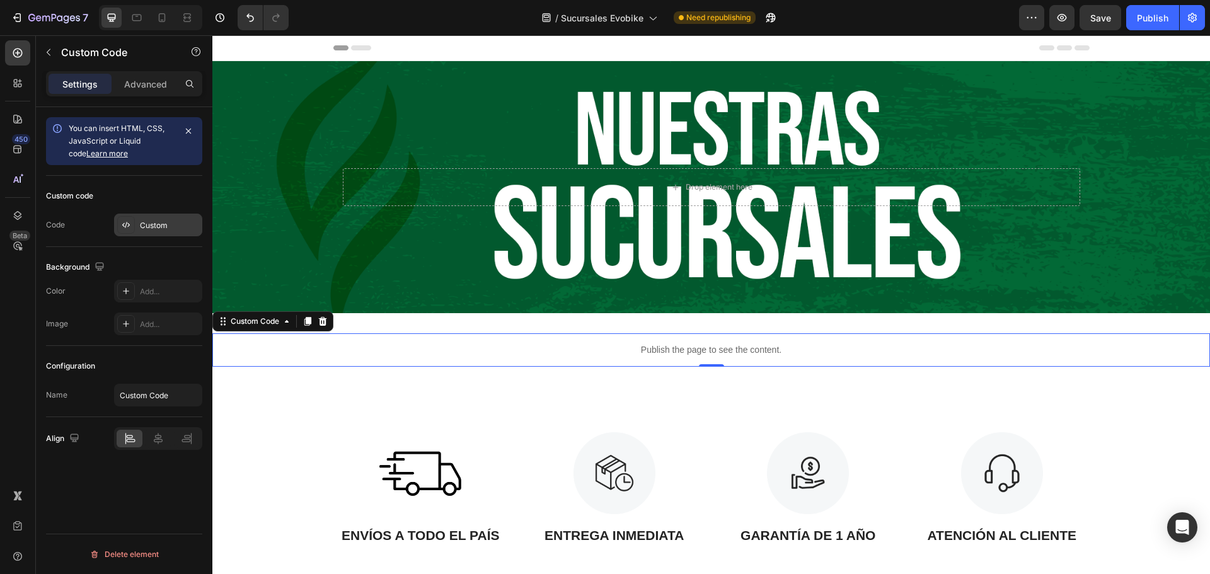
click at [149, 233] on div "Custom" at bounding box center [158, 225] width 88 height 23
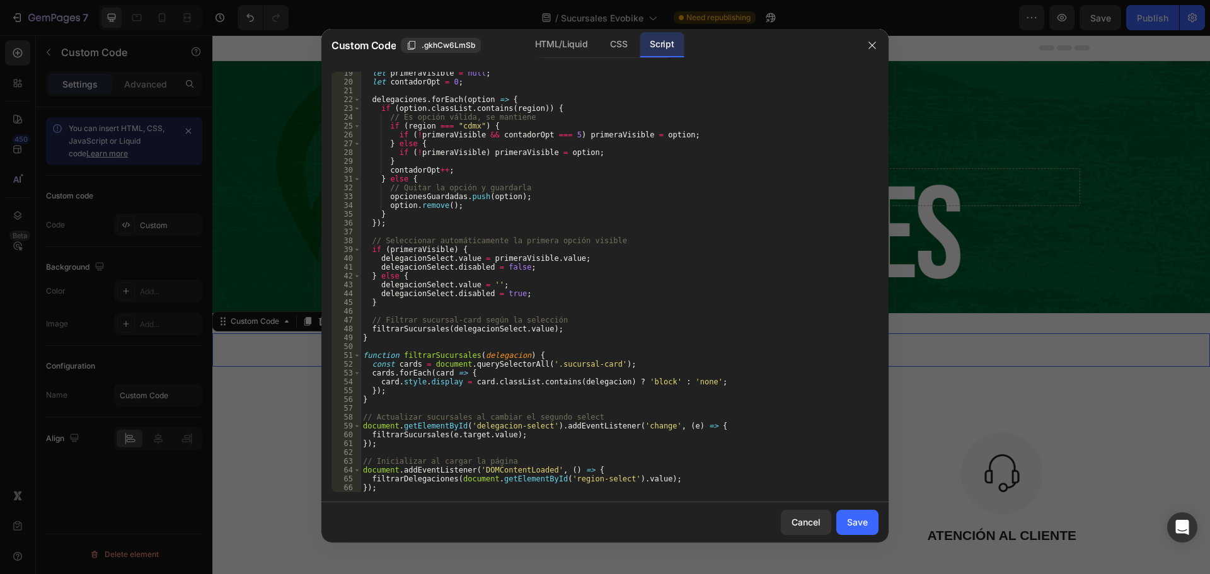
click at [381, 492] on div "19 20 21 22 23 24 25 26 27 28 29 30 31 32 33 34 35 36 37 38 39 40 41 42 43 44 4…" at bounding box center [604, 282] width 567 height 441
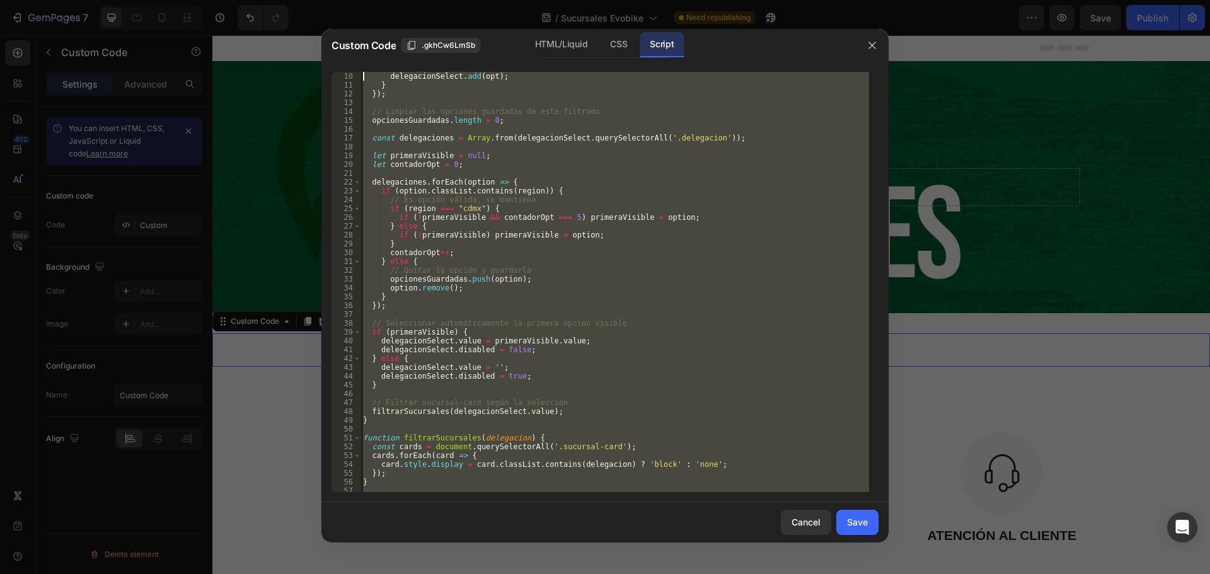
scroll to position [0, 0]
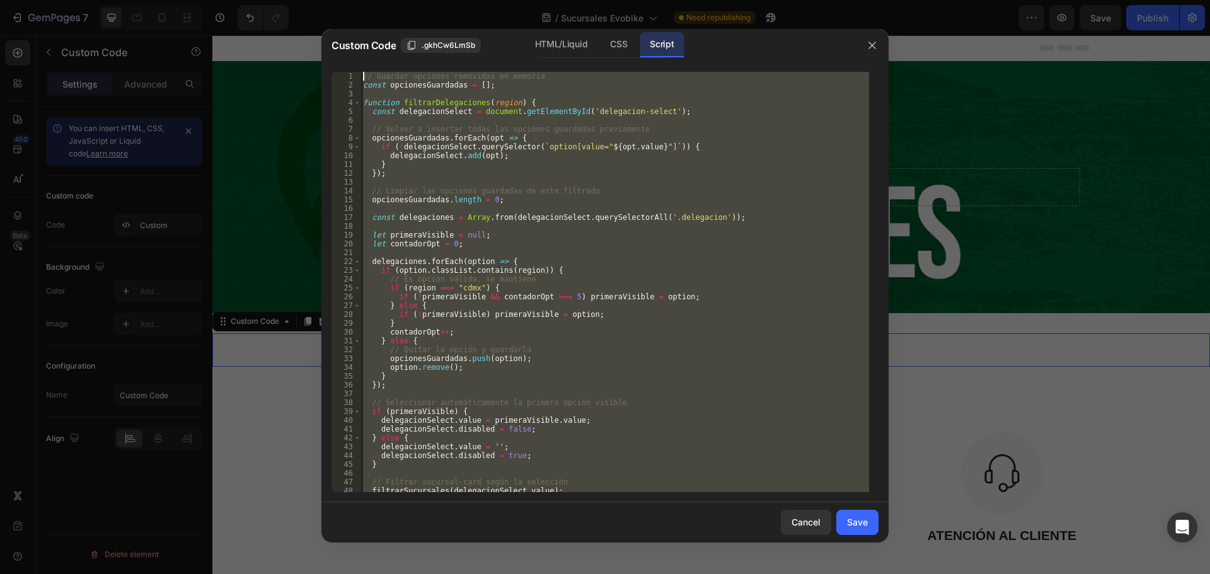
drag, startPoint x: 376, startPoint y: 486, endPoint x: 362, endPoint y: 64, distance: 422.5
click at [362, 64] on div "}); 1 2 3 4 5 6 7 8 9 10 11 12 13 14 15 16 17 18 19 20 21 22 23 24 25 26 27 28 …" at bounding box center [604, 282] width 567 height 441
type textarea "// Guardar opciones removidas en memoria const opcionesGuardadas = [];"
paste textarea
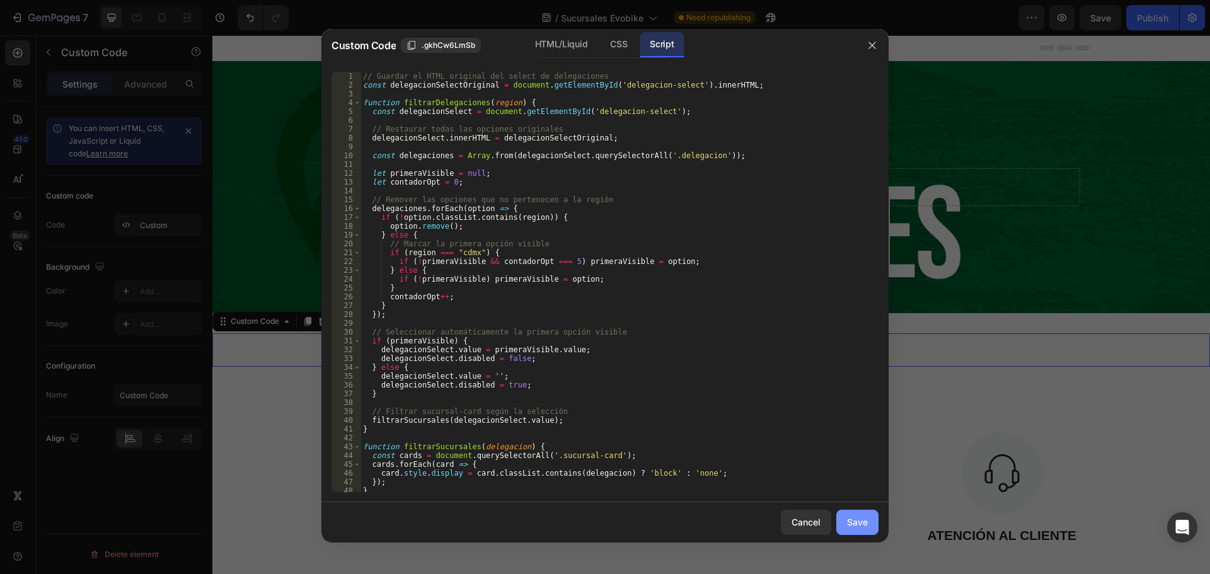
click at [861, 521] on div "Save" at bounding box center [857, 522] width 21 height 13
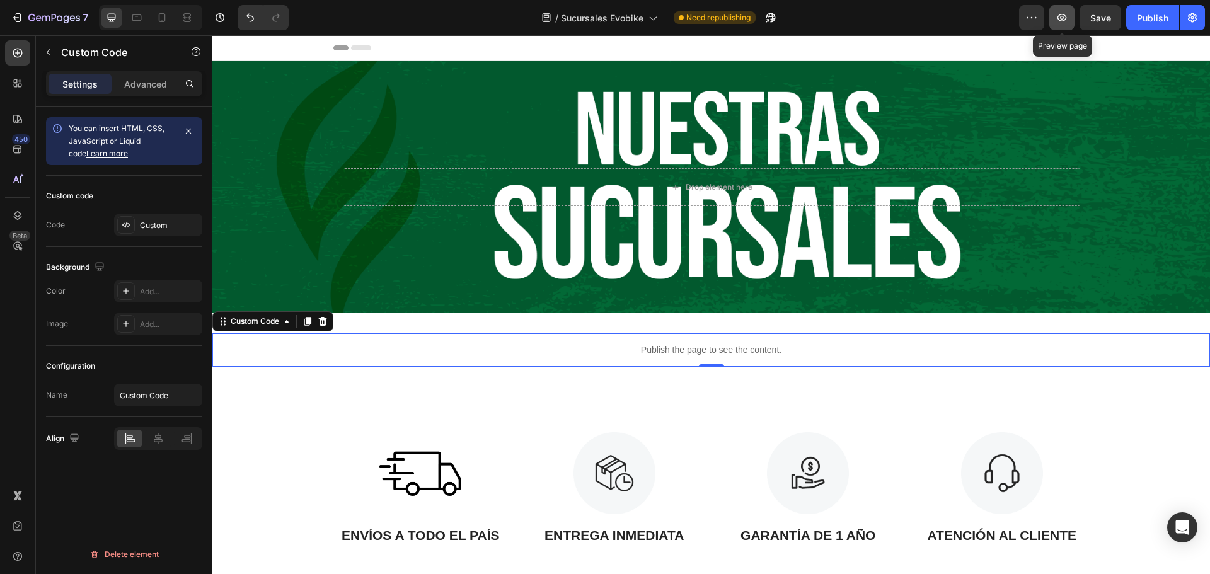
click at [1066, 16] on icon "button" at bounding box center [1062, 18] width 9 height 8
click at [163, 224] on div "Custom" at bounding box center [169, 225] width 59 height 11
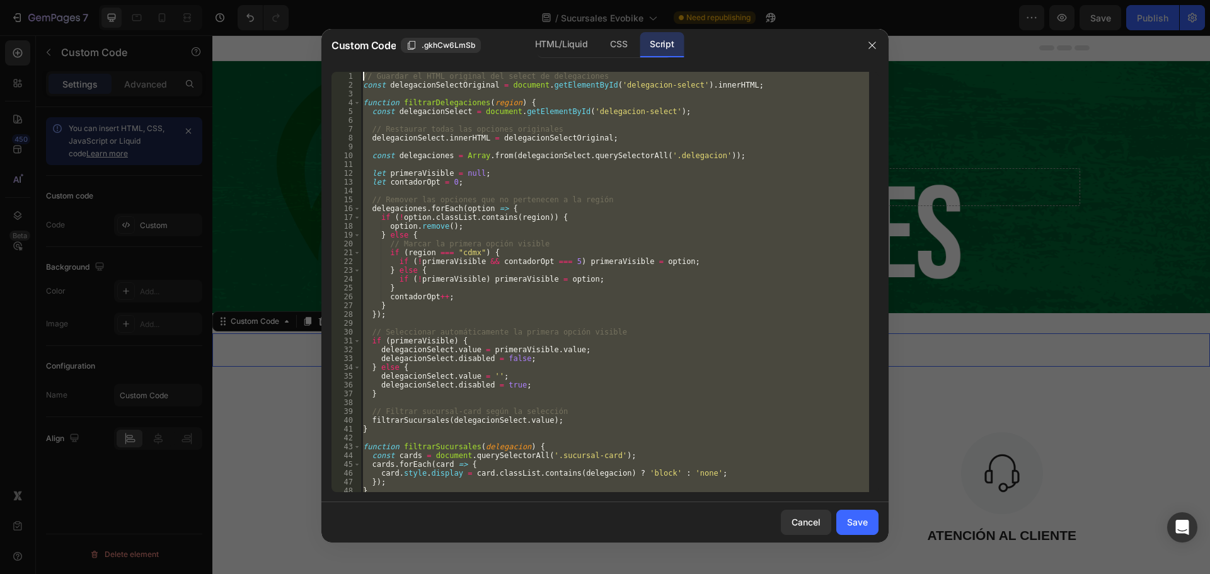
drag, startPoint x: 386, startPoint y: 480, endPoint x: 345, endPoint y: 36, distance: 446.3
click at [345, 36] on div "Custom Code .gkhCw6LmSb HTML/Liquid CSS Script }); 1 2 3 4 5 6 7 8 9 10 11 12 1…" at bounding box center [604, 286] width 567 height 514
type textarea "// Guardar el HTML original del select de delegaciones const delegacionSelectOr…"
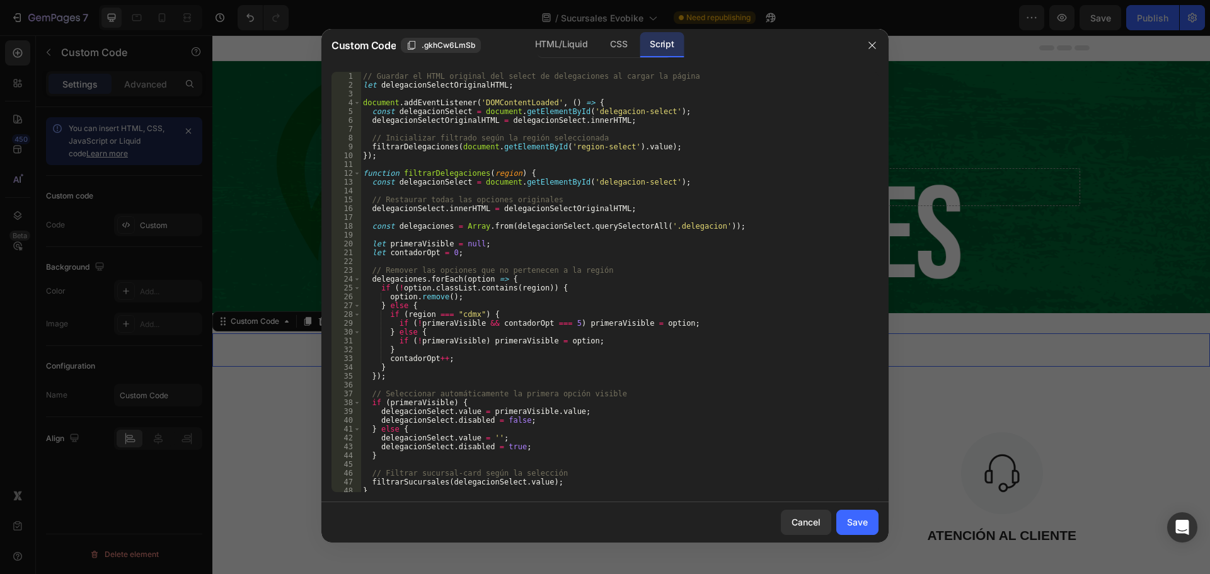
scroll to position [127, 0]
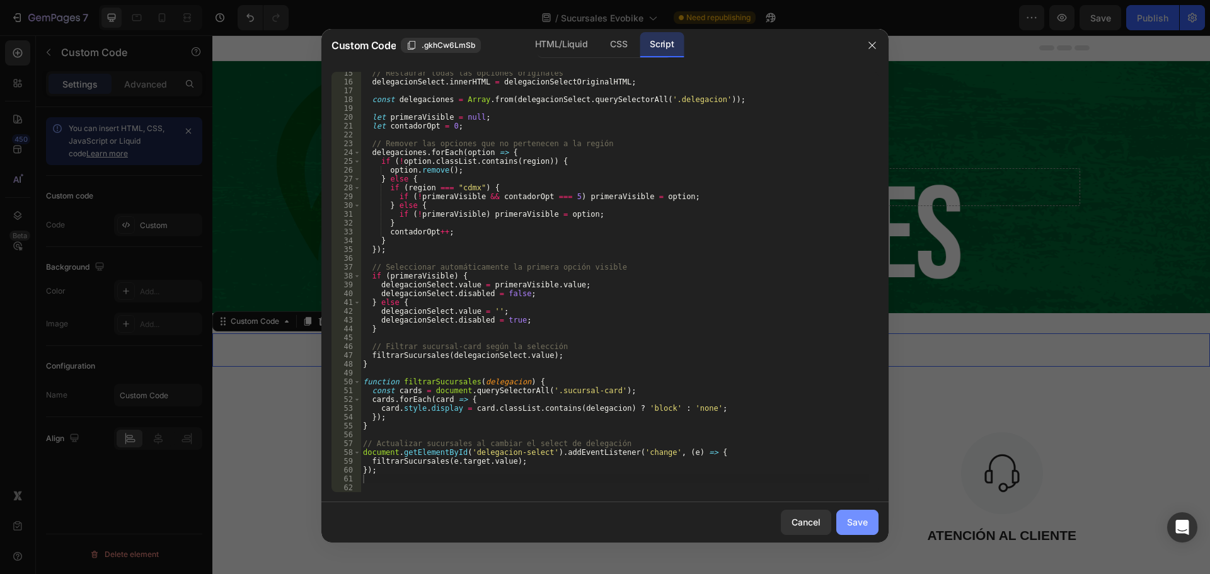
click at [863, 523] on div "Save" at bounding box center [857, 522] width 21 height 13
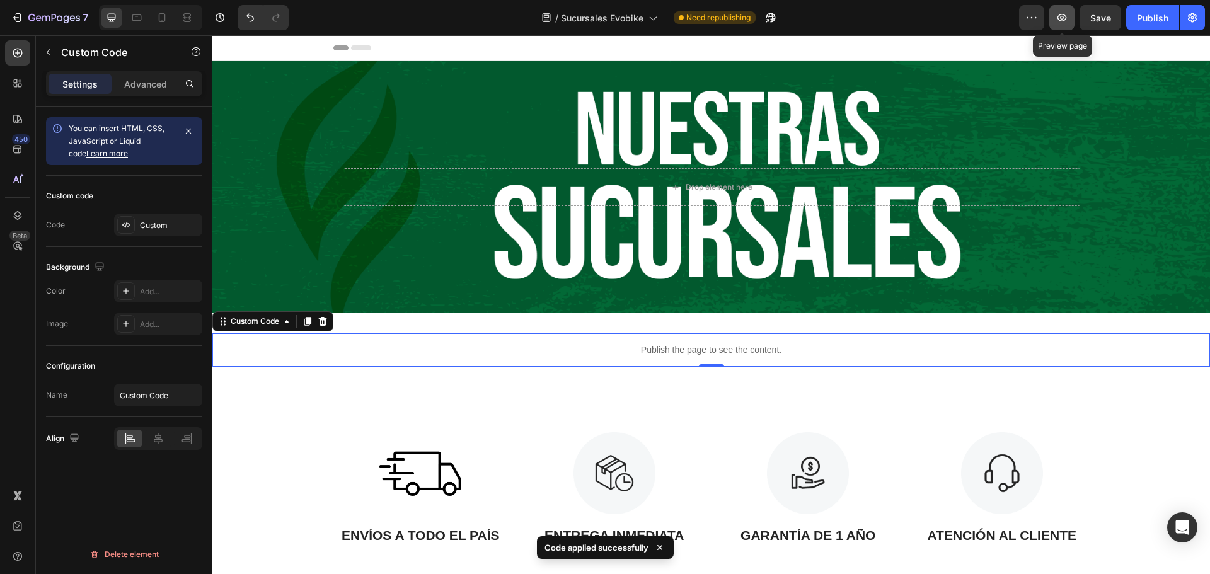
click at [1058, 21] on icon "button" at bounding box center [1062, 17] width 13 height 13
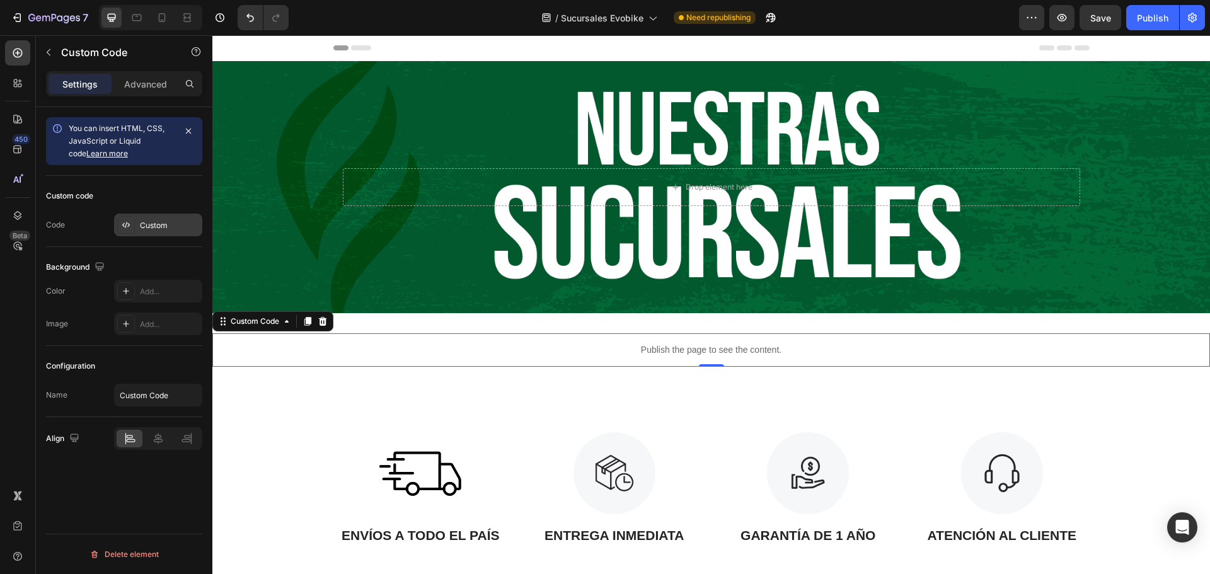
click at [146, 220] on div "Custom" at bounding box center [169, 225] width 59 height 11
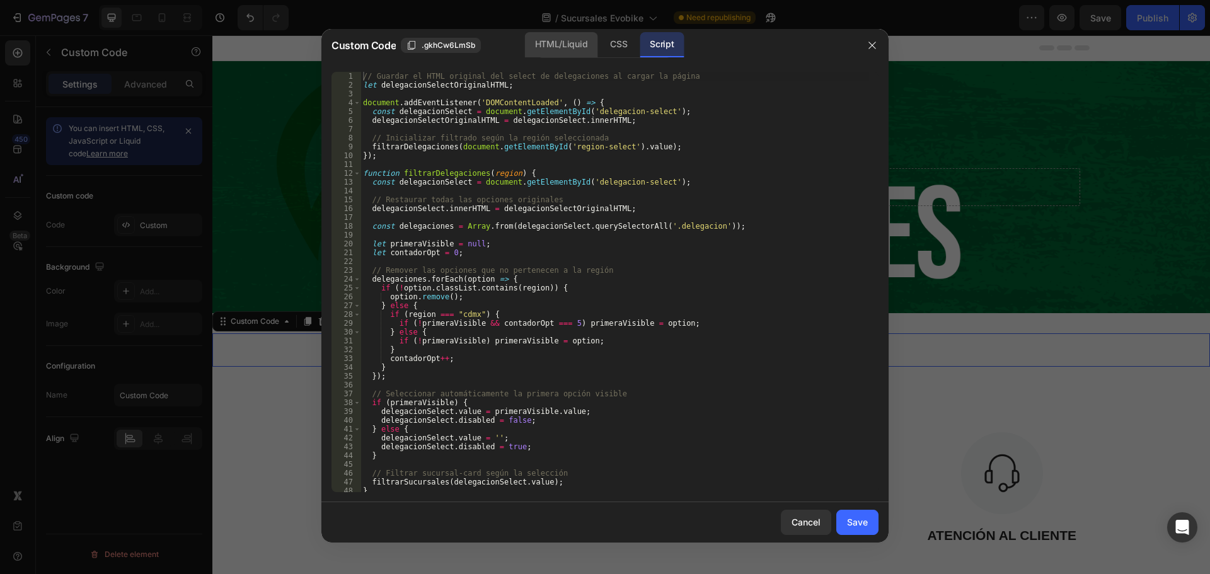
click at [600, 49] on div "HTML/Liquid" at bounding box center [618, 44] width 37 height 25
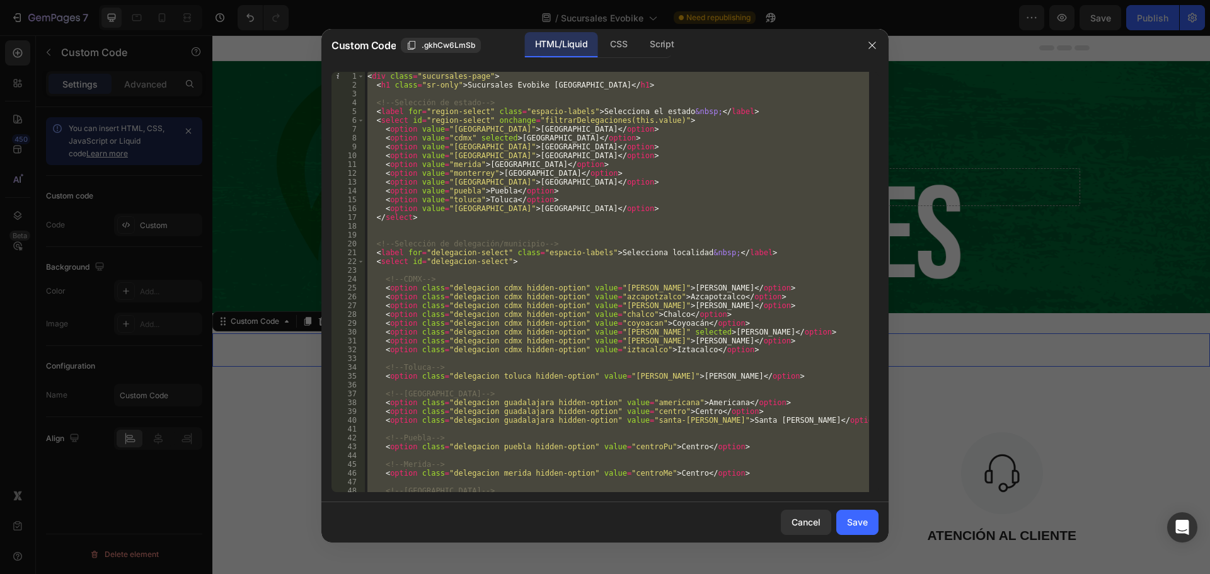
click at [568, 291] on div "< div class = "sucursales-page" > < h1 class = "sr-only" > Sucursales Evobike […" at bounding box center [617, 282] width 504 height 420
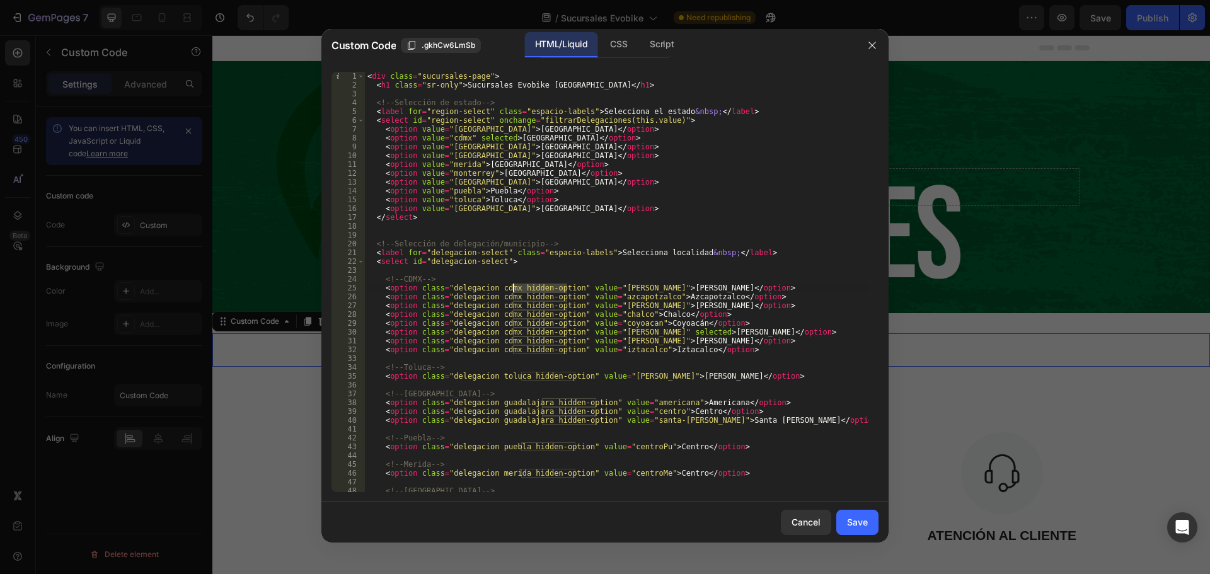
drag, startPoint x: 567, startPoint y: 290, endPoint x: 512, endPoint y: 291, distance: 54.8
click at [512, 291] on div "< div class = "sucursales-page" > < h1 class = "sr-only" > Sucursales Evobike […" at bounding box center [617, 291] width 504 height 438
click at [560, 289] on div "< div class = "sucursales-page" > < h1 class = "sr-only" > Sucursales Evobike […" at bounding box center [617, 282] width 504 height 420
drag, startPoint x: 565, startPoint y: 288, endPoint x: 542, endPoint y: 289, distance: 22.7
click at [542, 289] on div "< div class = "sucursales-page" > < h1 class = "sr-only" > Sucursales Evobike […" at bounding box center [617, 291] width 504 height 438
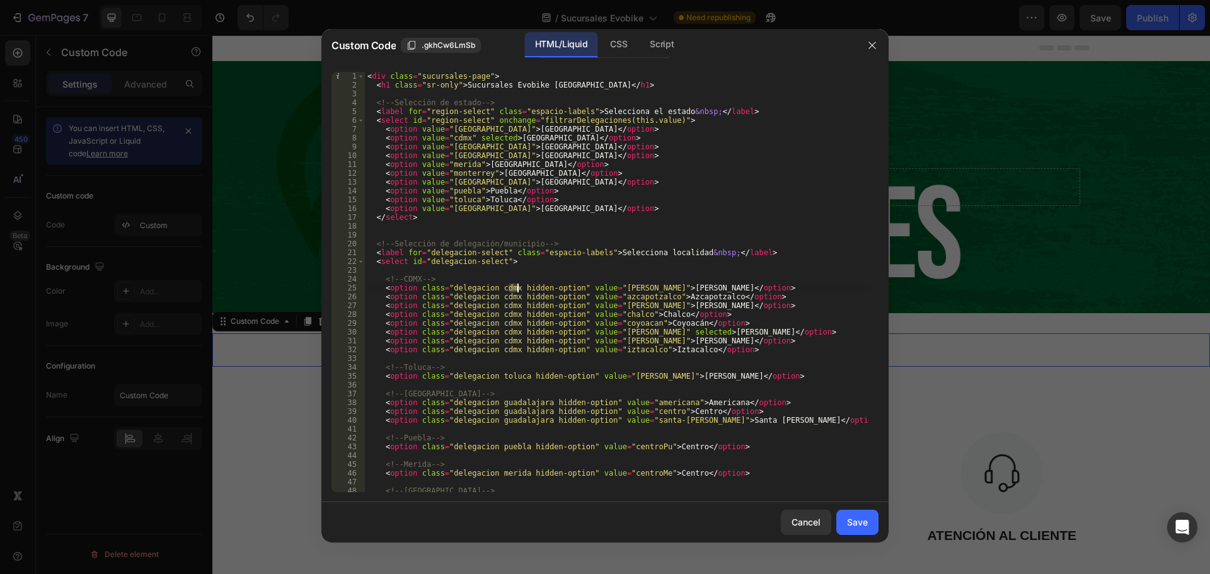
click at [517, 290] on div "< div class = "sucursales-page" > < h1 class = "sr-only" > Sucursales Evobike […" at bounding box center [617, 291] width 504 height 438
click at [513, 290] on div "< div class = "sucursales-page" > < h1 class = "sr-only" > Sucursales Evobike […" at bounding box center [617, 282] width 504 height 420
drag, startPoint x: 512, startPoint y: 289, endPoint x: 565, endPoint y: 289, distance: 52.9
click at [565, 289] on div "< div class = "sucursales-page" > < h1 class = "sr-only" > Sucursales Evobike […" at bounding box center [617, 291] width 504 height 438
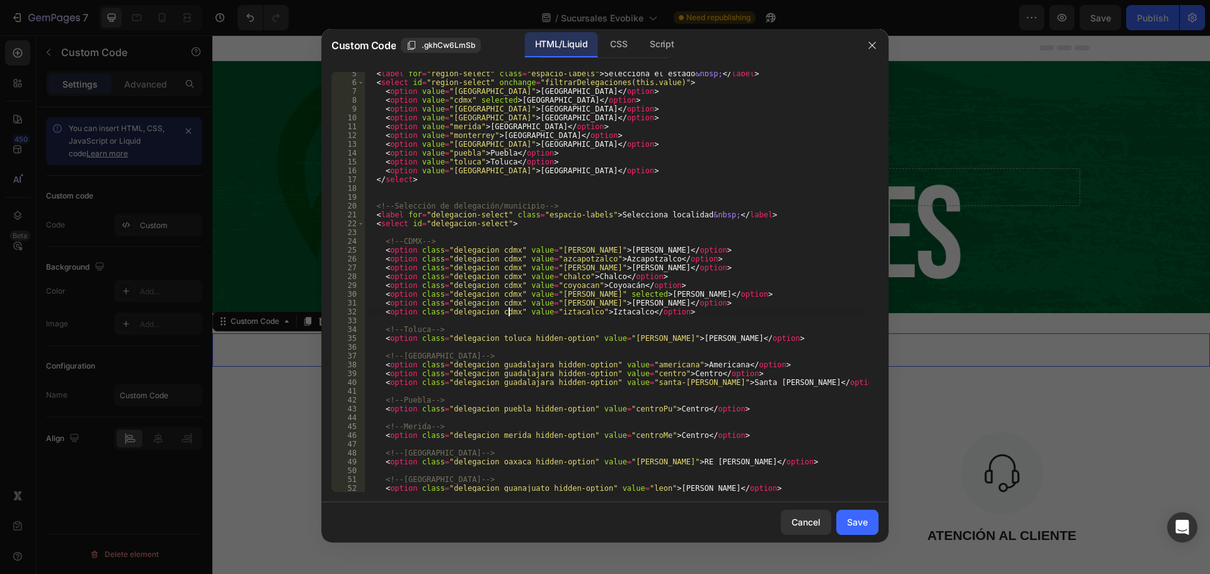
scroll to position [113, 0]
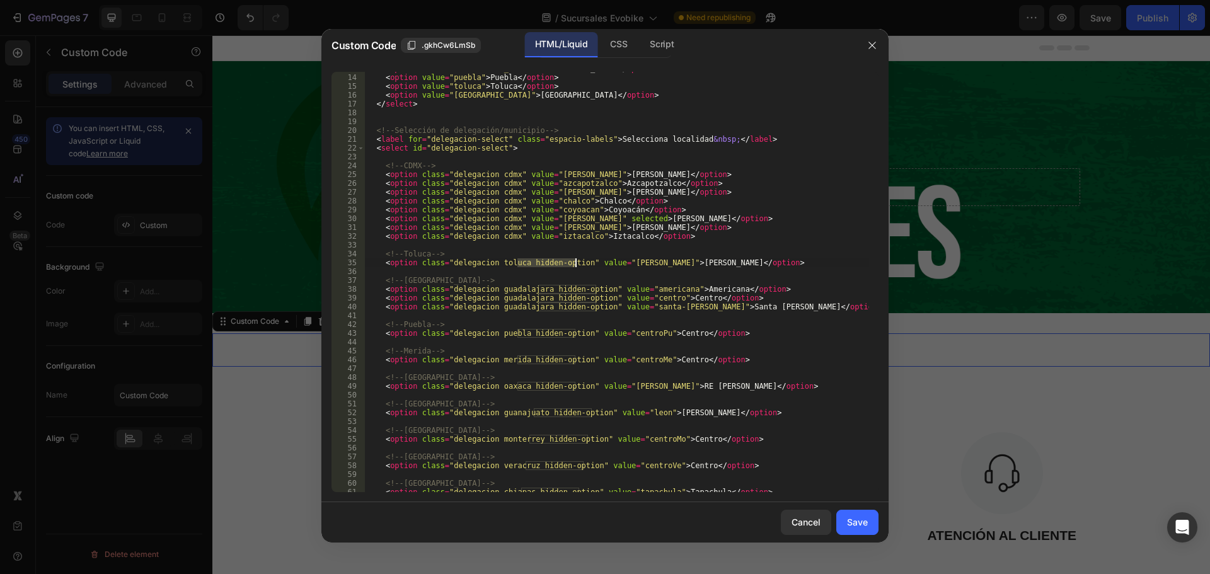
drag, startPoint x: 516, startPoint y: 262, endPoint x: 574, endPoint y: 264, distance: 57.4
click at [574, 264] on div "< option value = "oaxaca" > [GEOGRAPHIC_DATA] </ option > < option value = "pue…" at bounding box center [617, 283] width 504 height 438
drag, startPoint x: 538, startPoint y: 289, endPoint x: 596, endPoint y: 287, distance: 58.6
click at [596, 287] on div "< option value = "oaxaca" > [GEOGRAPHIC_DATA] </ option > < option value = "pue…" at bounding box center [617, 283] width 504 height 438
drag, startPoint x: 538, startPoint y: 297, endPoint x: 596, endPoint y: 296, distance: 58.0
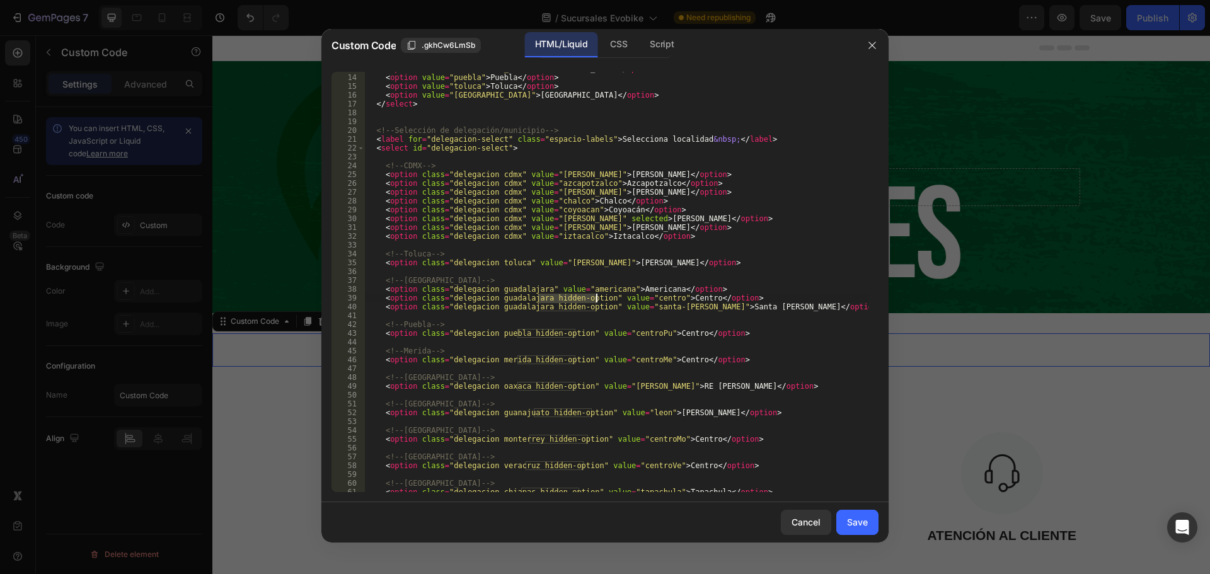
click at [596, 296] on div "< option value = "oaxaca" > [GEOGRAPHIC_DATA] </ option > < option value = "pue…" at bounding box center [617, 283] width 504 height 438
drag, startPoint x: 538, startPoint y: 307, endPoint x: 595, endPoint y: 304, distance: 57.4
click at [595, 304] on div "< option value = "oaxaca" > [GEOGRAPHIC_DATA] </ option > < option value = "pue…" at bounding box center [617, 283] width 504 height 438
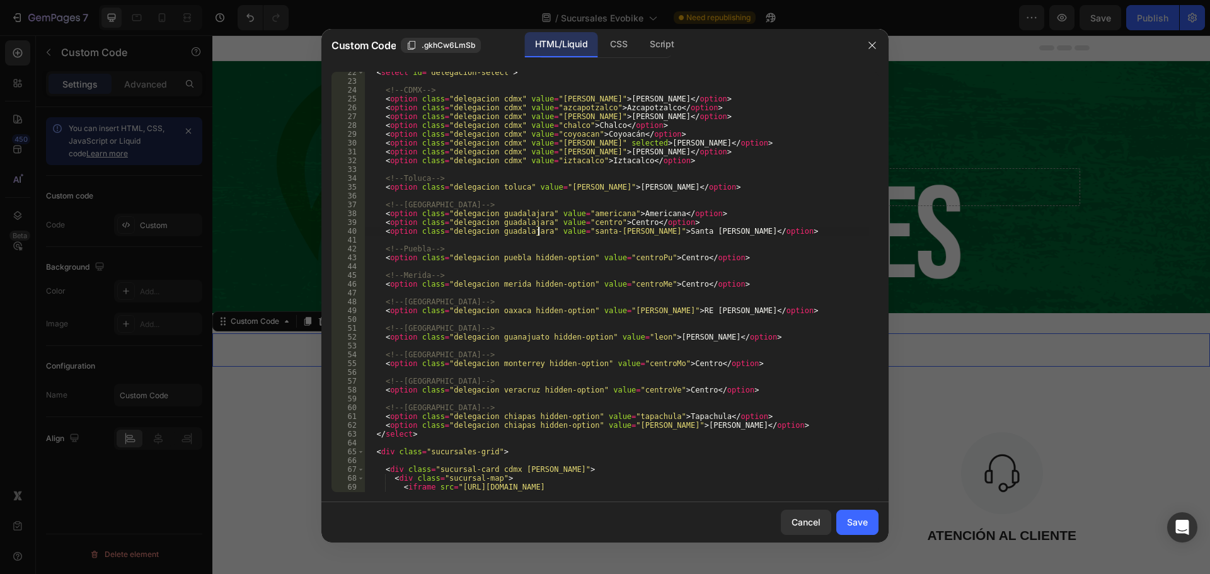
scroll to position [189, 0]
drag, startPoint x: 517, startPoint y: 258, endPoint x: 572, endPoint y: 258, distance: 54.8
click at [572, 258] on div "< select id = "delegacion-select" > <!-- CDMX --> < option class = "delegacion …" at bounding box center [617, 304] width 504 height 473
drag, startPoint x: 574, startPoint y: 284, endPoint x: 516, endPoint y: 284, distance: 57.4
click at [516, 284] on div "< select id = "delegacion-select" > <!-- CDMX --> < option class = "delegacion …" at bounding box center [617, 304] width 504 height 473
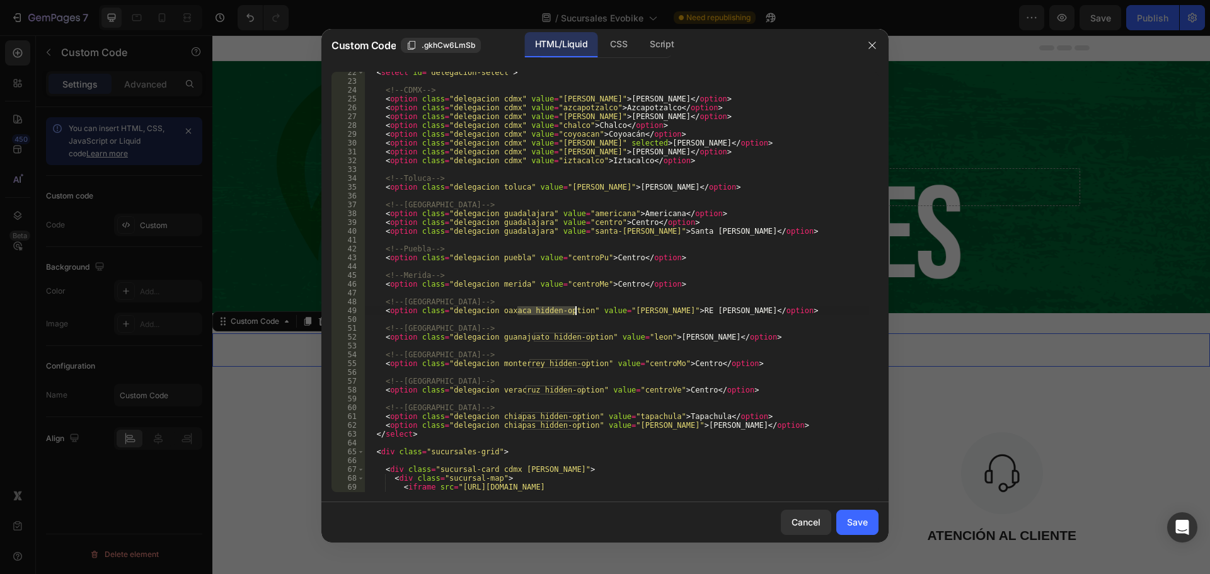
drag, startPoint x: 517, startPoint y: 311, endPoint x: 575, endPoint y: 314, distance: 58.1
click at [575, 314] on div "< select id = "delegacion-select" > <!-- CDMX --> < option class = "delegacion …" at bounding box center [617, 304] width 504 height 473
drag, startPoint x: 533, startPoint y: 337, endPoint x: 593, endPoint y: 337, distance: 59.9
click at [593, 337] on div "< select id = "delegacion-select" > <!-- CDMX --> < option class = "delegacion …" at bounding box center [617, 304] width 504 height 473
drag, startPoint x: 528, startPoint y: 364, endPoint x: 586, endPoint y: 364, distance: 57.4
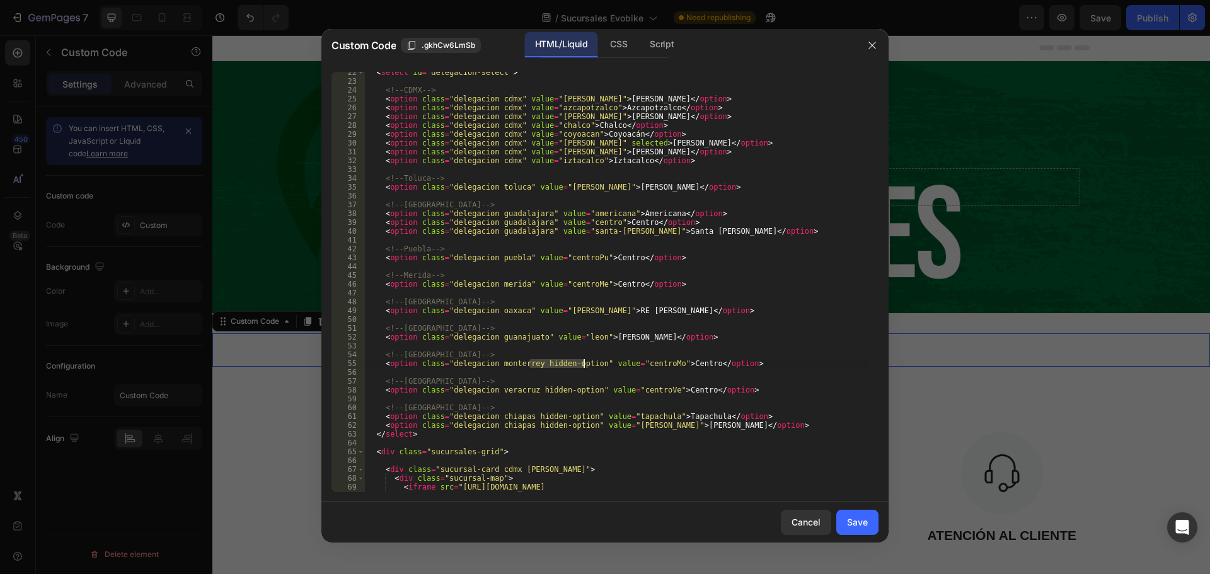
click at [586, 364] on div "< select id = "delegacion-select" > <!-- CDMX --> < option class = "delegacion …" at bounding box center [617, 304] width 504 height 473
drag, startPoint x: 524, startPoint y: 390, endPoint x: 584, endPoint y: 388, distance: 59.9
click at [584, 388] on div "< select id = "delegacion-select" > <!-- CDMX --> < option class = "delegacion …" at bounding box center [617, 304] width 504 height 473
drag, startPoint x: 520, startPoint y: 416, endPoint x: 580, endPoint y: 417, distance: 60.5
click at [580, 417] on div "< select id = "delegacion-select" > <!-- CDMX --> < option class = "delegacion …" at bounding box center [617, 304] width 504 height 473
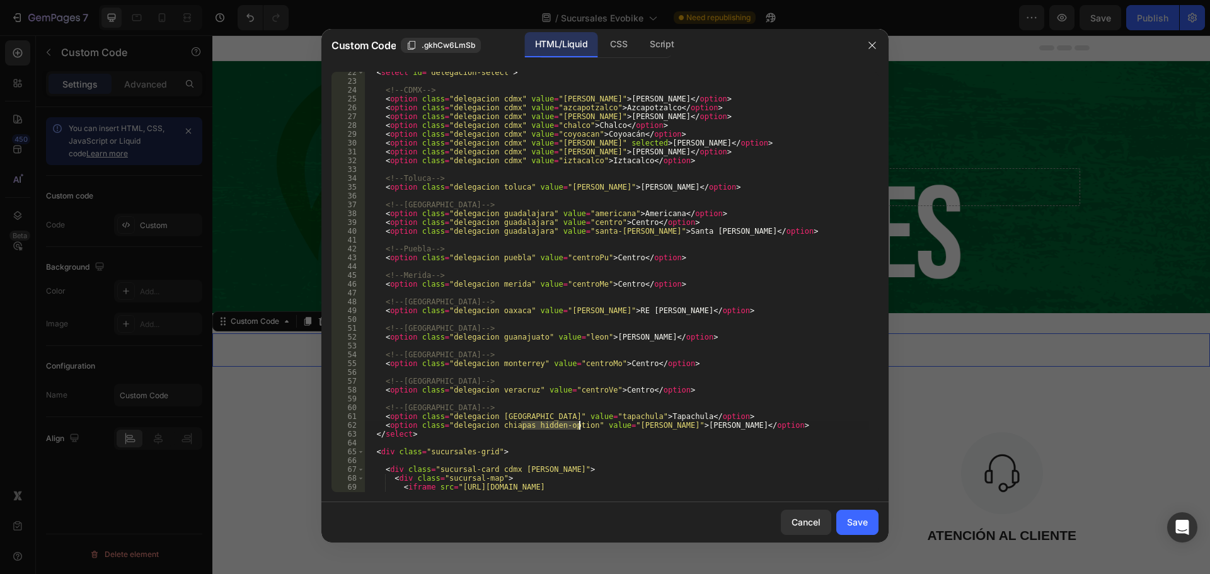
drag, startPoint x: 519, startPoint y: 428, endPoint x: 578, endPoint y: 426, distance: 58.6
click at [578, 426] on div "< select id = "delegacion-select" > <!-- CDMX --> < option class = "delegacion …" at bounding box center [617, 304] width 504 height 473
type textarea "<option class="delegacion chiapas" value="tuxtla-[PERSON_NAME]">[PERSON_NAME]</…"
click at [873, 525] on button "Save" at bounding box center [857, 522] width 42 height 25
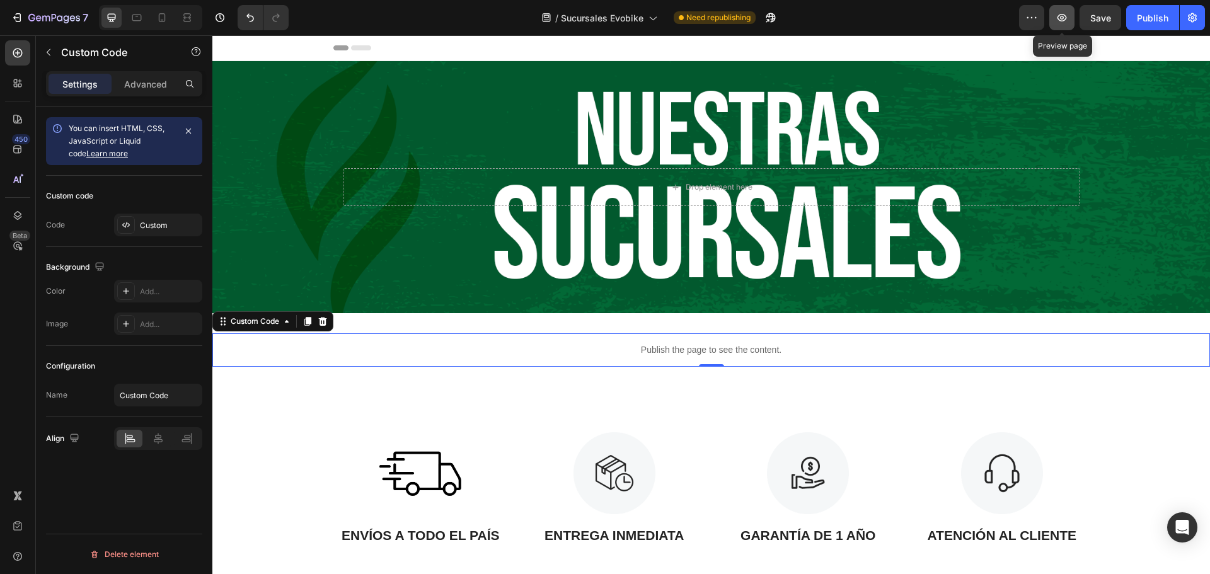
click at [1059, 23] on icon "button" at bounding box center [1062, 17] width 13 height 13
click at [153, 229] on div "Custom" at bounding box center [169, 225] width 59 height 11
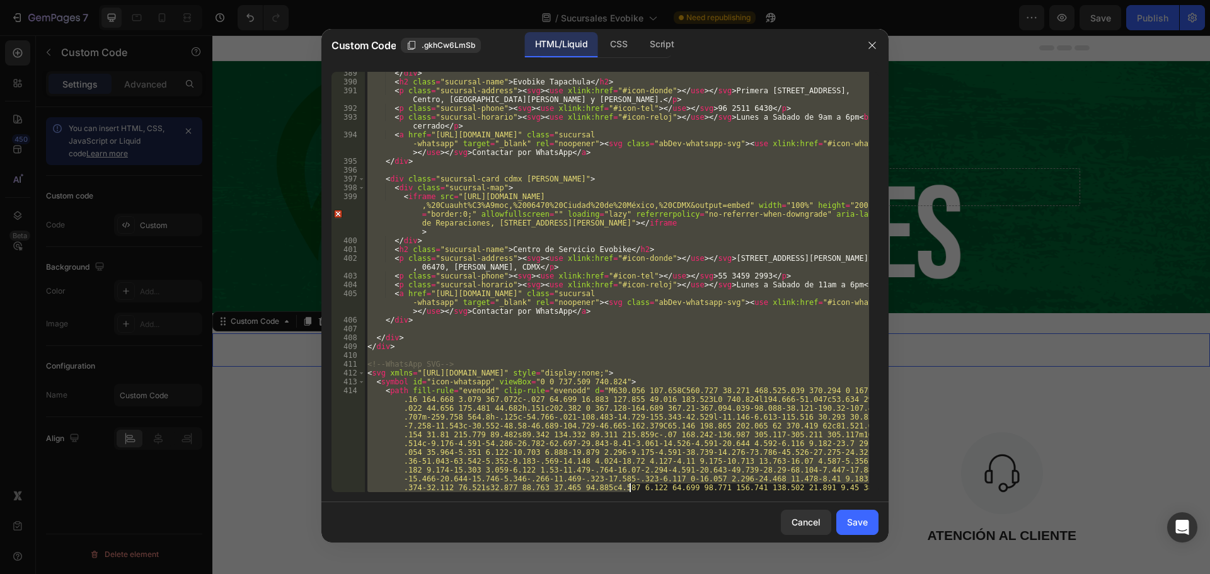
scroll to position [5748, 0]
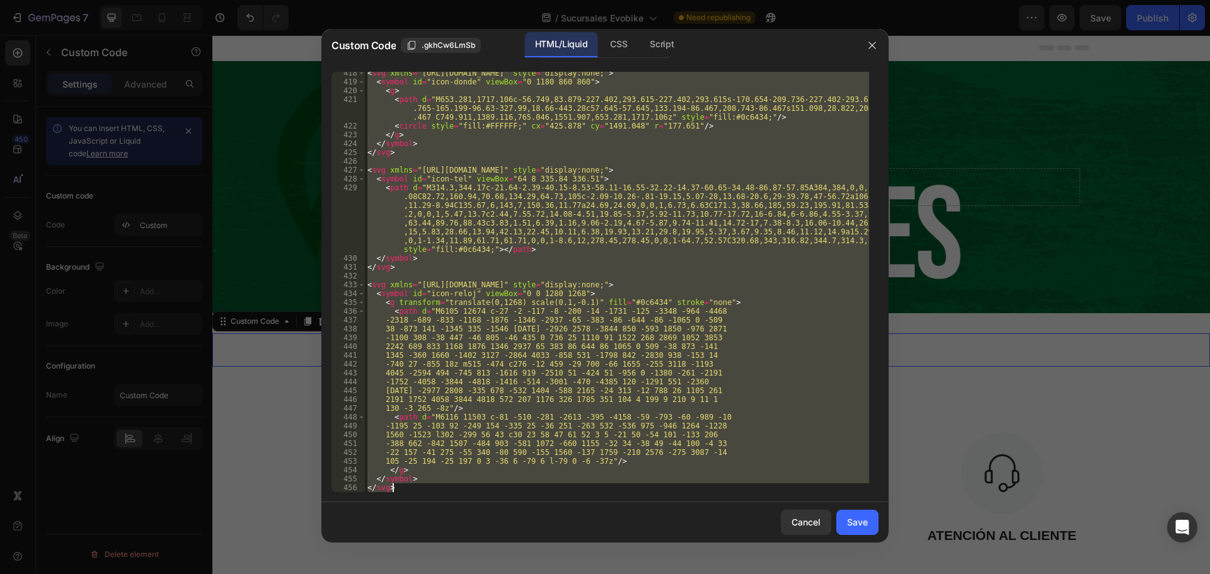
drag, startPoint x: 367, startPoint y: 77, endPoint x: 415, endPoint y: 498, distance: 423.7
click at [415, 498] on div "<div class="sucursales-page"> 418 419 420 421 422 423 424 425 426 427 428 429 4…" at bounding box center [604, 282] width 567 height 441
click at [570, 130] on div "< svg xmlns = "[URL][DOMAIN_NAME]" style = "display:none;" > < symbol id = "ico…" at bounding box center [617, 282] width 504 height 420
type textarea "</g>"
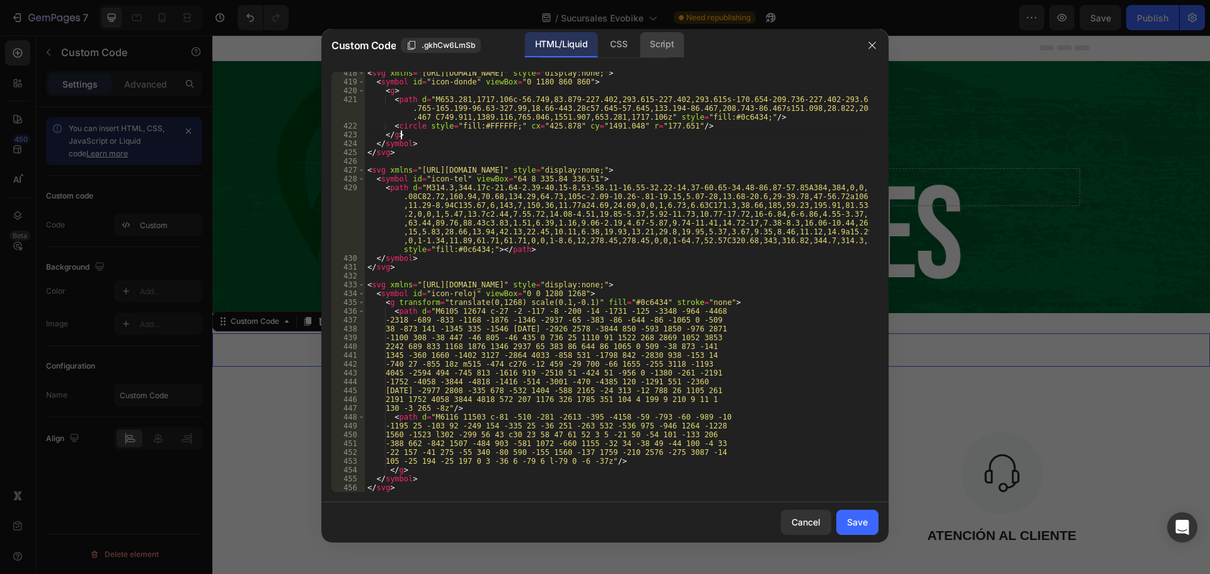
click at [664, 46] on div "Script" at bounding box center [662, 44] width 44 height 25
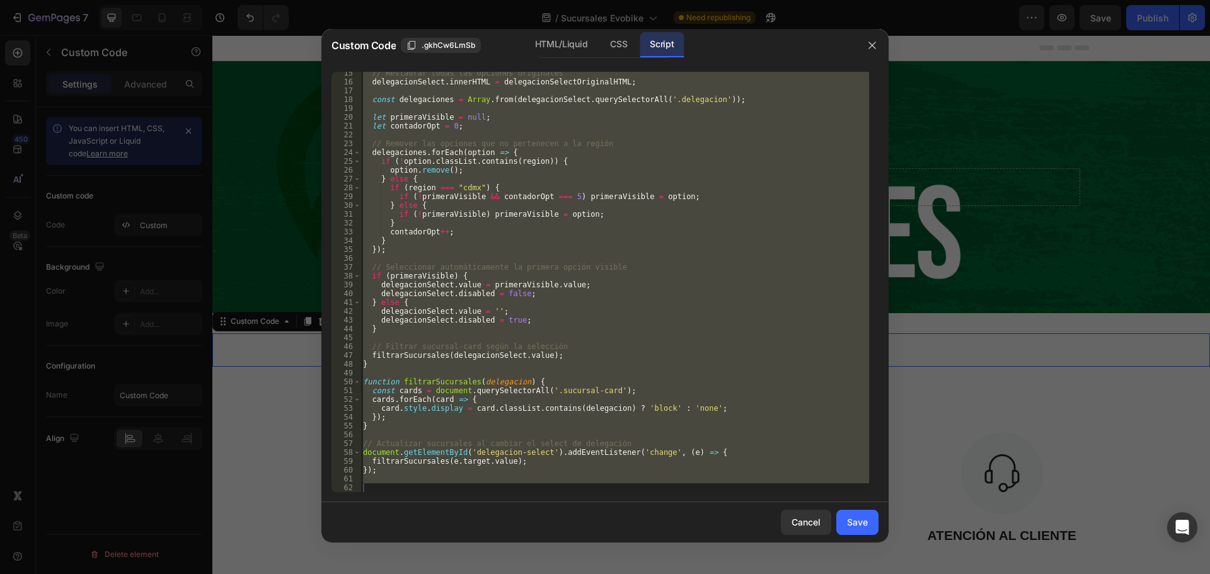
scroll to position [127, 0]
click at [449, 306] on div "// Restaurar todas las opciones originales delegacionSelect . innerHTML = deleg…" at bounding box center [615, 282] width 509 height 420
type textarea "} else {"
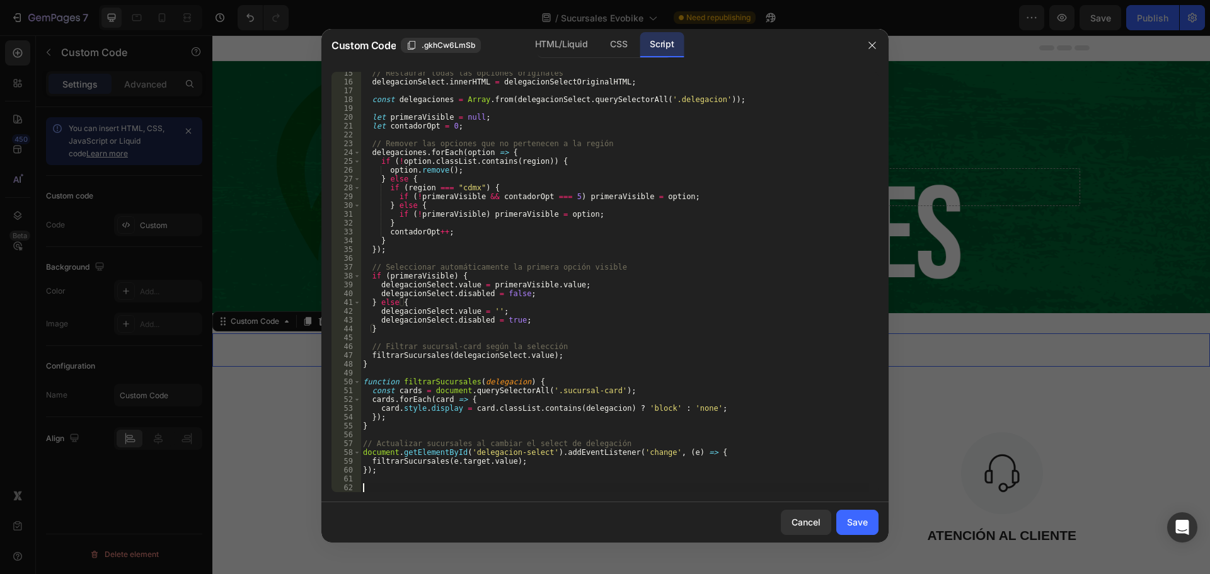
click at [372, 485] on div "// Restaurar todas las opciones originales delegacionSelect . innerHTML = deleg…" at bounding box center [615, 288] width 509 height 438
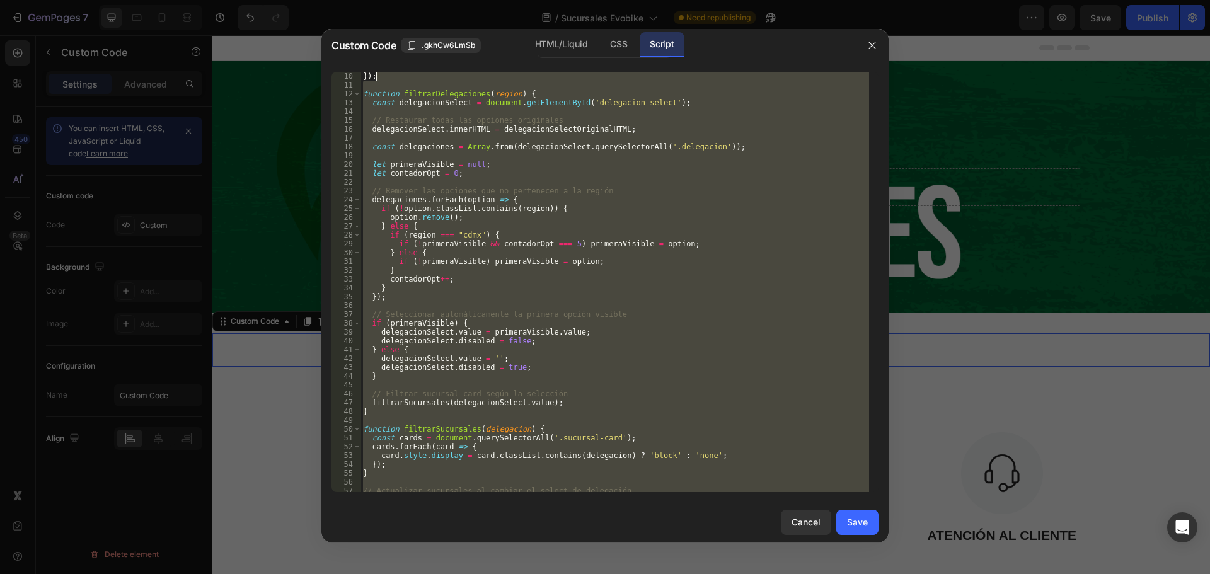
scroll to position [0, 0]
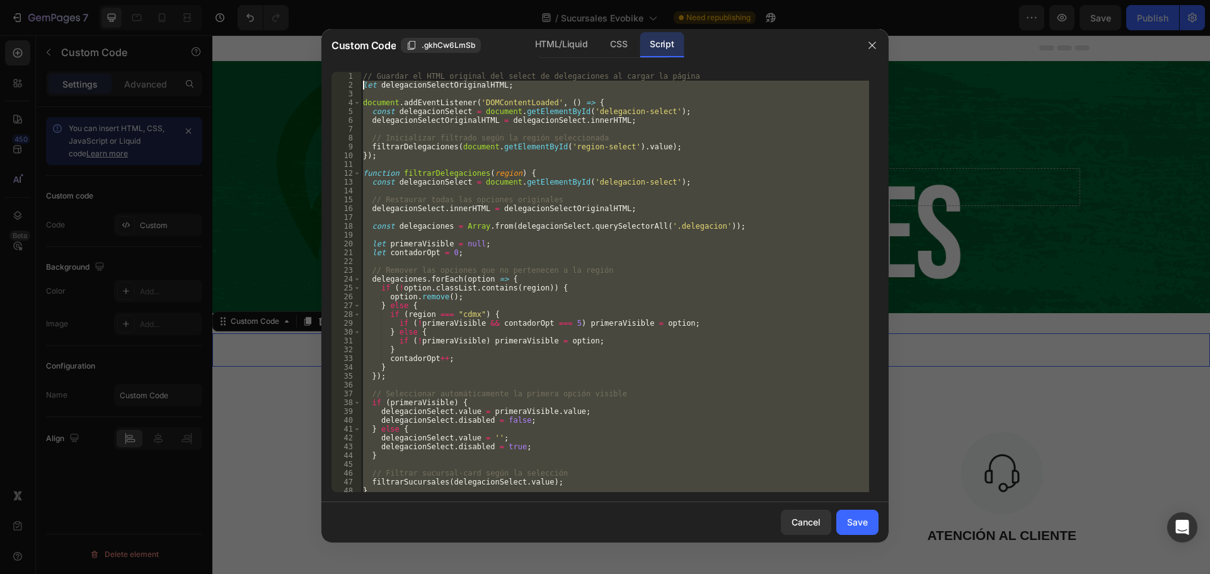
drag, startPoint x: 405, startPoint y: 490, endPoint x: 359, endPoint y: 83, distance: 409.1
click at [359, 83] on div "}); 1 2 3 4 5 6 7 8 9 10 11 12 13 14 15 16 17 18 19 20 21 22 23 24 25 26 27 28 …" at bounding box center [605, 282] width 547 height 420
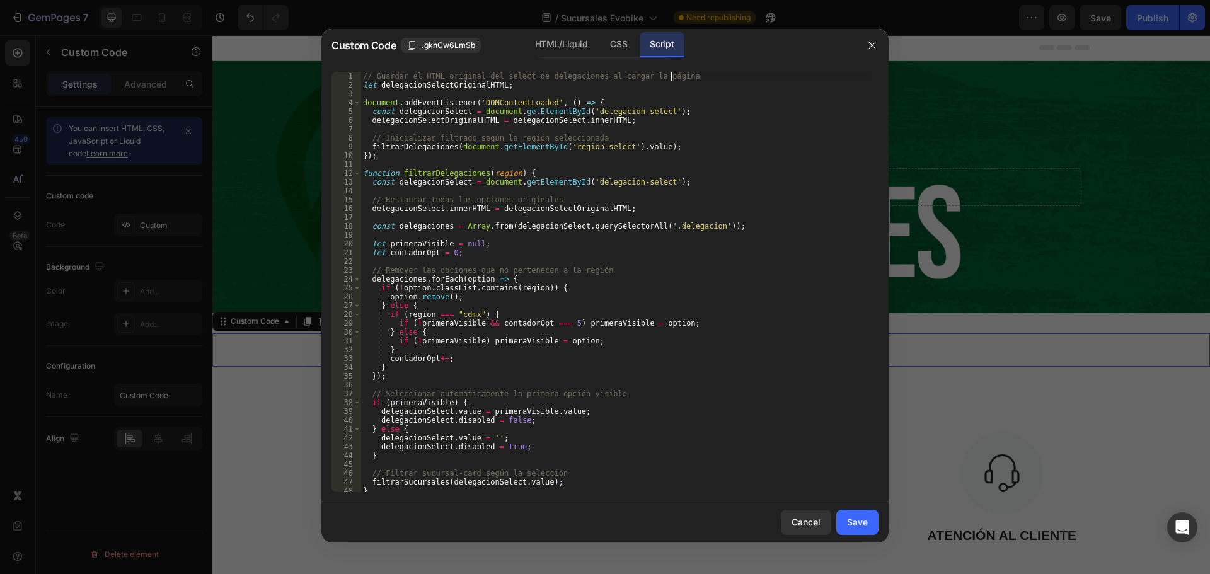
click at [675, 76] on div "// Guardar el HTML original del select de delegaciones al cargar la página let …" at bounding box center [615, 291] width 509 height 438
type textarea "// Guardar el HTML original del select de delegaciones al cargar la página"
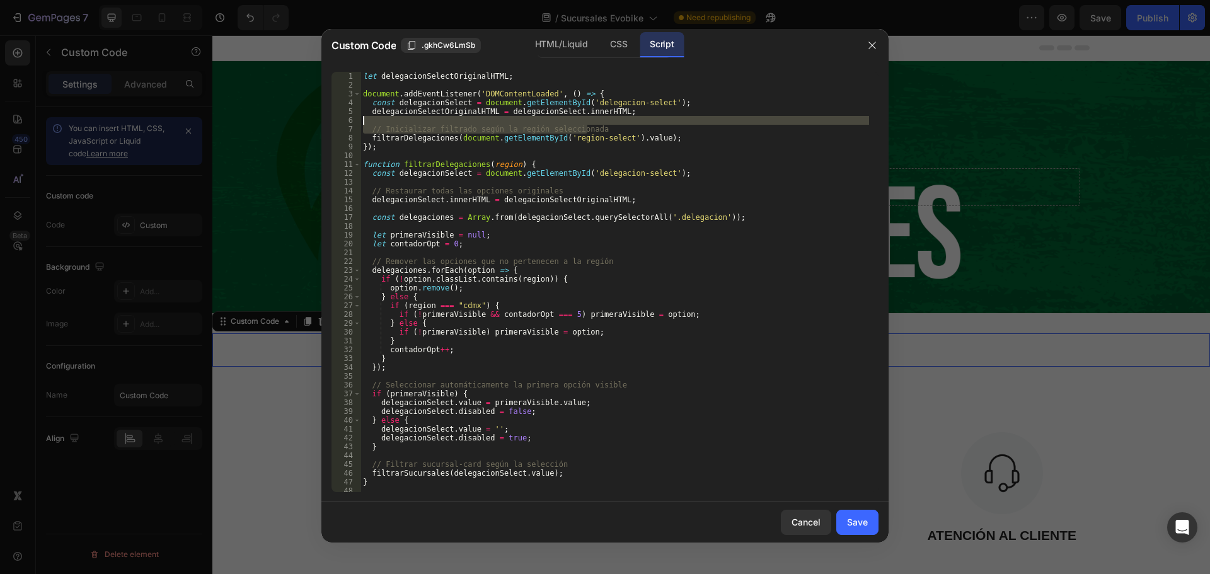
drag, startPoint x: 609, startPoint y: 125, endPoint x: 352, endPoint y: 118, distance: 257.2
click at [352, 118] on div "let delegacionSelectOriginalHTML; 1 2 3 4 5 6 7 8 9 10 11 12 13 14 15 16 17 18 …" at bounding box center [605, 282] width 547 height 420
type textarea "// Inicializar filtrado según la región seleccionada"
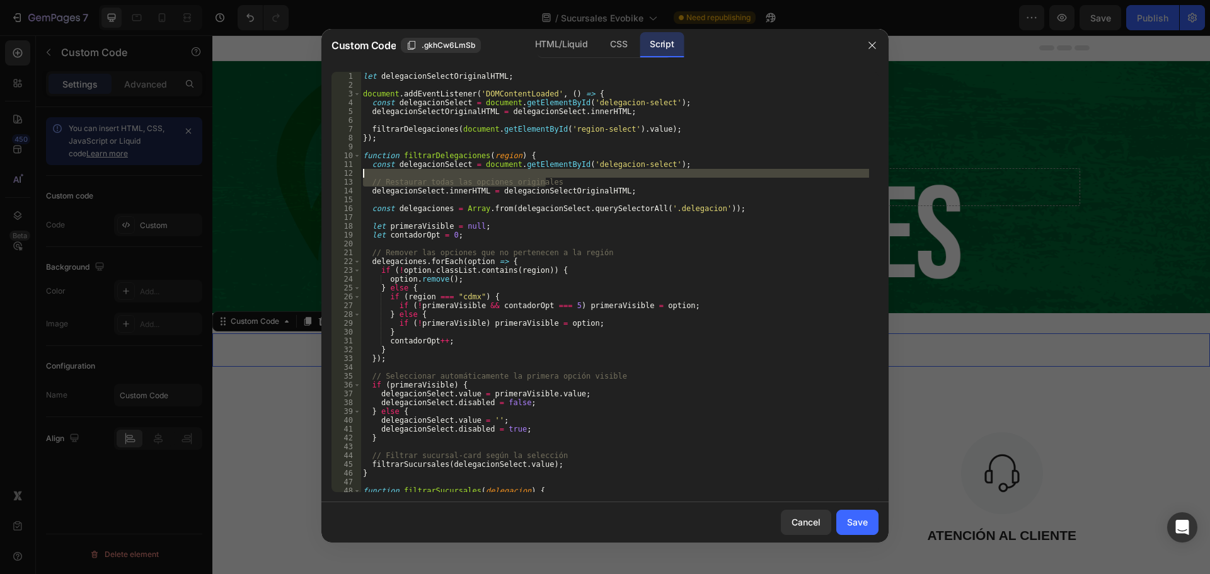
drag, startPoint x: 570, startPoint y: 178, endPoint x: 335, endPoint y: 175, distance: 235.1
click at [335, 175] on div "1 2 3 4 5 6 7 8 9 10 11 12 13 14 15 16 17 18 19 20 21 22 23 24 25 26 27 28 29 3…" at bounding box center [605, 282] width 547 height 420
type textarea "// Restaurar todas las opciones originales"
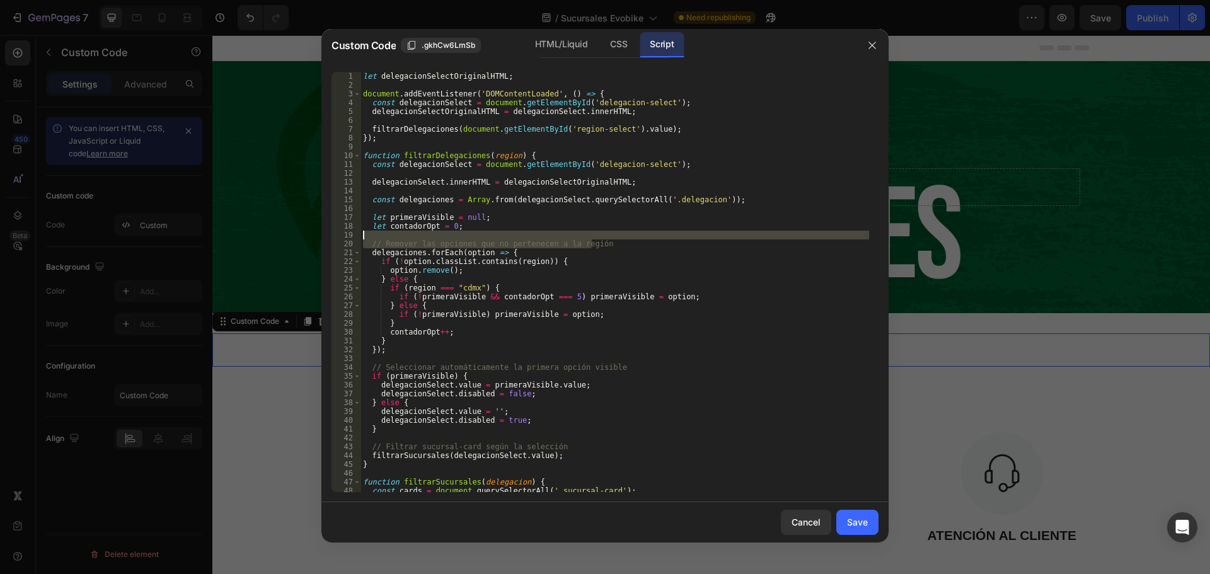
drag, startPoint x: 603, startPoint y: 244, endPoint x: 312, endPoint y: 238, distance: 291.3
click at [312, 238] on div "Custom Code .gkhCw6LmSb HTML/Liquid CSS Script 1 2 3 4 5 6 7 8 9 10 11 12 13 14…" at bounding box center [605, 287] width 1210 height 574
type textarea "// Remover las opciones que no pertenecen a la región"
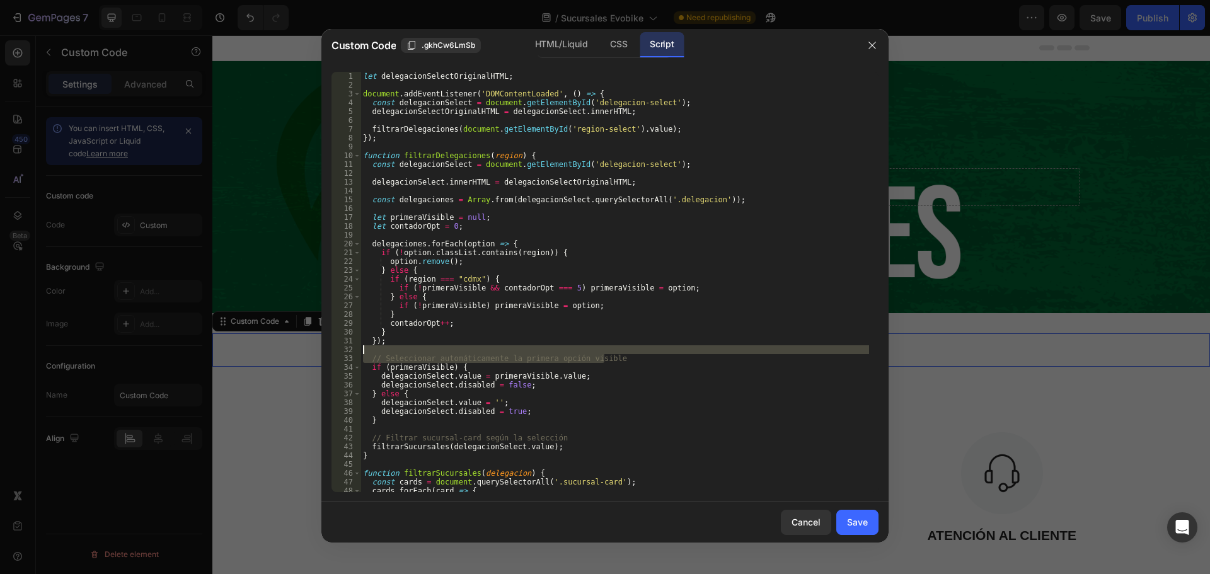
drag, startPoint x: 609, startPoint y: 356, endPoint x: 328, endPoint y: 353, distance: 281.1
click at [328, 353] on div "1 2 3 4 5 6 7 8 9 10 11 12 13 14 15 16 17 18 19 20 21 22 23 24 25 26 27 28 29 3…" at bounding box center [604, 282] width 567 height 441
type textarea "// Seleccionar automáticamente la primera opción visible"
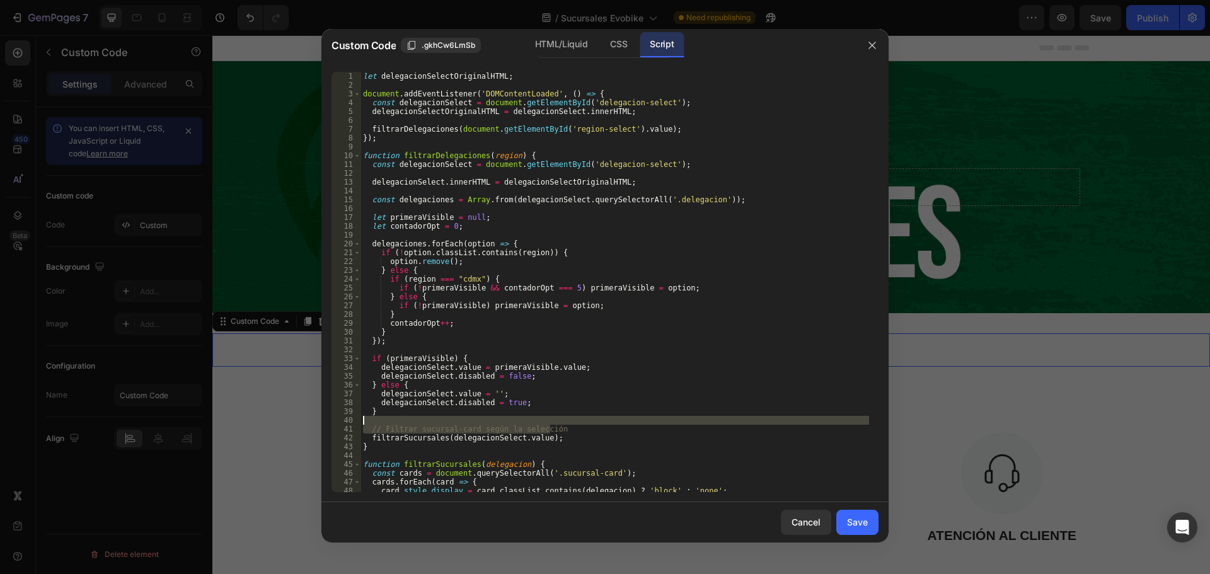
drag, startPoint x: 570, startPoint y: 429, endPoint x: 349, endPoint y: 421, distance: 220.7
click at [349, 421] on div "1 2 3 4 5 6 7 8 9 10 11 12 13 14 15 16 17 18 19 20 21 22 23 24 25 26 27 28 29 3…" at bounding box center [605, 282] width 547 height 420
type textarea "// Filtrar sucursal-card según la selección"
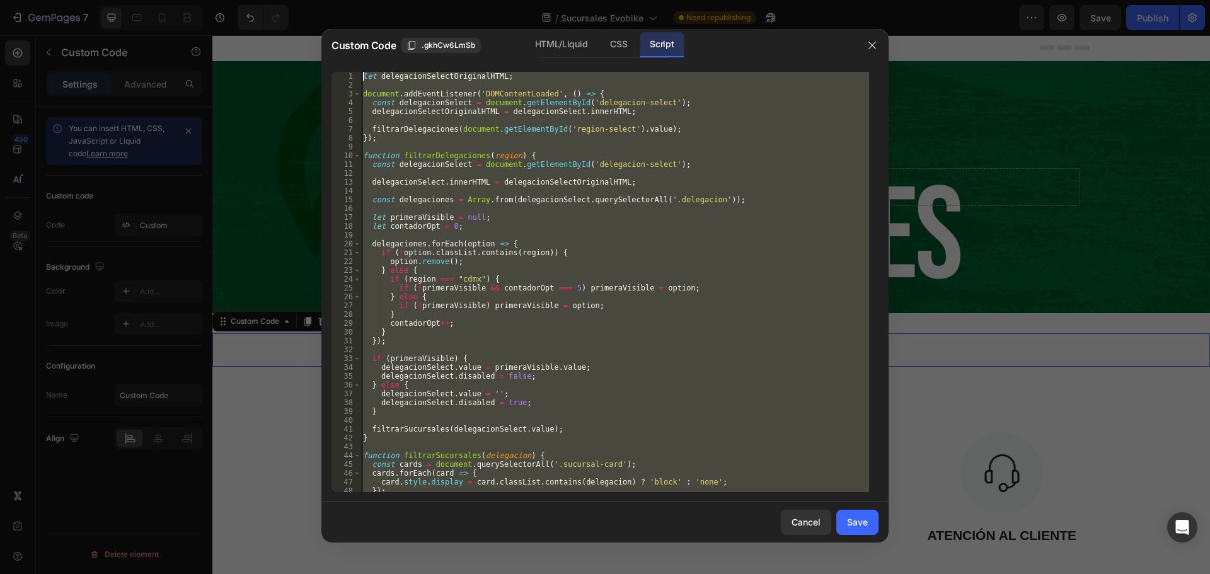
drag, startPoint x: 378, startPoint y: 490, endPoint x: 358, endPoint y: 74, distance: 416.5
click at [358, 74] on div "1 2 3 4 5 6 7 8 9 10 11 12 13 14 15 16 17 18 19 20 21 22 23 24 25 26 27 28 29 3…" at bounding box center [605, 282] width 547 height 420
click at [702, 262] on div "let delegacionSelectOriginalHTML ; document . addEventListener ( 'DOMContentLoa…" at bounding box center [615, 282] width 509 height 420
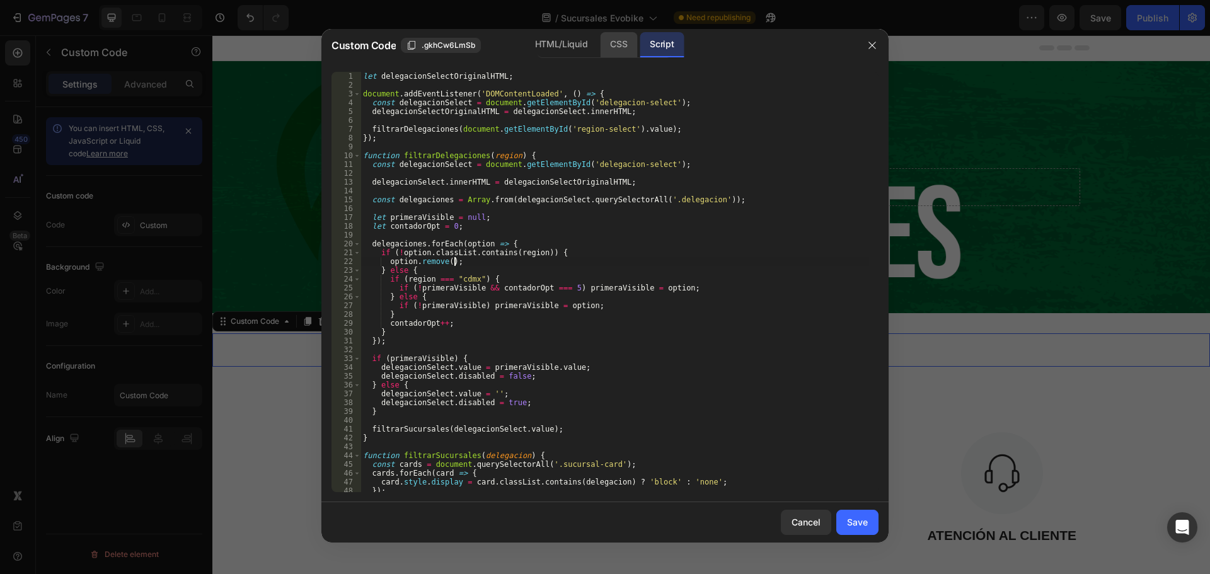
click at [608, 43] on div "CSS" at bounding box center [618, 44] width 37 height 25
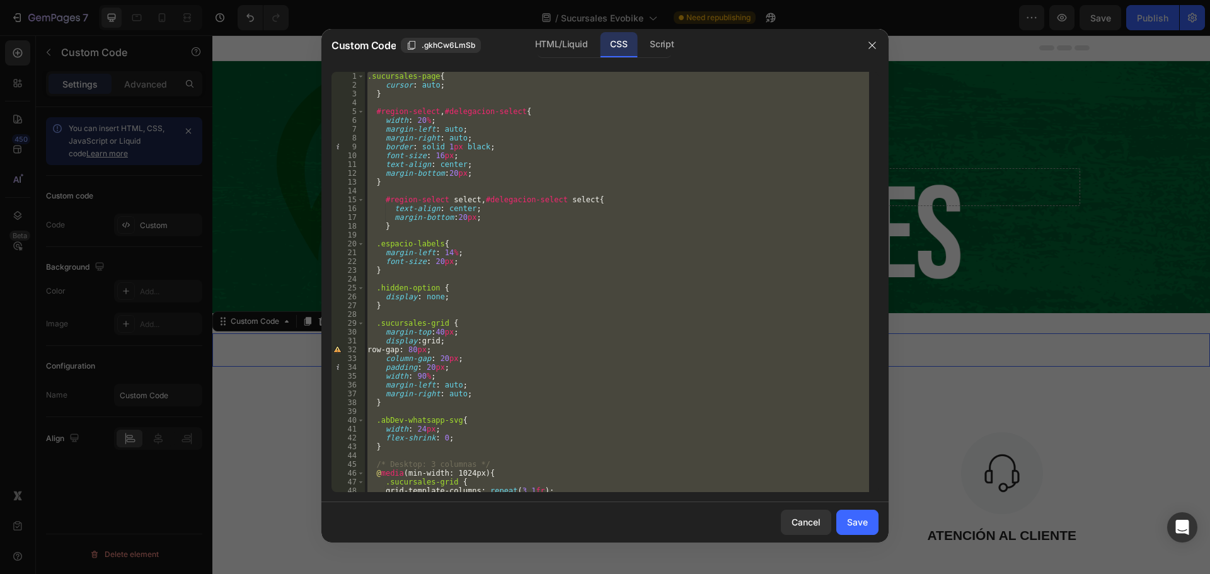
click at [466, 301] on div ".sucursales-page { cursor : auto ; } #region-select , #delegacion-select { widt…" at bounding box center [617, 282] width 504 height 420
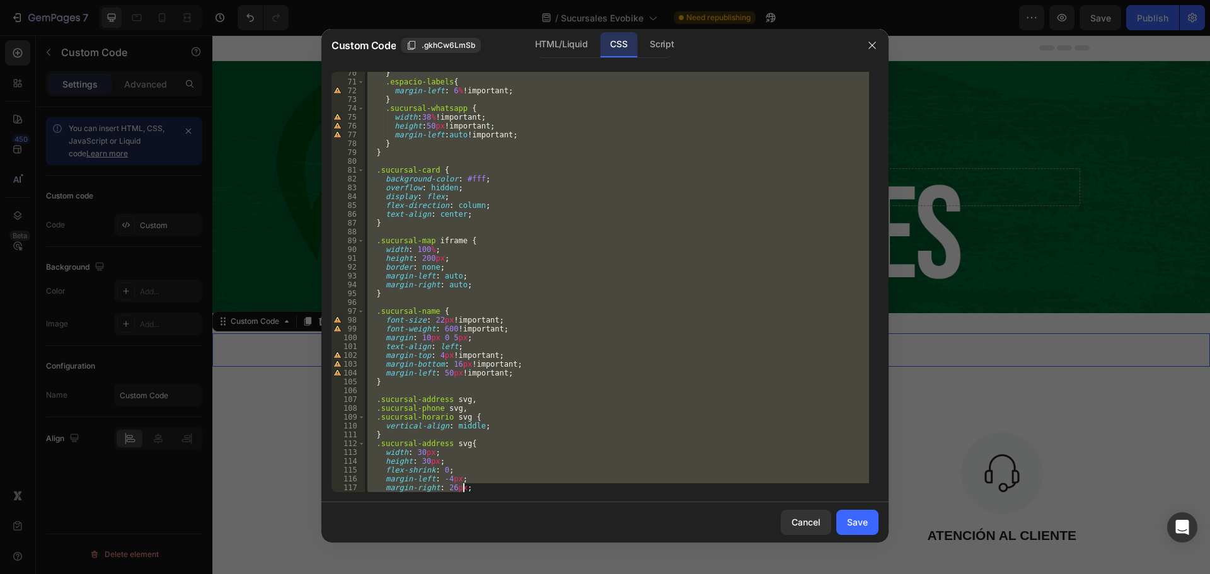
scroll to position [1000, 0]
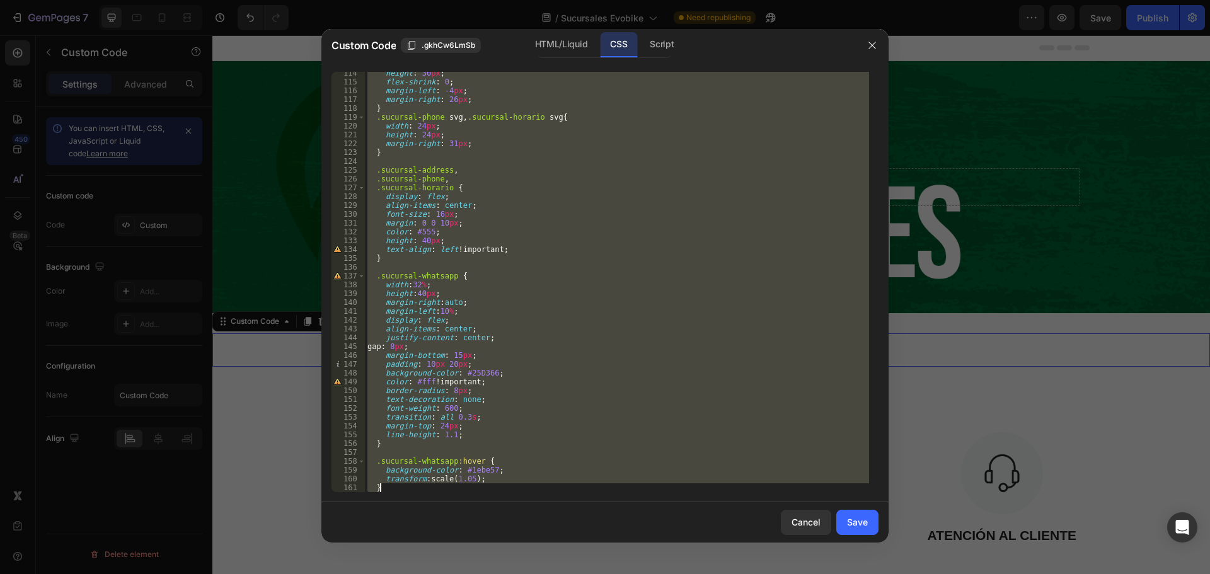
drag, startPoint x: 367, startPoint y: 76, endPoint x: 555, endPoint y: 604, distance: 560.2
click at [555, 0] on html "7 Version history / Sucursales Evobike Need republishing Preview Save Publish 4…" at bounding box center [605, 0] width 1210 height 0
type textarea "transform: scale(1.05); }"
click at [860, 523] on div "Save" at bounding box center [857, 522] width 21 height 13
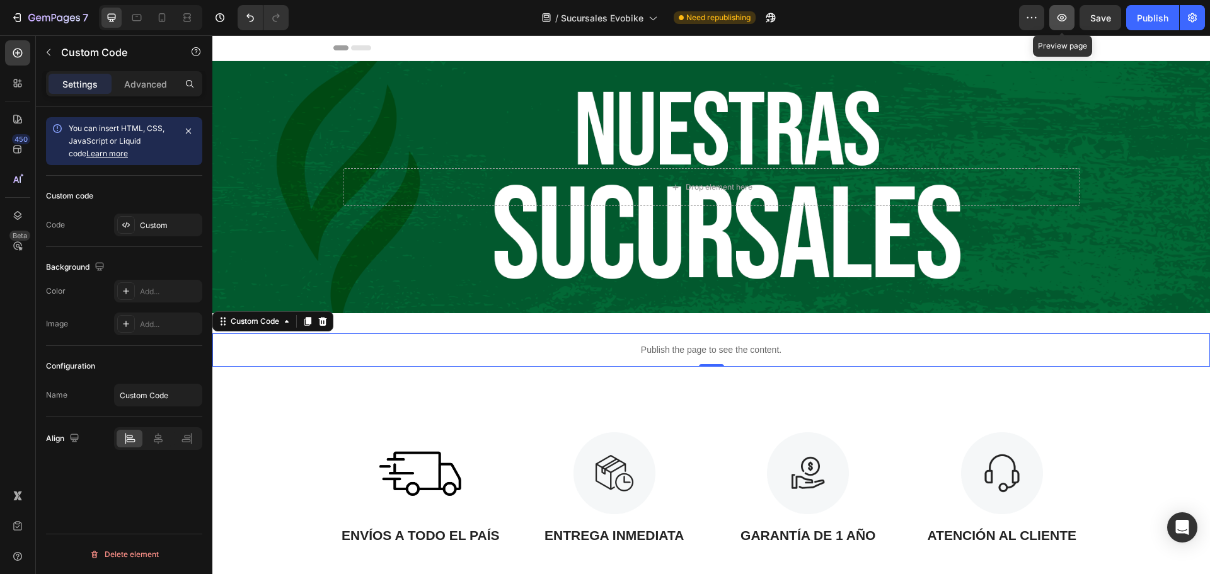
click at [1062, 20] on icon "button" at bounding box center [1062, 17] width 13 height 13
